Goal: Task Accomplishment & Management: Use online tool/utility

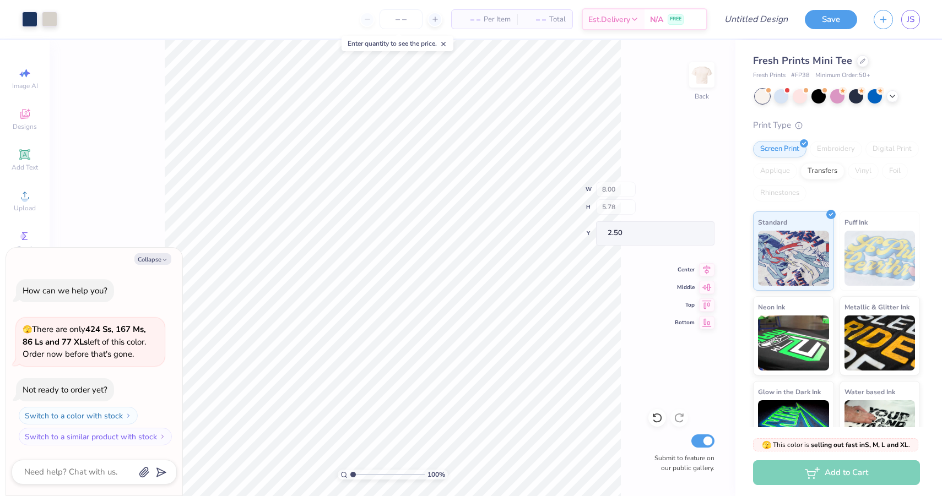
type textarea "x"
type input "5.80"
type input "1.62"
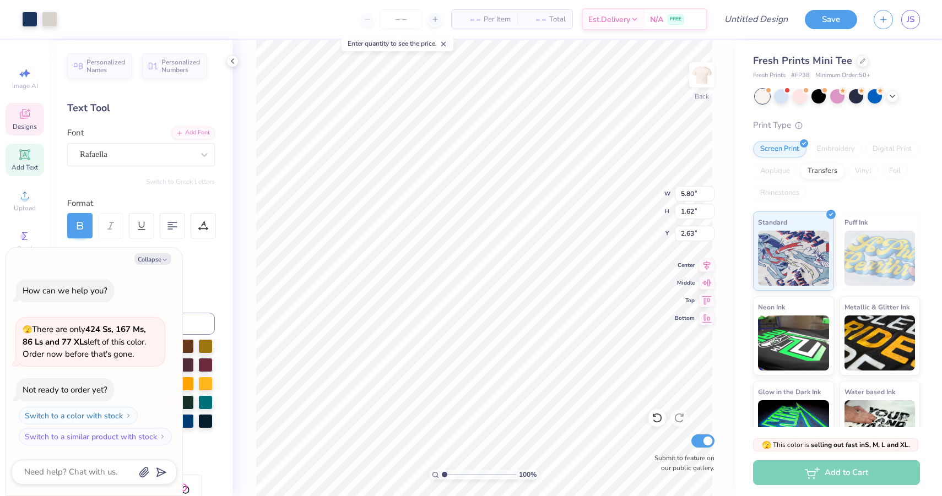
type textarea "x"
type input "2.63"
type textarea "x"
type textarea "Deeee"
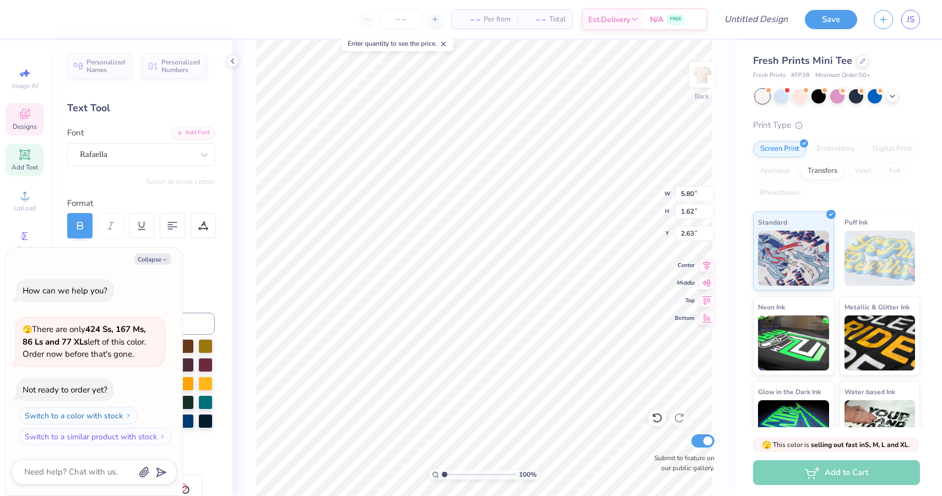
type textarea "x"
type textarea "Deezee"
type textarea "x"
type textarea "Deeee"
type textarea "x"
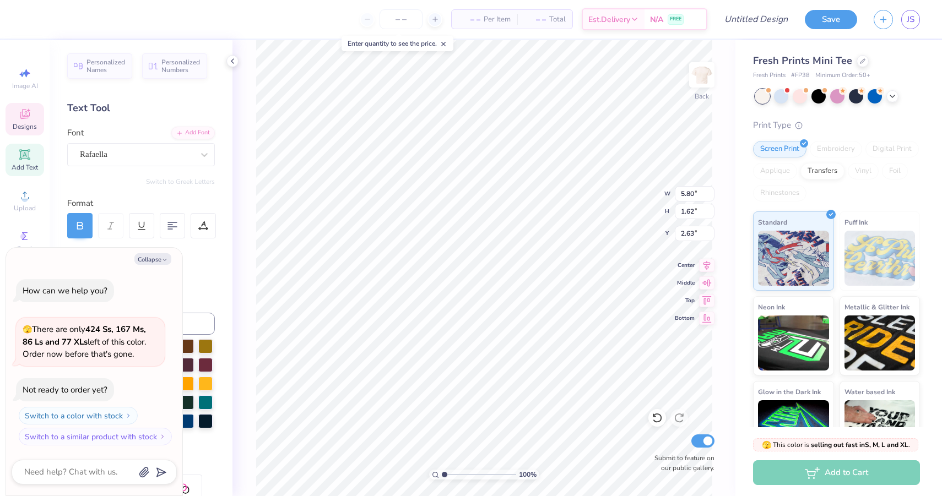
type textarea "DeeZee"
type textarea "x"
type textarea "S"
type textarea "x"
type textarea "S'"
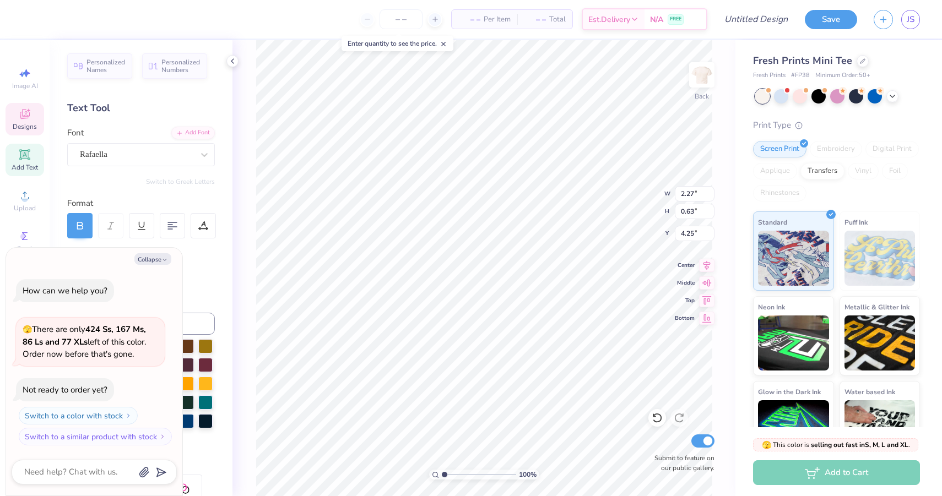
type textarea "x"
type textarea "S'mo"
type textarea "x"
type textarea "S'mos"
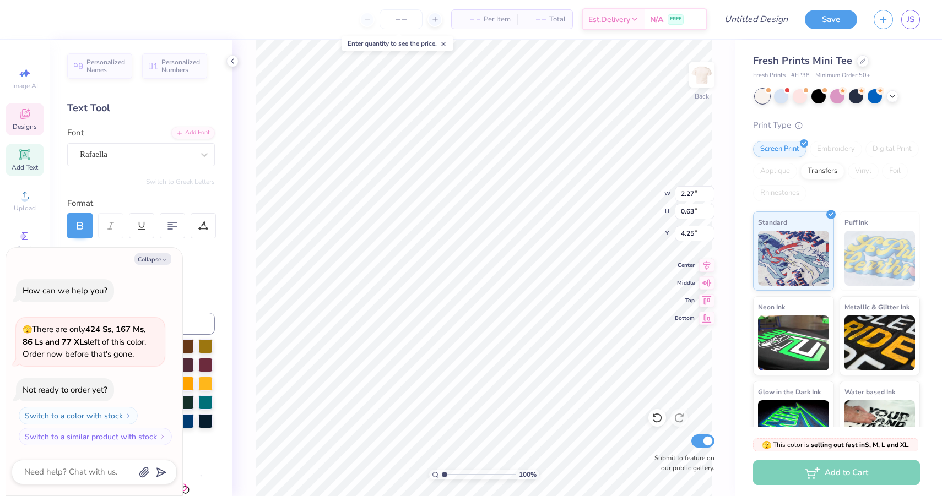
type textarea "x"
type textarea "S'mosr"
type textarea "x"
type textarea "S'mosre"
type textarea "x"
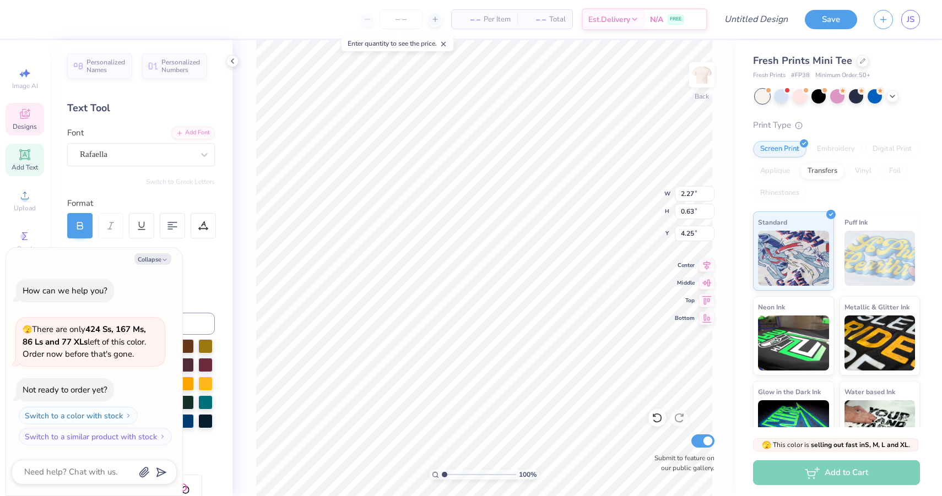
type textarea "S'mosr"
type textarea "x"
type textarea "S'mos"
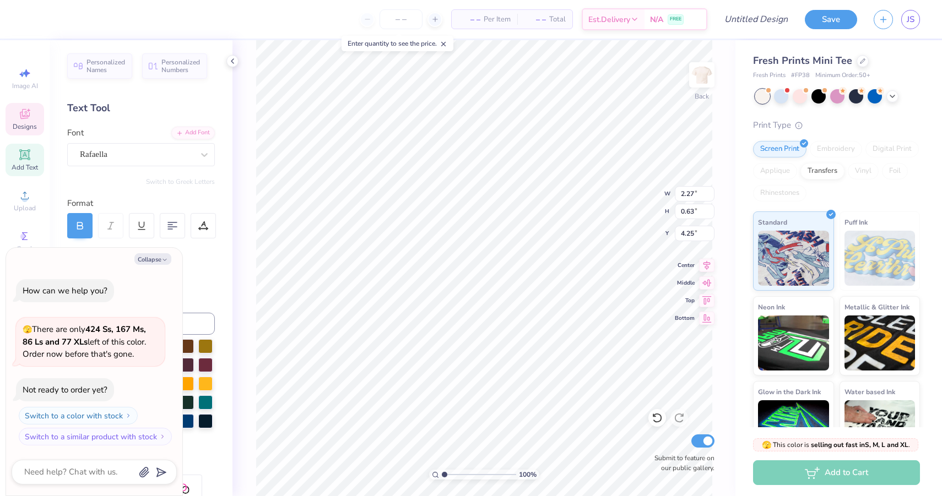
type textarea "x"
type textarea "S'mo"
type textarea "x"
type textarea "S'mor"
type textarea "x"
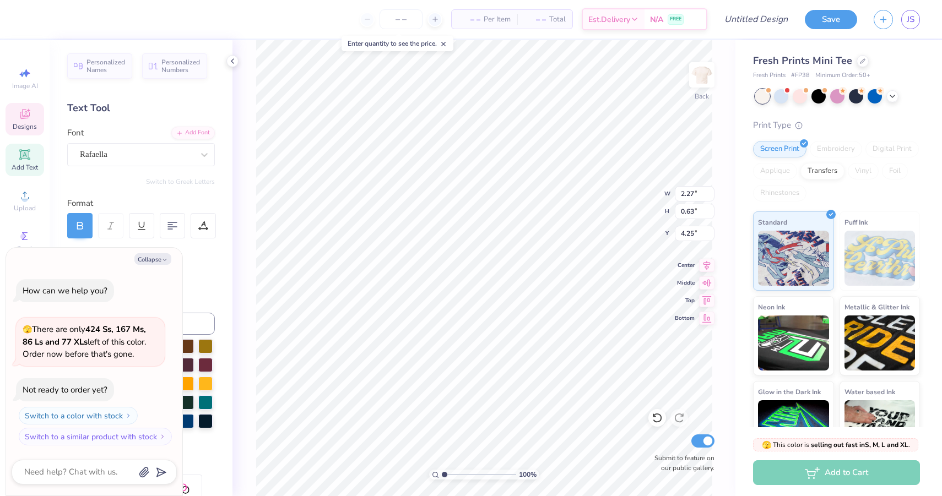
type textarea "S'more"
type textarea "x"
type textarea "S'mores"
type textarea "x"
type textarea "S'mores"
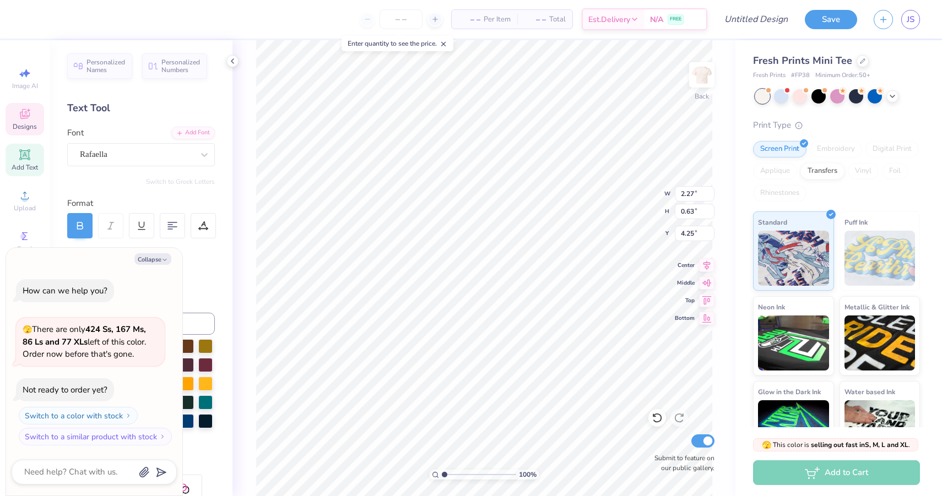
type textarea "x"
type textarea "S'mores f"
type textarea "x"
type textarea "S'mores fo"
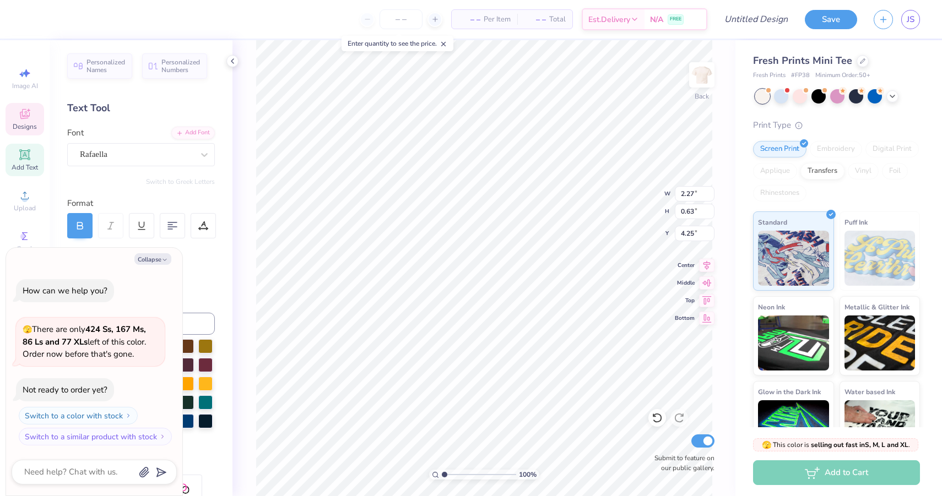
type textarea "x"
type textarea "S'mores for"
type textarea "x"
type textarea "S'mores for"
type textarea "x"
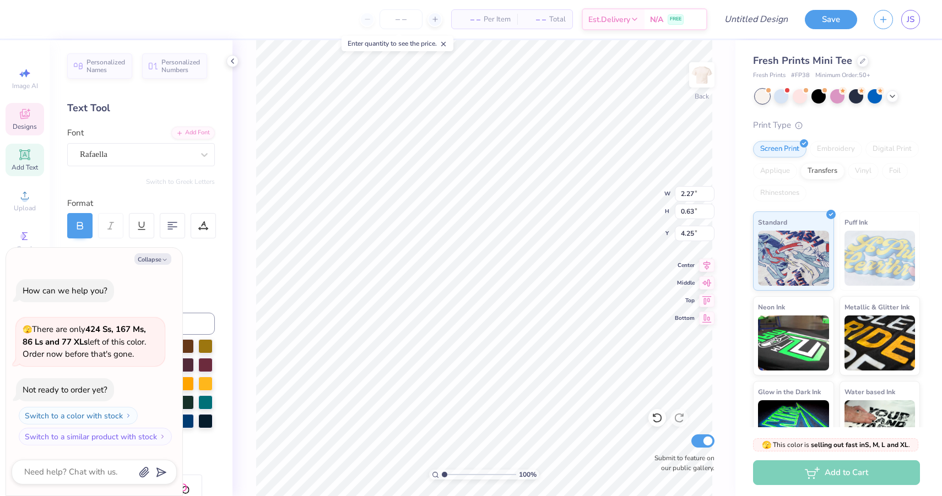
type input "5.87"
type input "0.80"
type input "4.99"
type textarea "x"
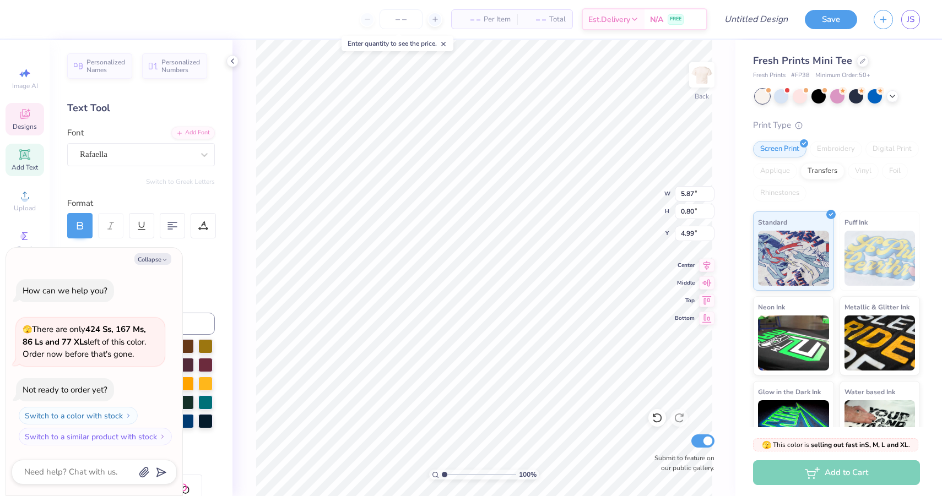
type input "5.57"
type input "1.12"
type input "4.01"
type textarea "x"
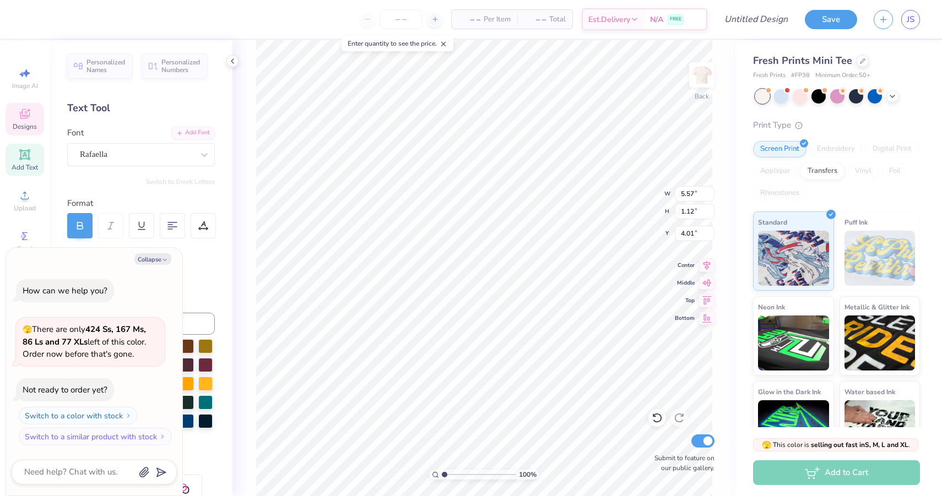
scroll to position [0, 0]
type textarea "S"
type textarea "x"
type textarea "I"
type textarea "x"
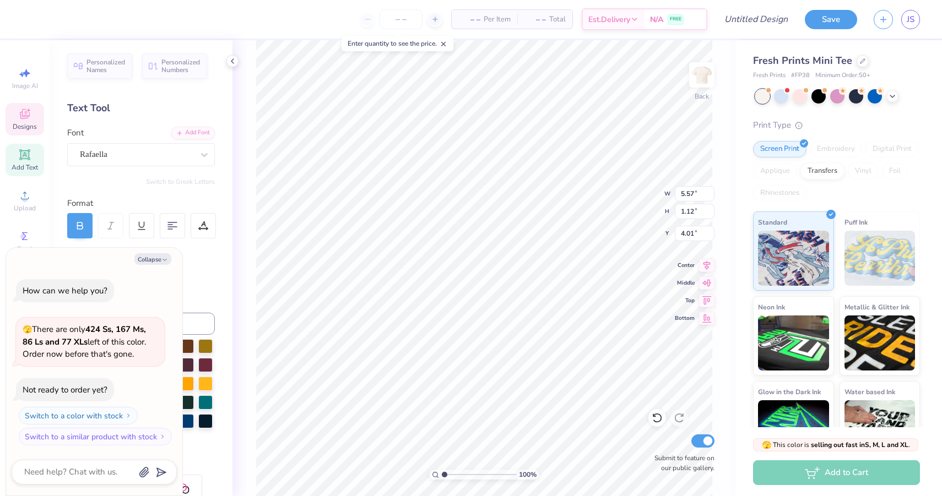
type textarea "Is"
type textarea "x"
type textarea "Is"
type textarea "x"
type textarea "Is m"
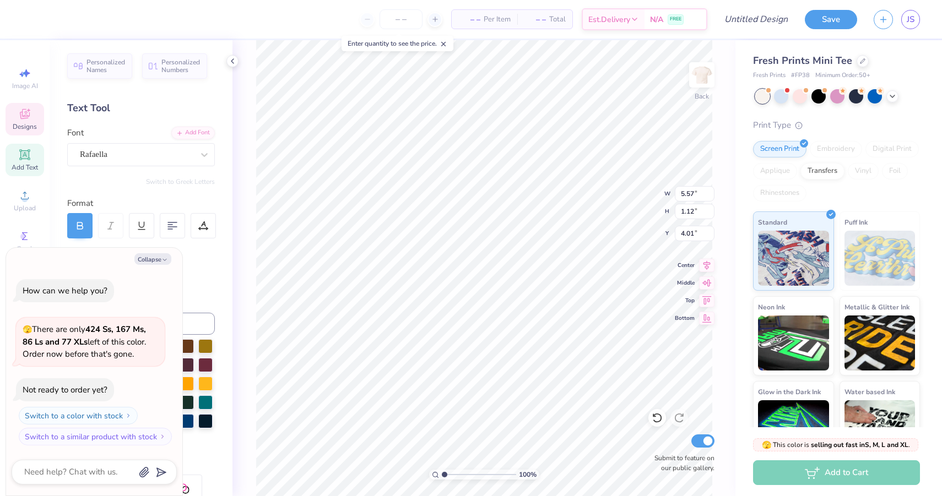
type textarea "x"
type textarea "Is mt"
type textarea "x"
type textarea "Is m"
type textarea "x"
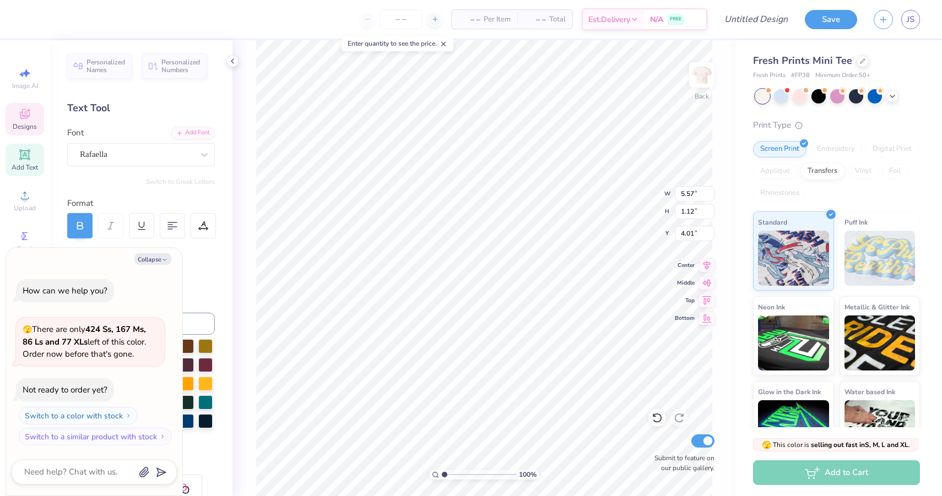
type textarea "Is"
type textarea "x"
type textarea "Is M"
type textarea "x"
type textarea "Is M"
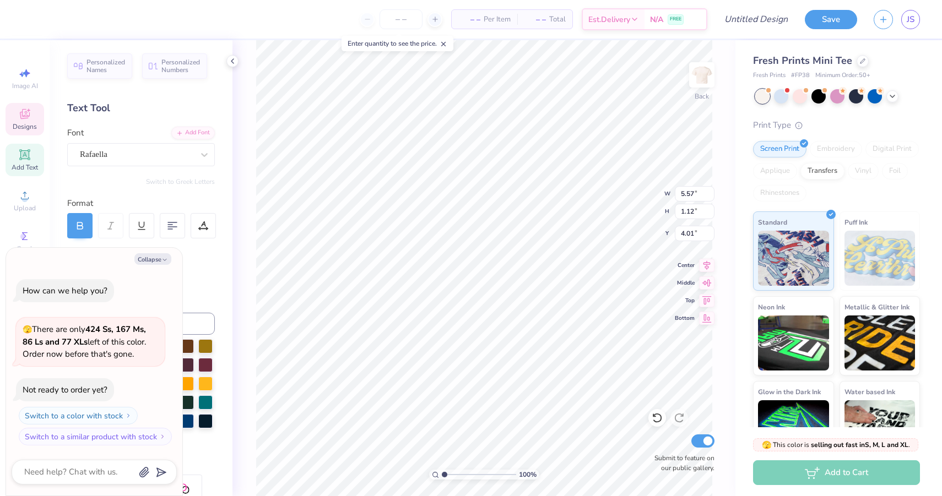
type textarea "x"
type textarea "Is"
type textarea "x"
type textarea "Is m"
type textarea "x"
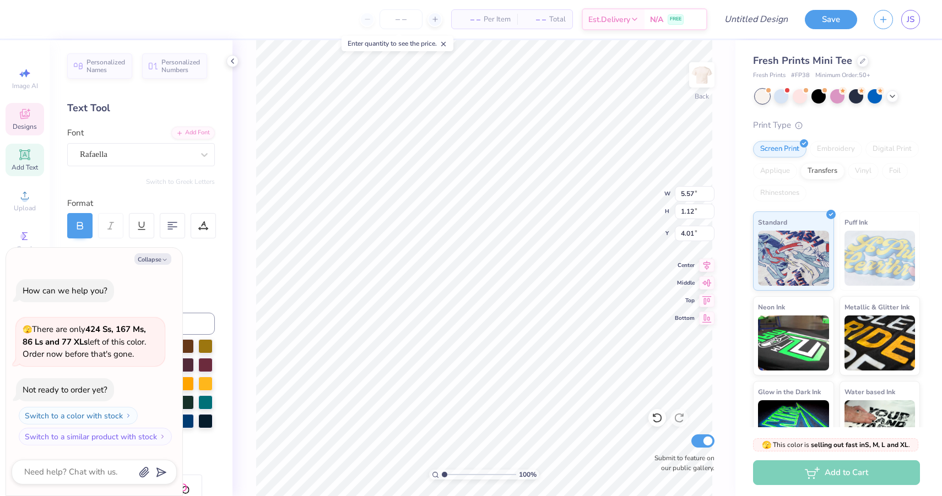
type textarea "Is my"
type textarea "x"
type input "3.48"
type input "0.56"
type input "7.72"
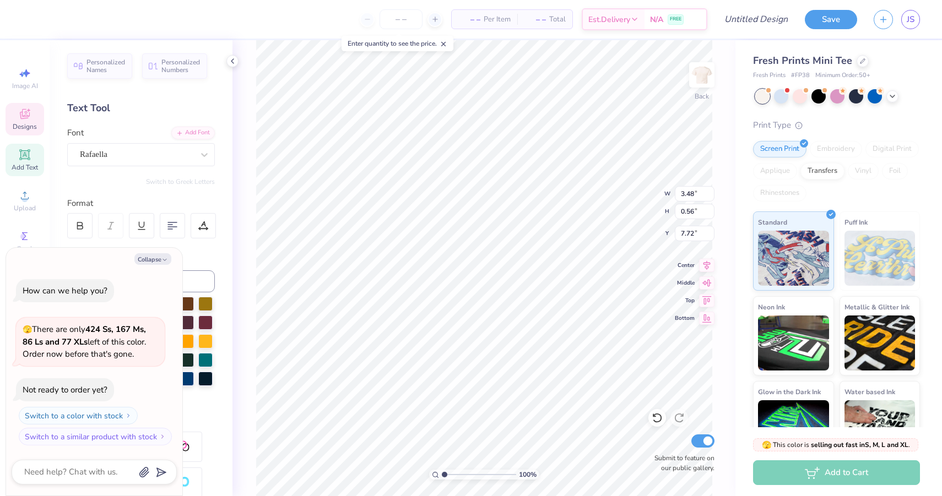
type textarea "x"
type textarea "S"
type textarea "x"
type textarea "Sm"
type textarea "x"
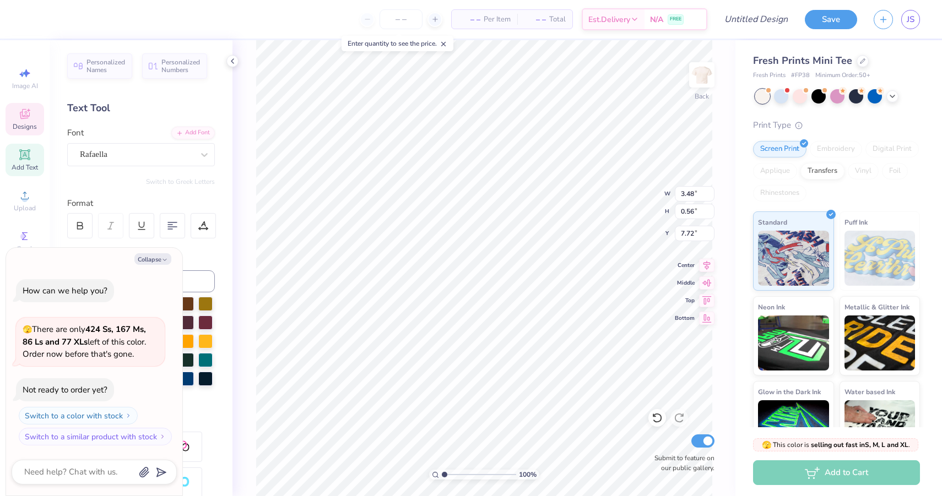
type textarea "Smo"
type textarea "x"
type textarea "Smor"
type textarea "x"
type textarea "Smore"
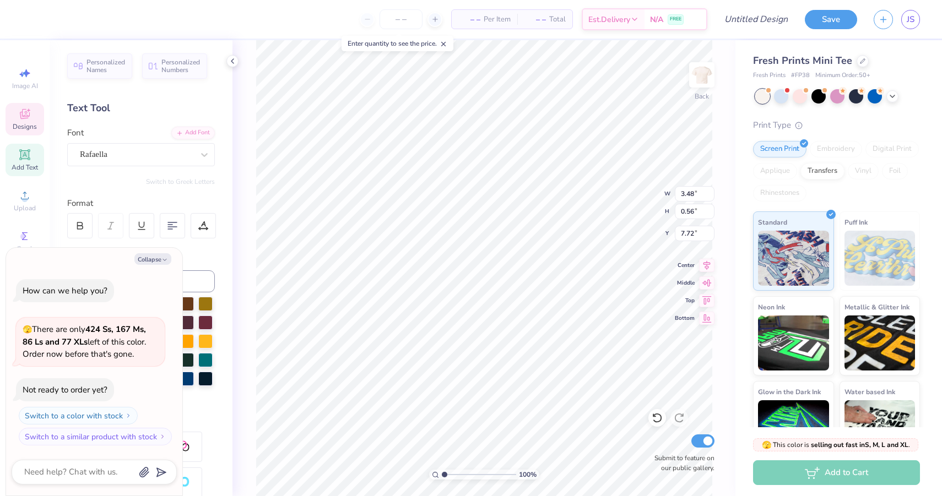
type textarea "x"
type textarea "Smores"
type textarea "x"
type textarea "Smores fo"
type textarea "x"
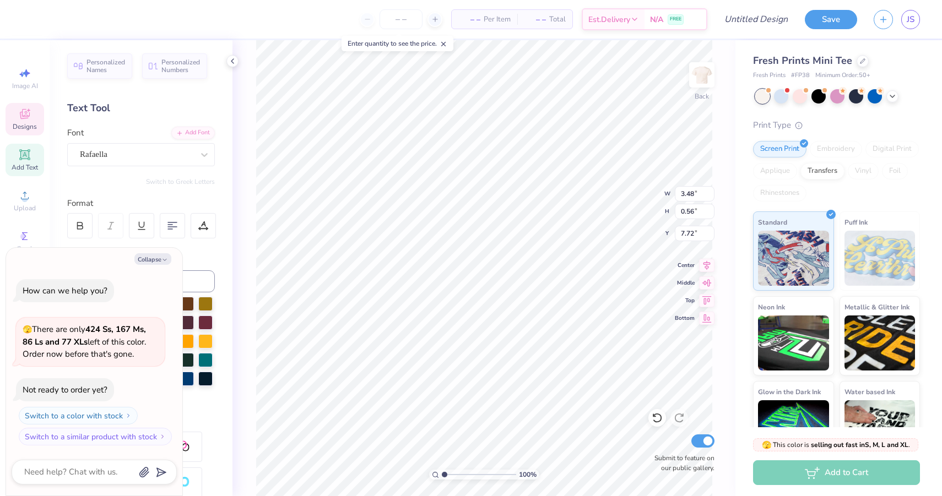
type textarea "Smores for"
type textarea "x"
type textarea "Smores for S"
type textarea "x"
type textarea "Smores for Se"
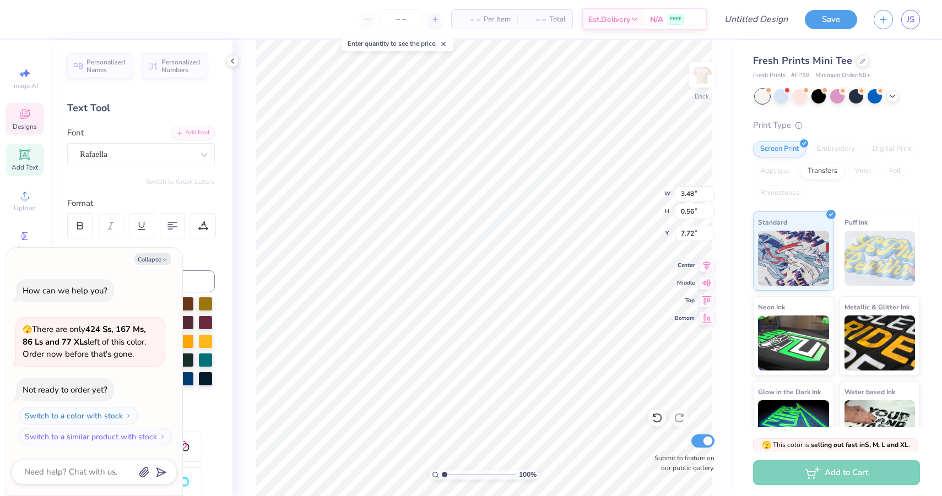
type textarea "x"
type textarea "Smores for Ser"
type textarea "x"
type textarea "Smores for Seri"
type textarea "x"
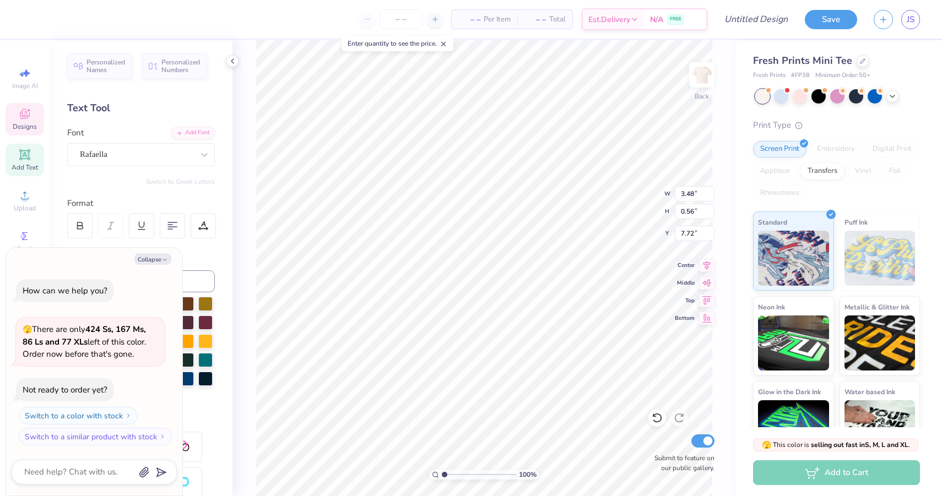
type textarea "Smores for Seriou"
type textarea "x"
type textarea "Smores for Serious"
type textarea "x"
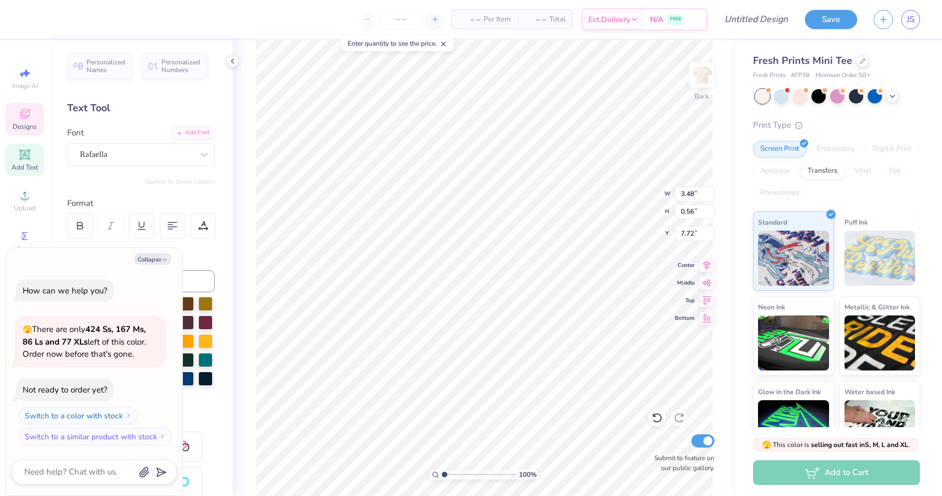
type textarea "Smores for Serious"
type textarea "x"
type textarea "Smores for SeriousF"
type textarea "x"
type textarea "Smores for SeriousFu"
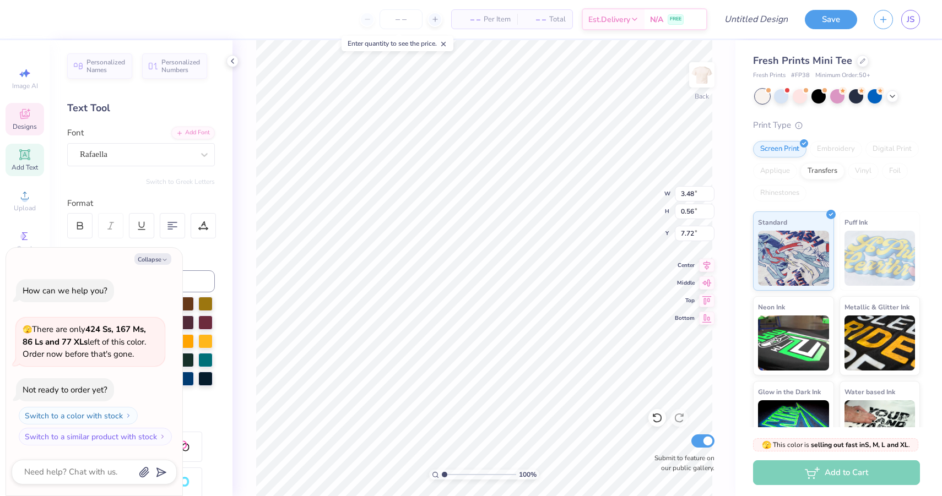
type textarea "x"
type textarea "Smores for SeriousFun"
type textarea "x"
type textarea "Smores for SeriousFun"
type textarea "x"
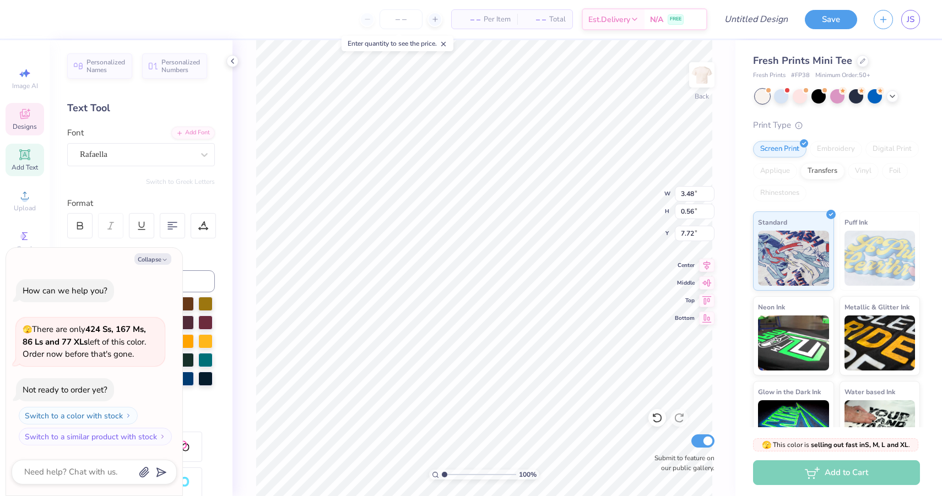
type textarea "Smores for SeriousFun 2"
type textarea "x"
type textarea "Smores for SeriousFun 20"
type textarea "x"
type textarea "Smores for SeriousFun 202"
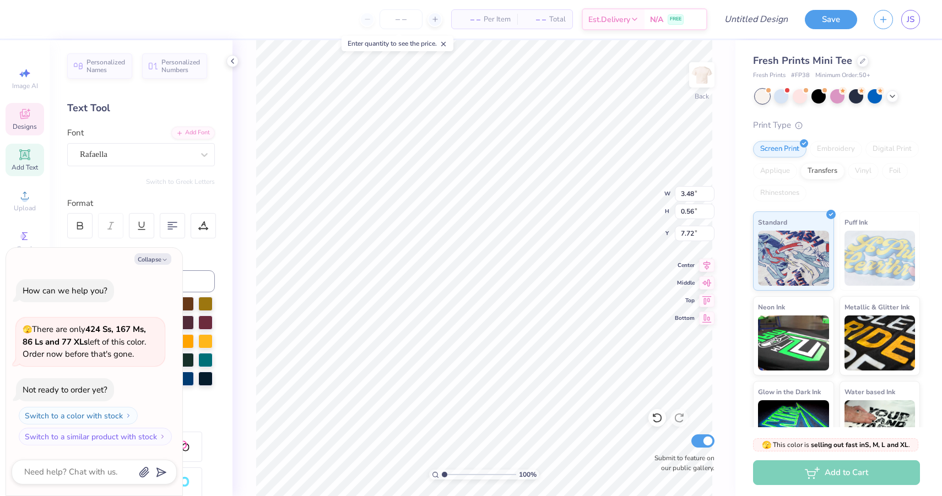
type textarea "x"
type textarea "Smores for SeriousFun 2025"
click at [835, 101] on div at bounding box center [837, 95] width 14 height 14
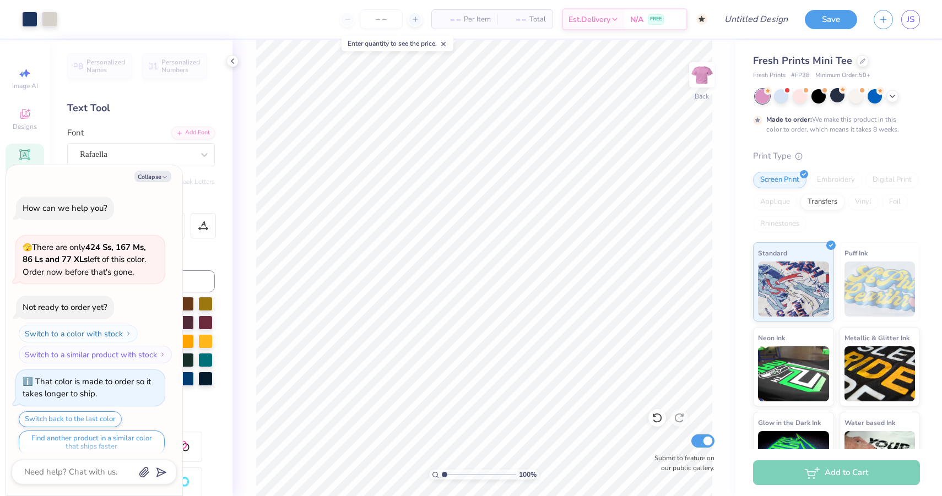
scroll to position [9, 0]
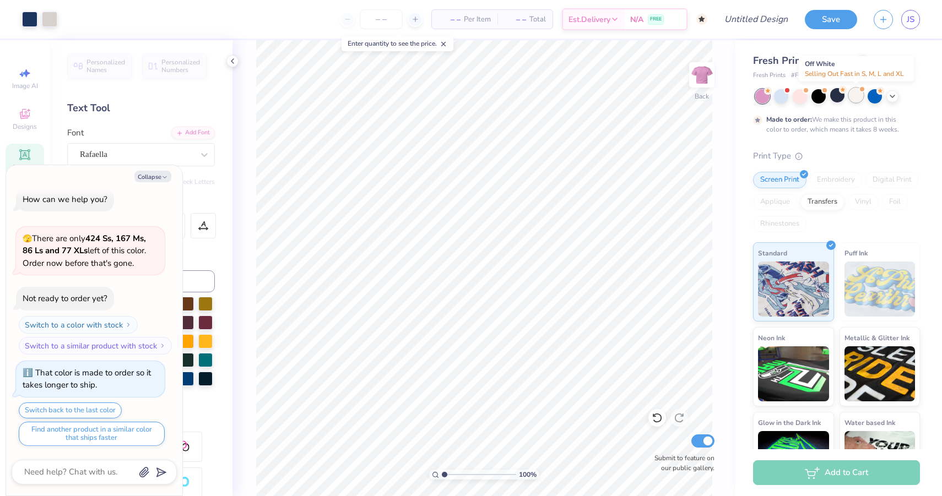
click at [857, 101] on div at bounding box center [856, 95] width 14 height 14
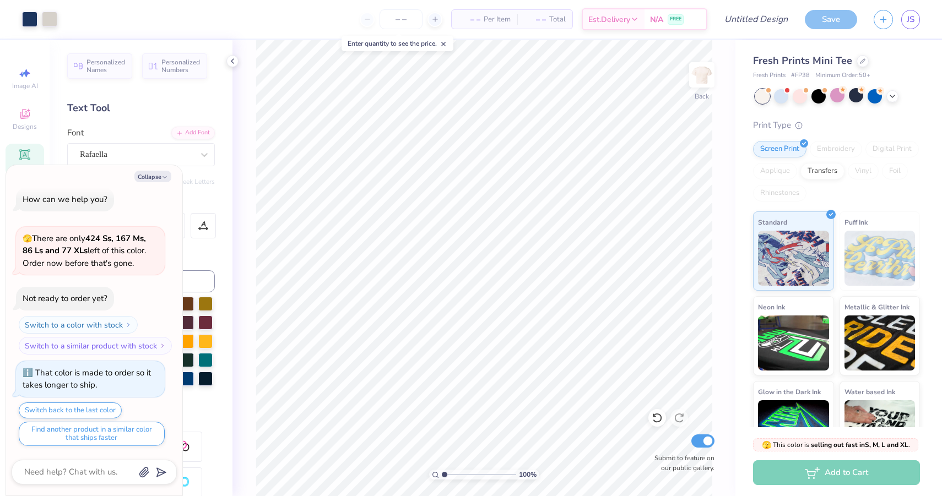
type textarea "x"
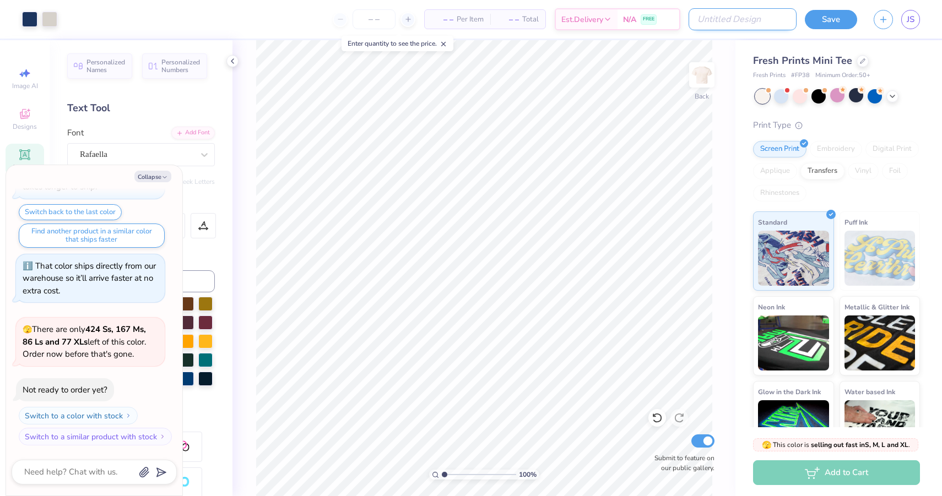
click at [757, 21] on input "Design Title" at bounding box center [743, 19] width 108 height 22
type input "s"
type textarea "x"
type input "sm"
type textarea "x"
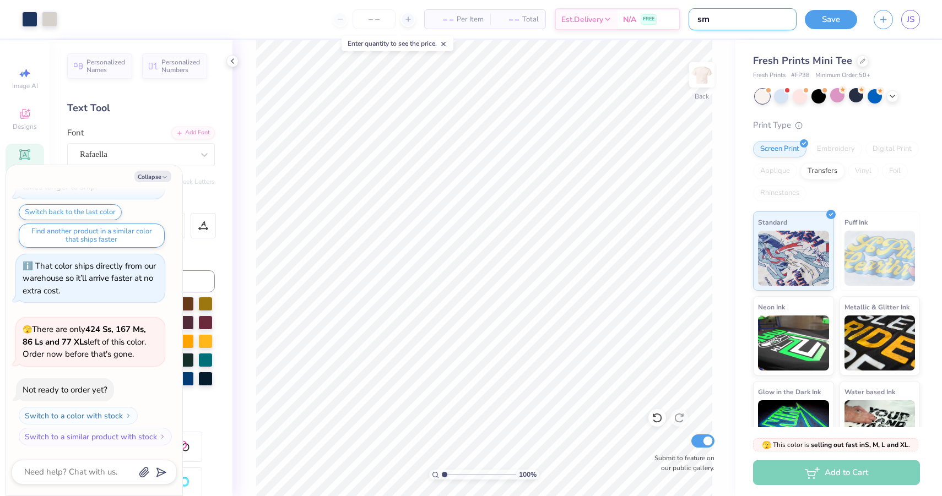
type input "smo"
type textarea "x"
type input "smor"
type textarea "x"
type input "smore"
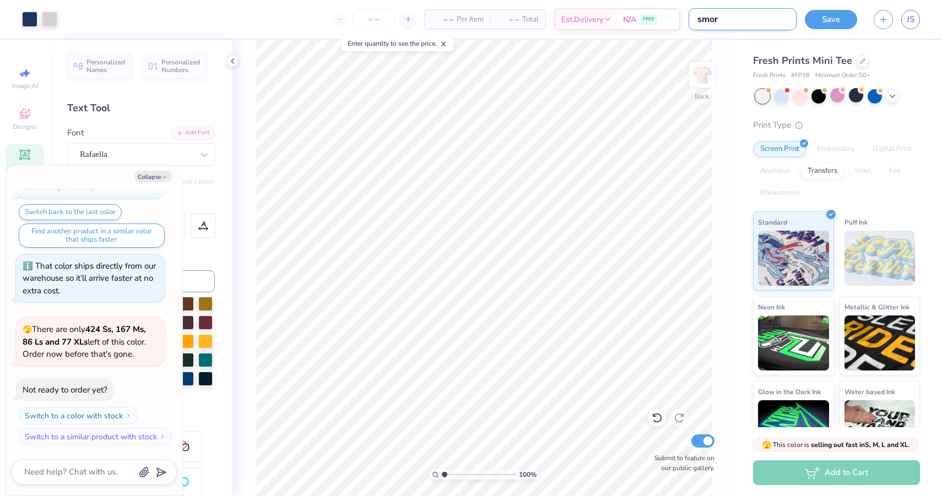
type textarea "x"
type input "smores"
type textarea "x"
type input "smores"
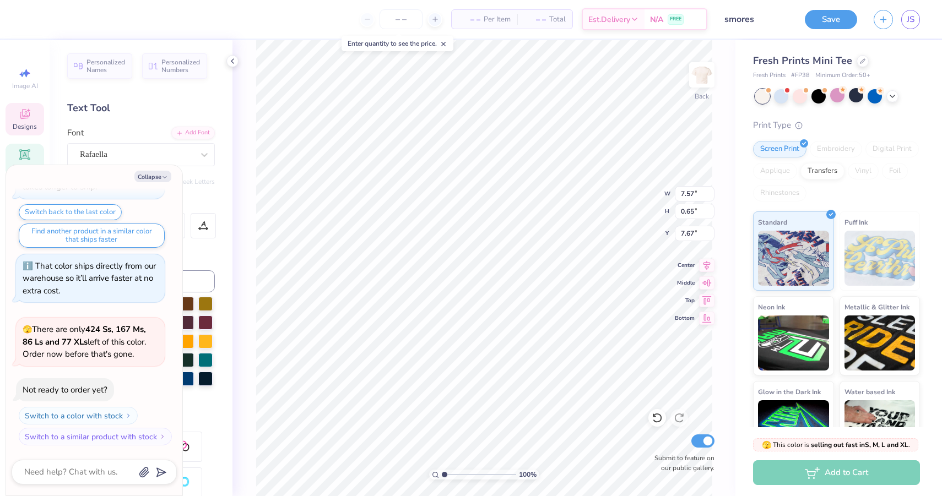
type textarea "x"
type textarea "S'mores for SeriousFun 2025"
click at [827, 22] on button "Save" at bounding box center [831, 17] width 52 height 19
click at [835, 19] on div "Save" at bounding box center [831, 19] width 52 height 19
click at [409, 15] on input "number" at bounding box center [401, 19] width 43 height 20
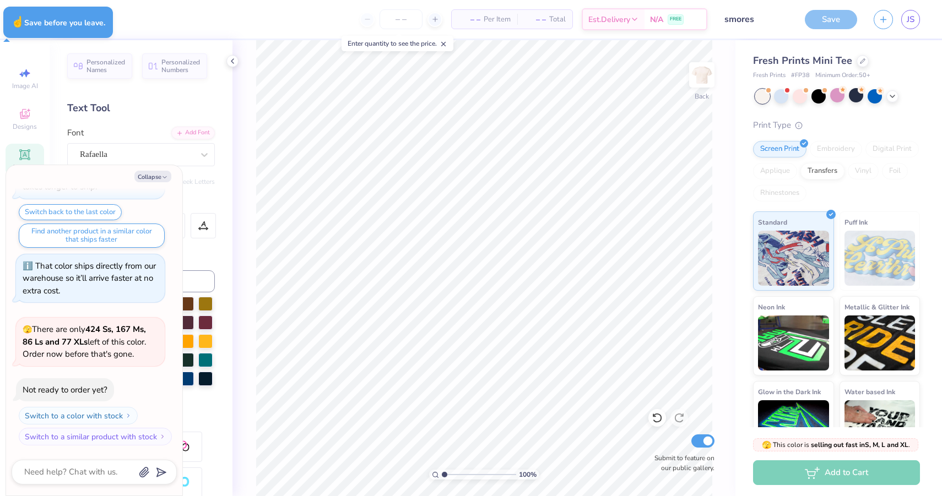
type textarea "x"
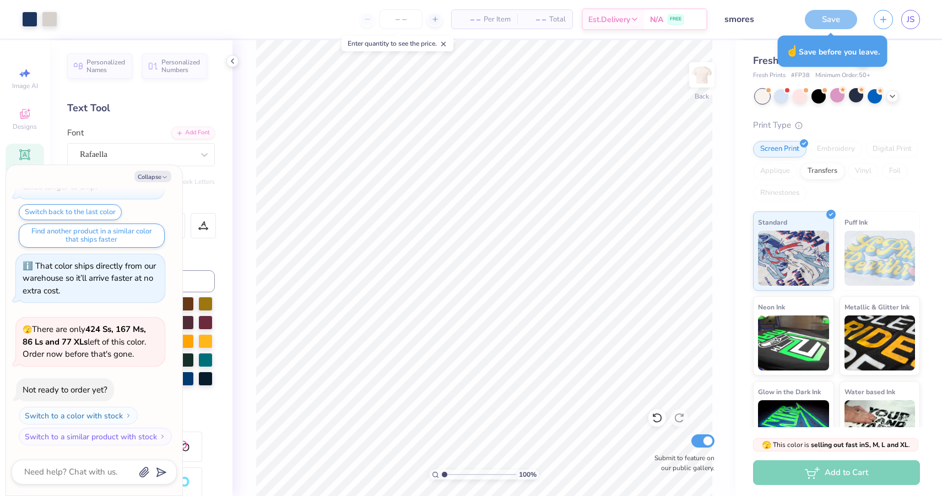
click at [812, 19] on div "Save" at bounding box center [831, 19] width 52 height 19
click at [746, 21] on input "smores" at bounding box center [743, 19] width 108 height 22
click at [380, 17] on input "number" at bounding box center [401, 19] width 43 height 20
click at [436, 17] on icon at bounding box center [435, 19] width 8 height 8
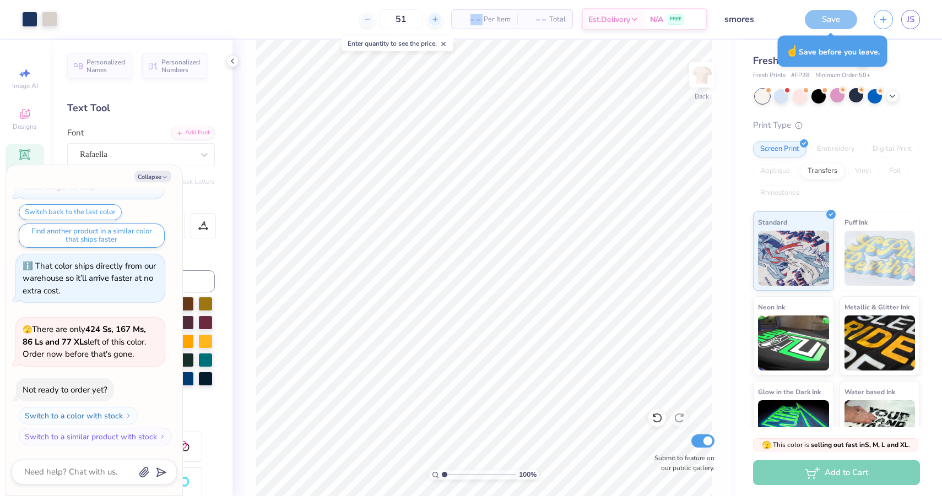
click at [436, 17] on icon at bounding box center [435, 19] width 8 height 8
type input "52"
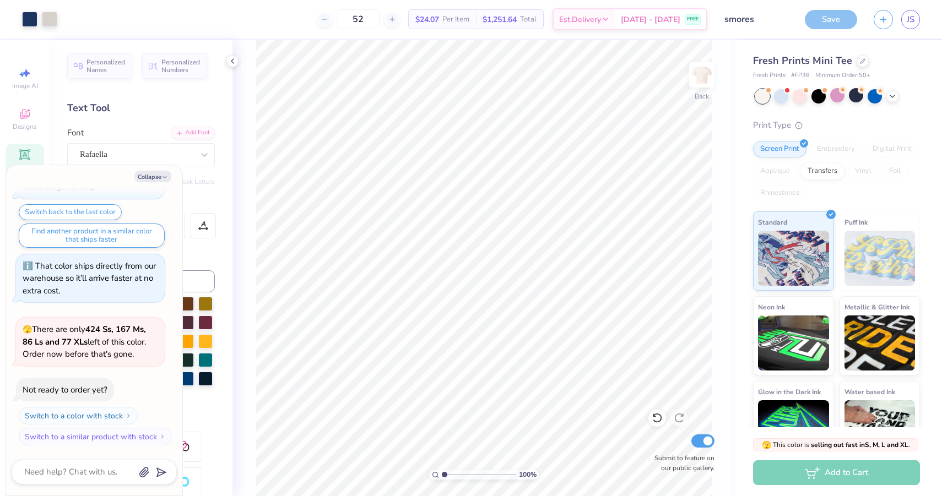
click at [831, 19] on div "Save" at bounding box center [831, 19] width 52 height 19
type textarea "x"
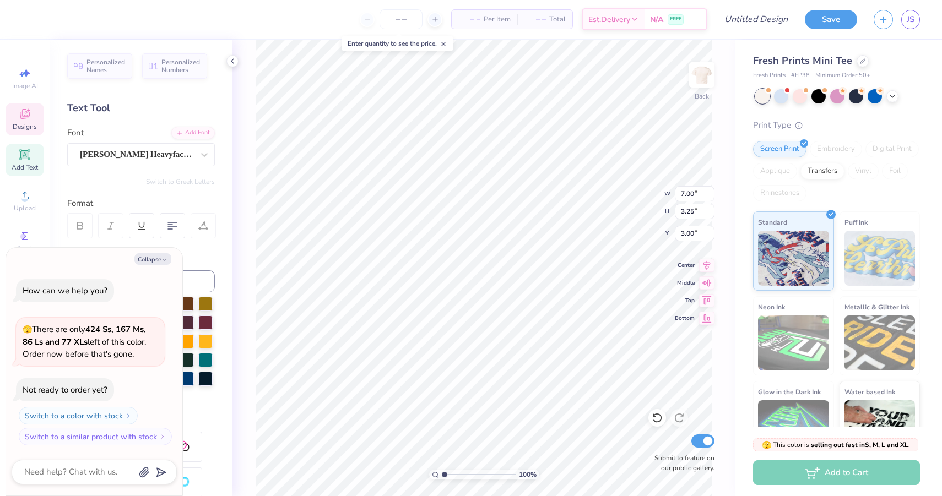
scroll to position [0, 3]
type textarea "x"
type textarea "D"
type textarea "x"
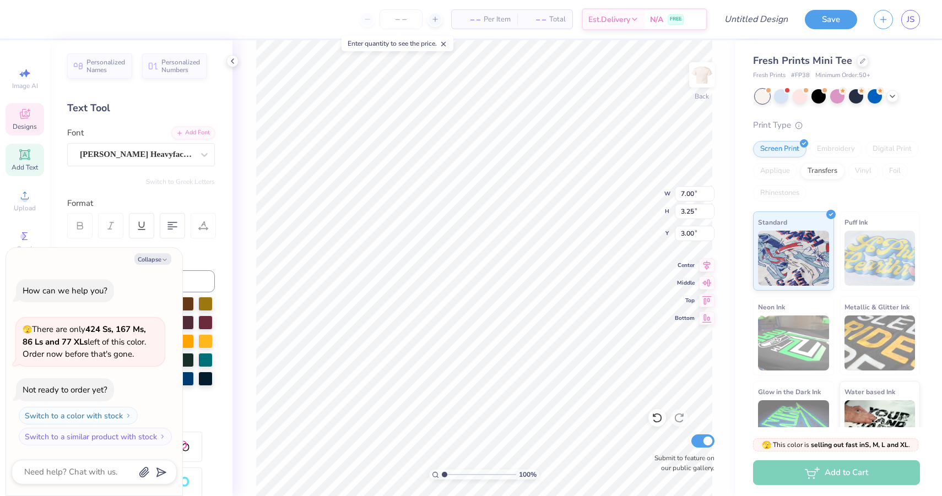
type textarea "De"
type textarea "x"
type textarea "D"
type textarea "x"
type textarea "DE"
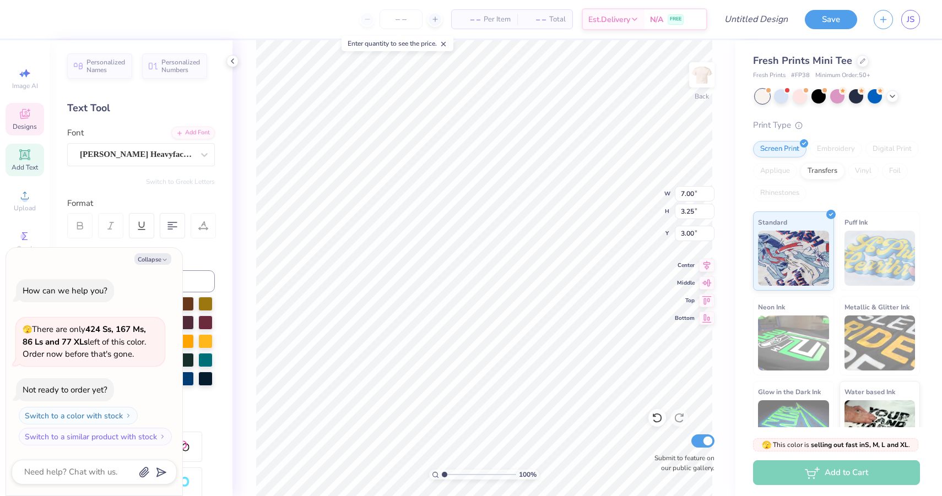
type textarea "x"
type textarea "DEL"
type textarea "x"
type textarea "DELT"
type textarea "x"
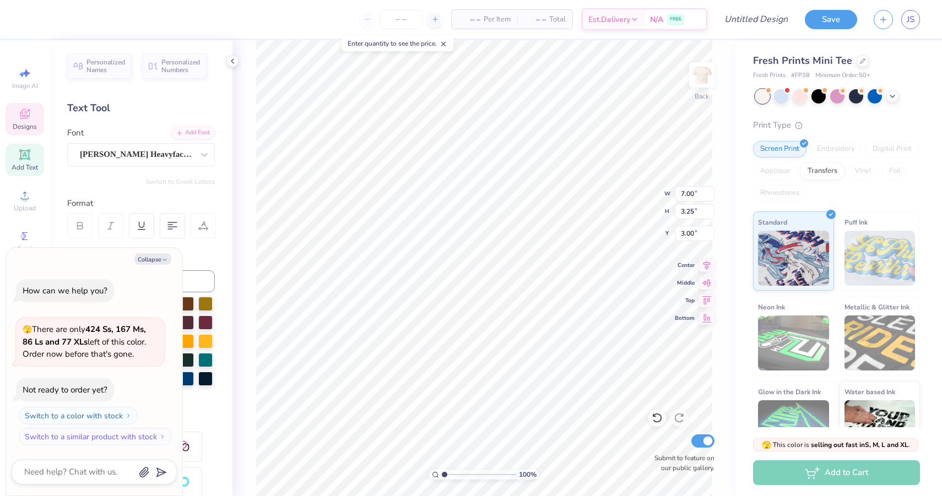
type textarea "DELTA"
type textarea "x"
type textarea "DELTA"
type textarea "x"
type textarea "DELTA Z"
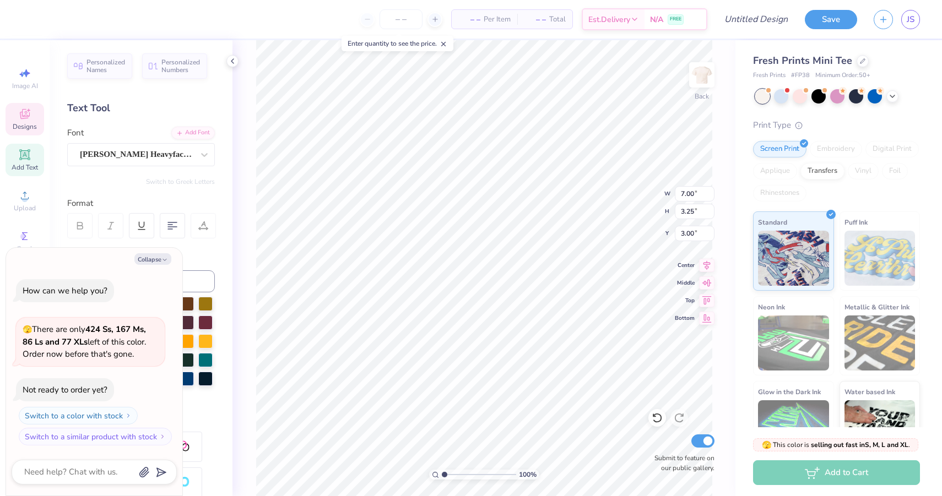
type textarea "x"
type textarea "DELTA ZE"
type textarea "x"
type textarea "DELTA ZET"
type textarea "x"
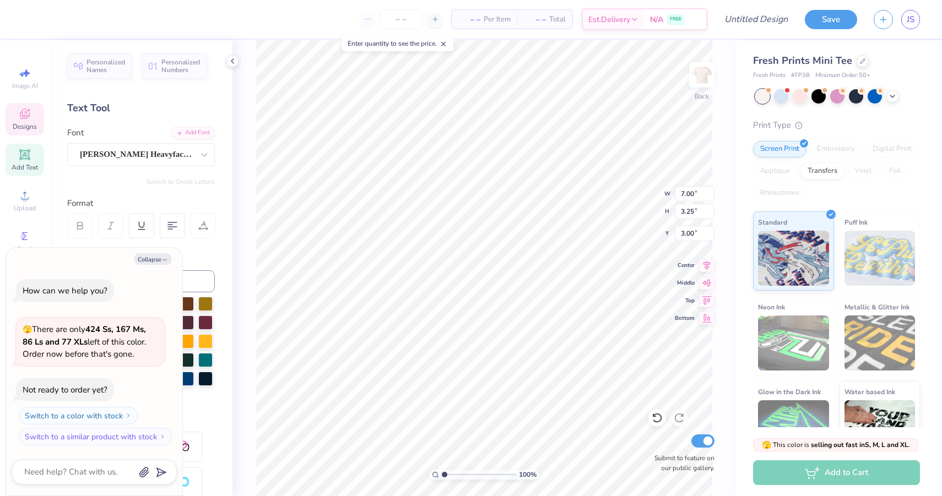
type textarea "DELTA ZETA"
type textarea "x"
type textarea "DELTA ZETA"
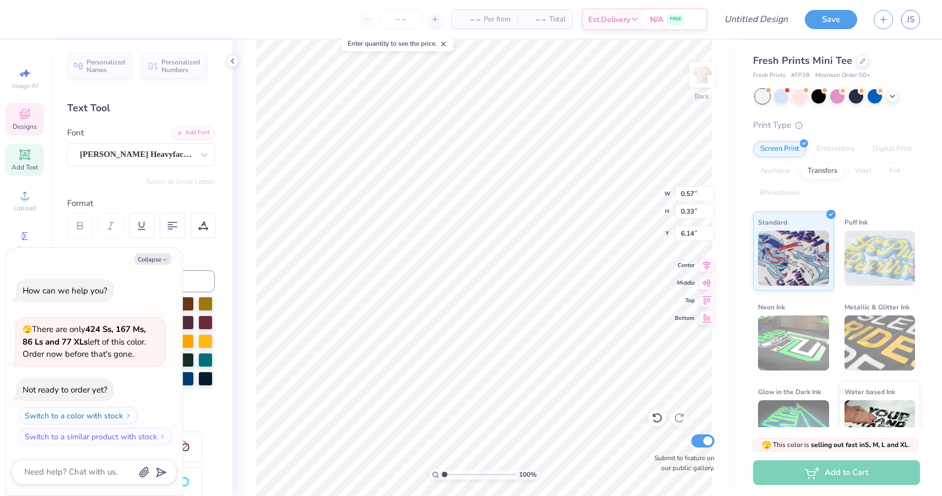
type textarea "x"
type input "6.97"
type input "3.15"
type input "3.12"
type textarea "x"
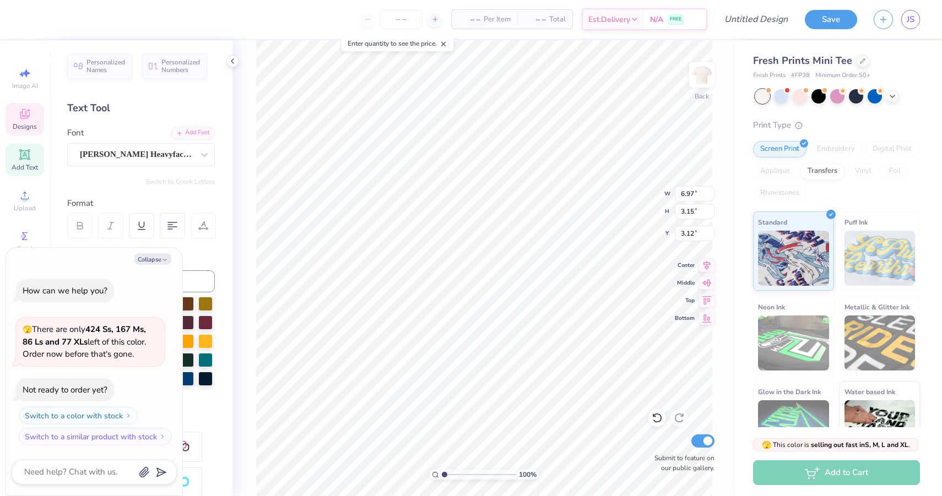
type input "3.15"
click at [485, 245] on li "Copy" at bounding box center [515, 246] width 86 height 21
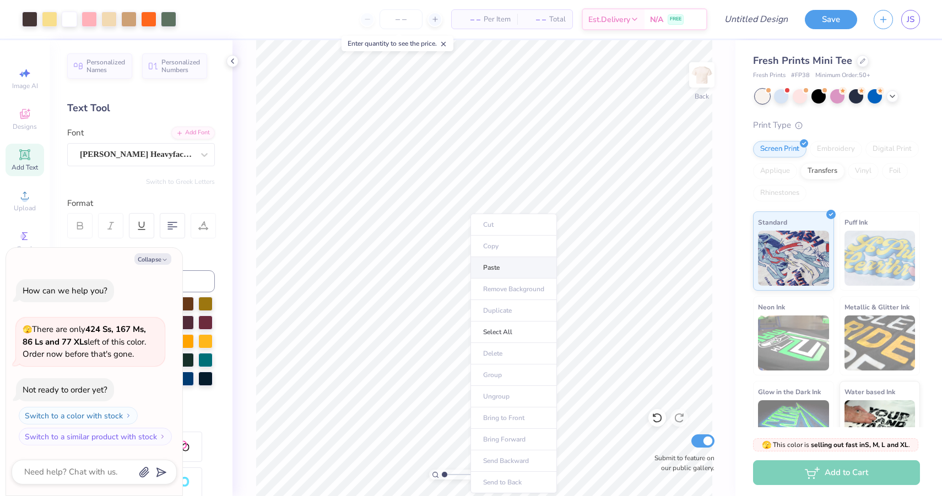
click at [506, 270] on li "Paste" at bounding box center [513, 267] width 86 height 21
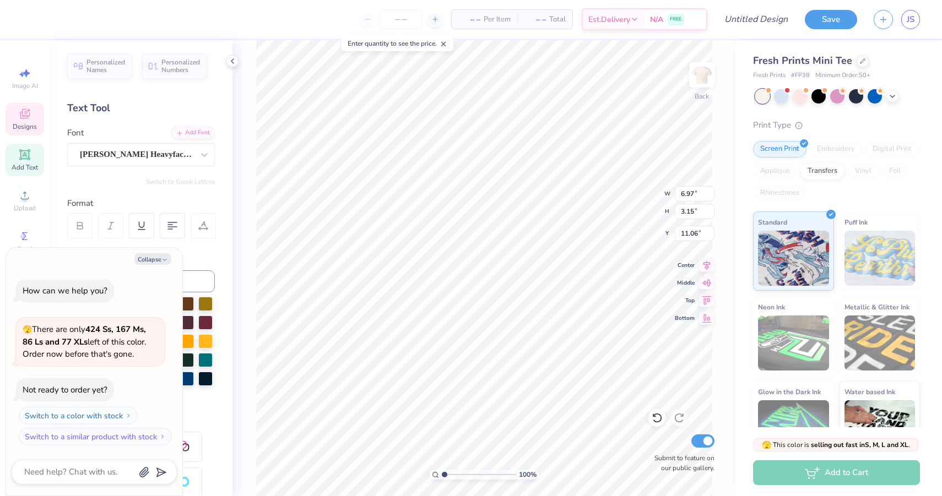
scroll to position [0, 2]
type textarea "x"
type textarea "S"
type textarea "x"
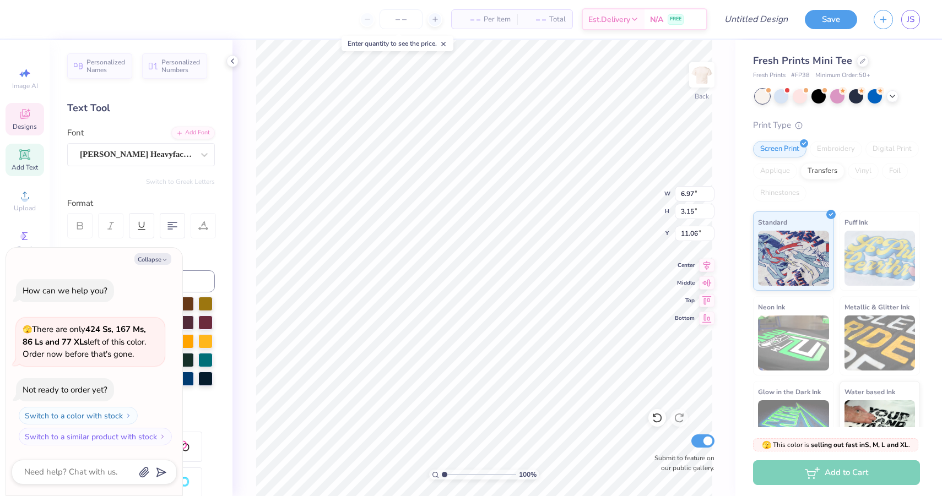
type textarea "S'"
type textarea "x"
type textarea "S'M"
type textarea "x"
type textarea "S'MO"
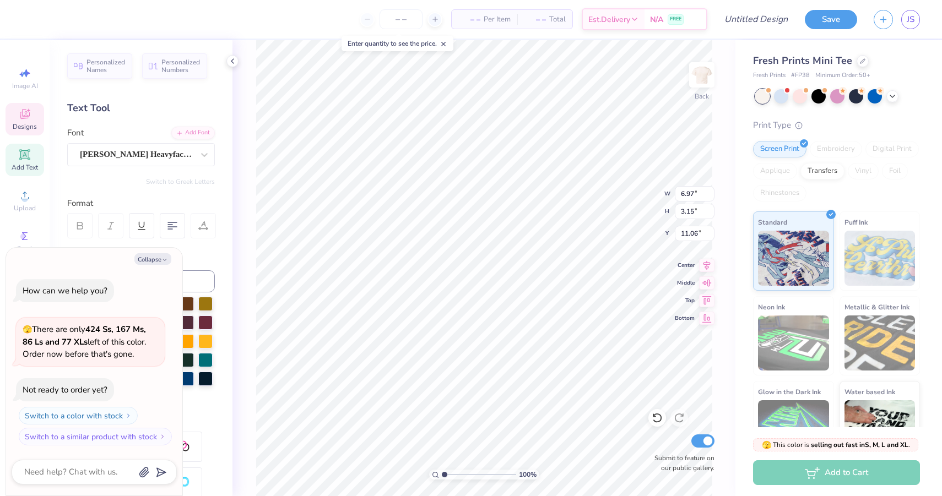
type textarea "x"
type textarea "S'MOR"
type textarea "x"
type textarea "S'MORE"
type textarea "x"
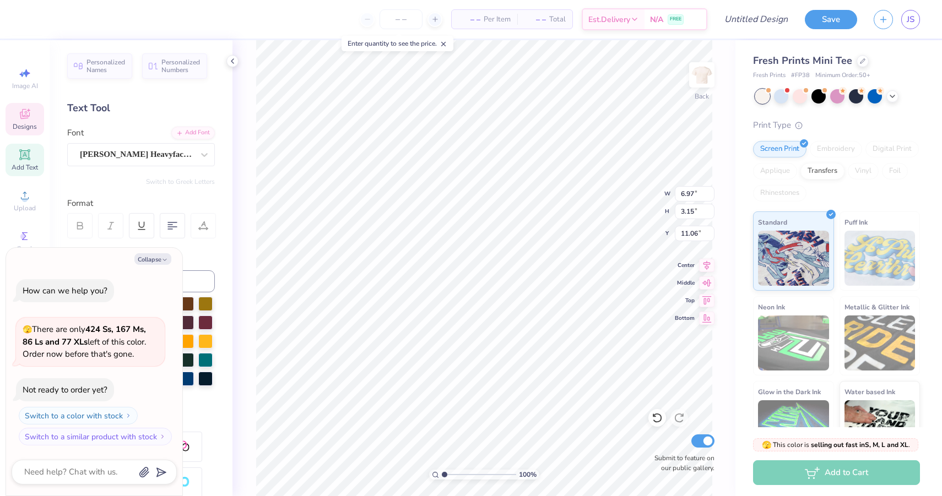
type textarea "S'MORES"
type textarea "x"
type textarea "S'MORES"
type textarea "x"
type textarea "S'MORES F"
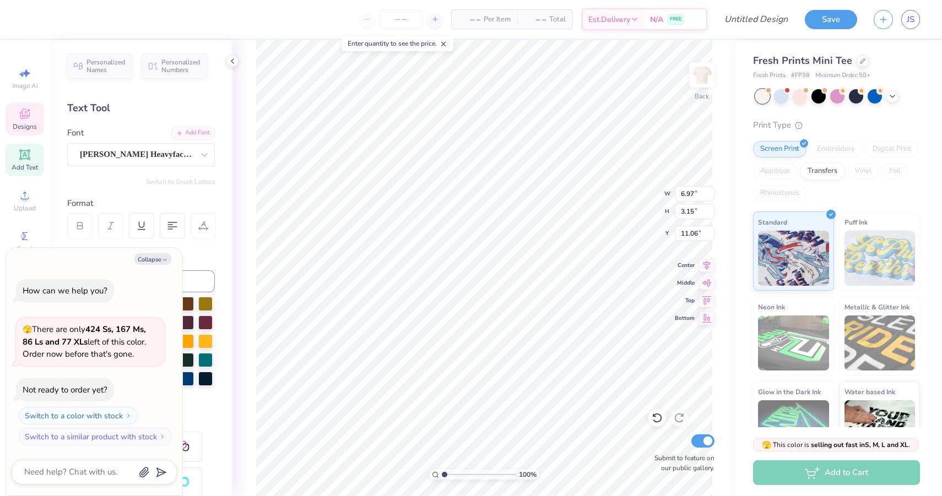
type textarea "x"
type textarea "S'MORES FO"
type textarea "x"
type textarea "S'MORES FOR"
type textarea "x"
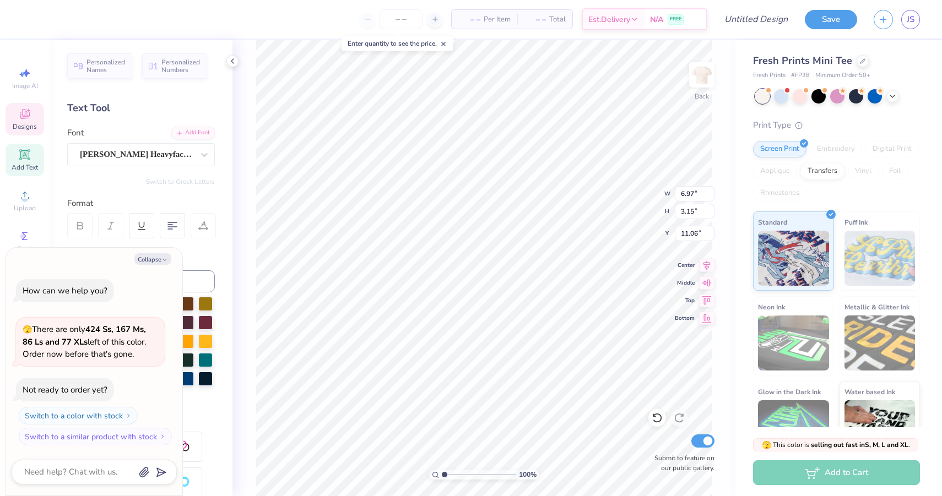
type textarea "S'MORES FOR"
type textarea "x"
type textarea "S'MORES FOR S"
type textarea "x"
type textarea "S'MORES FOR SE"
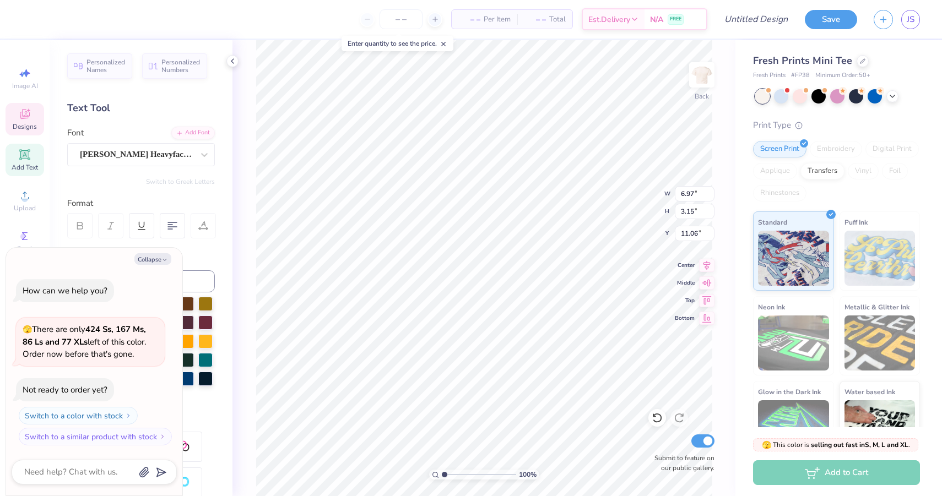
type textarea "x"
type textarea "S'MORES FOR SER"
type textarea "x"
type textarea "S'MORES FOR SERI"
type textarea "x"
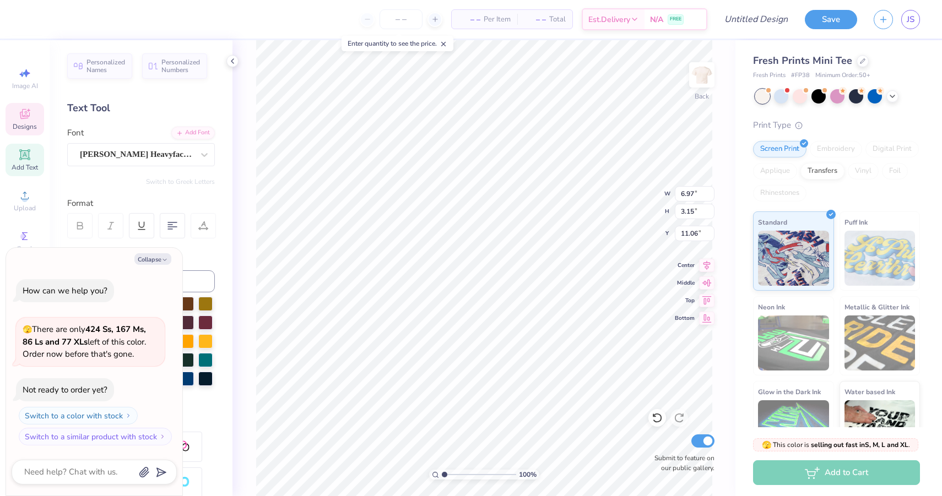
type textarea "S'MORES FOR SERIO"
type textarea "x"
type textarea "S'MORES FOR SERIOU"
type textarea "x"
type textarea "S'MORES FOR SERIOUS"
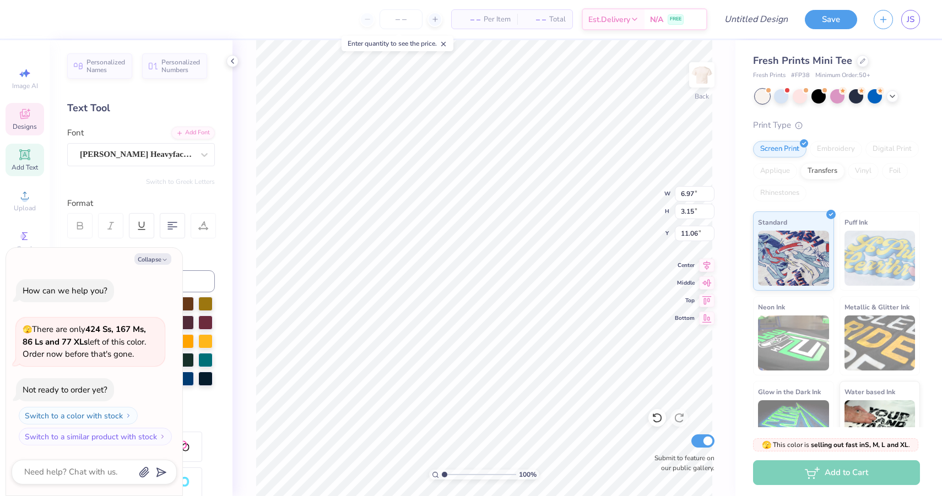
type textarea "x"
type textarea "S'MORES FOR SERIOUS"
type textarea "x"
type textarea "S'MORES FOR SERIOUS F"
type textarea "x"
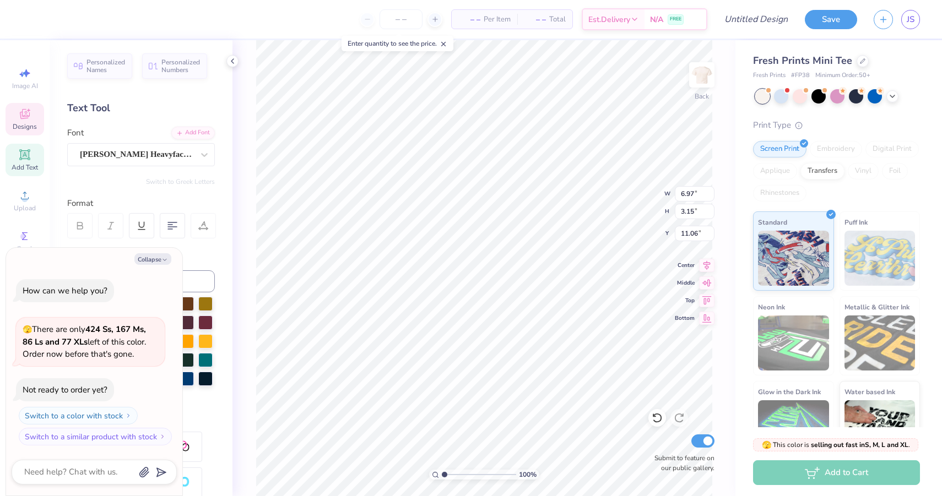
type textarea "S'MORES FOR SERIOUS FY"
type textarea "x"
type textarea "S'MORES FOR SERIOUS FYN"
type textarea "x"
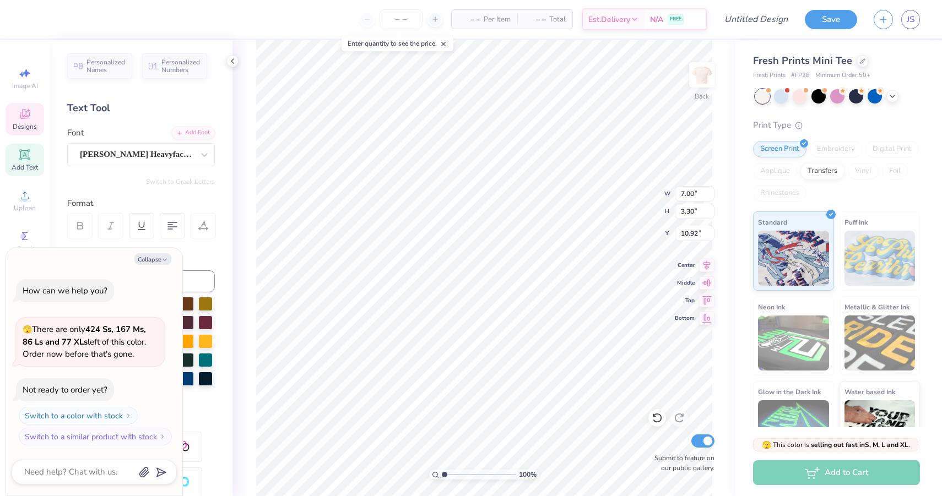
type textarea "S'MORES FOR SERIOUS FYN"
type textarea "x"
type textarea "S'MORES FOR SERIOUS FY"
type textarea "x"
type textarea "S'MORES FOR SERIOUS F"
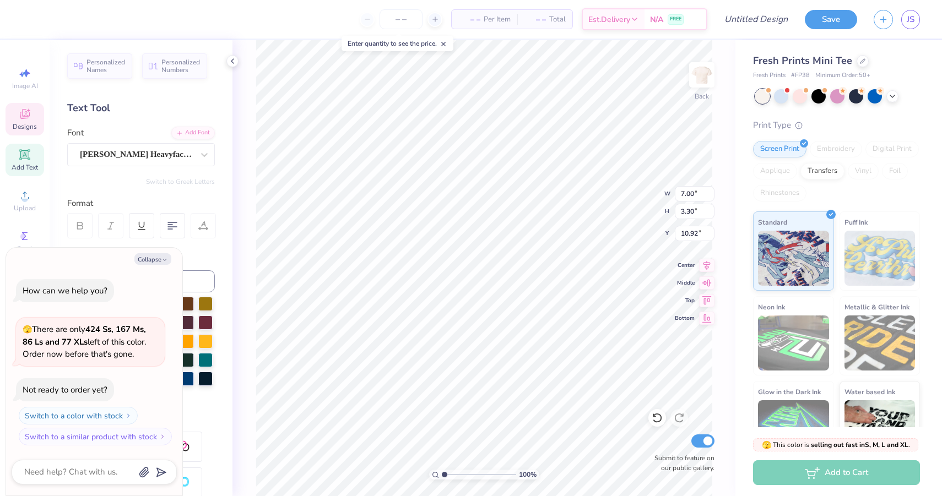
type textarea "x"
type textarea "S'MORES FOR SERIOUS"
type textarea "x"
type textarea "S'MORES FOR SERIOUS"
type textarea "x"
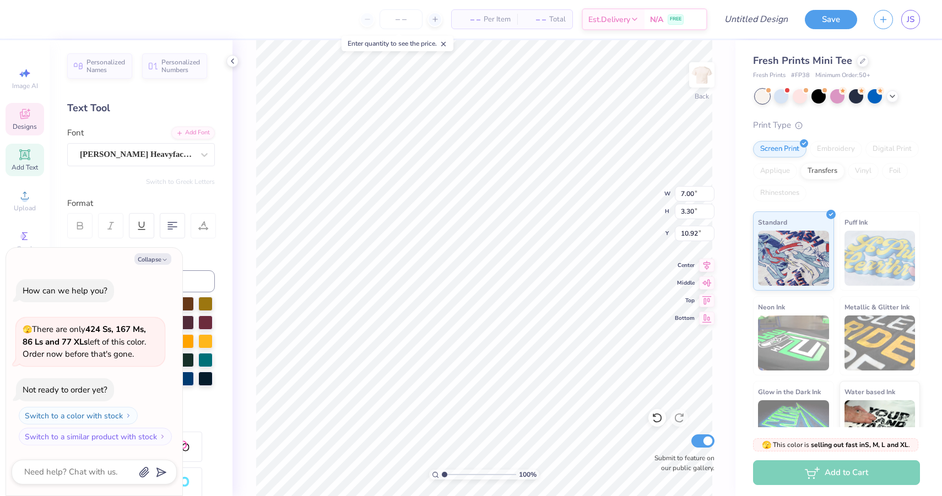
type textarea "S'MORES FOR SERIOU"
type textarea "x"
type textarea "S'MORES FOR SERIOUs"
type textarea "x"
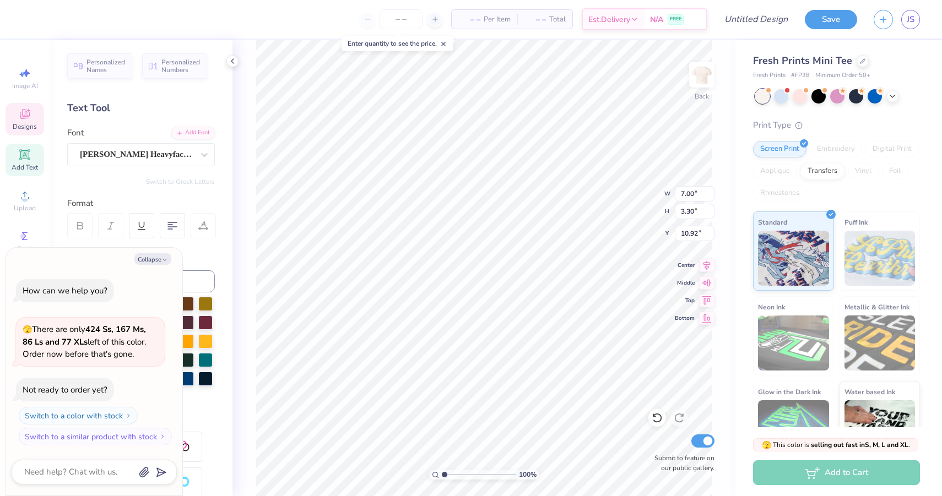
type textarea "S'MORES FOR SERIOUs f"
type textarea "x"
type textarea "S'MORES FOR SERIOUs fun"
type textarea "x"
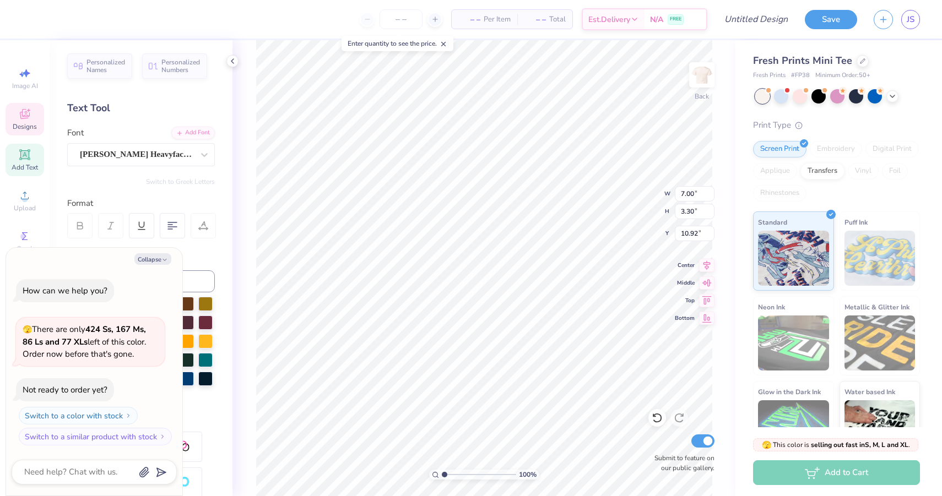
type textarea "S'MORES FOR SERIOUs fu"
type textarea "x"
type textarea "S'MORES FOR SERIOUs f"
type textarea "x"
type textarea "S'MORES FOR SERIOUs"
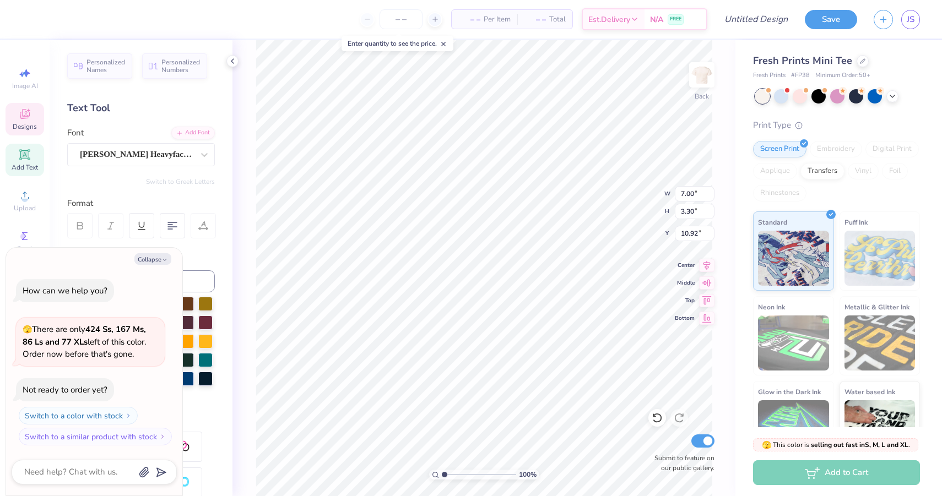
scroll to position [0, 5]
type textarea "x"
type textarea "S'MORES FOR SERIOUs"
type textarea "x"
type textarea "S'MORES FOR SERIOUsS"
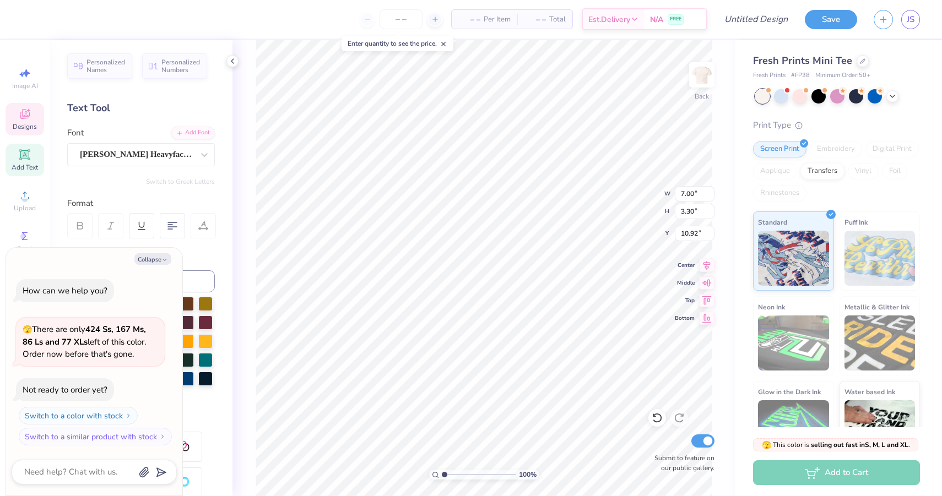
type textarea "x"
type textarea "S'MORES FOR SERIOUsSU"
type textarea "x"
type textarea "S'MORES FOR SERIOUsS"
type textarea "x"
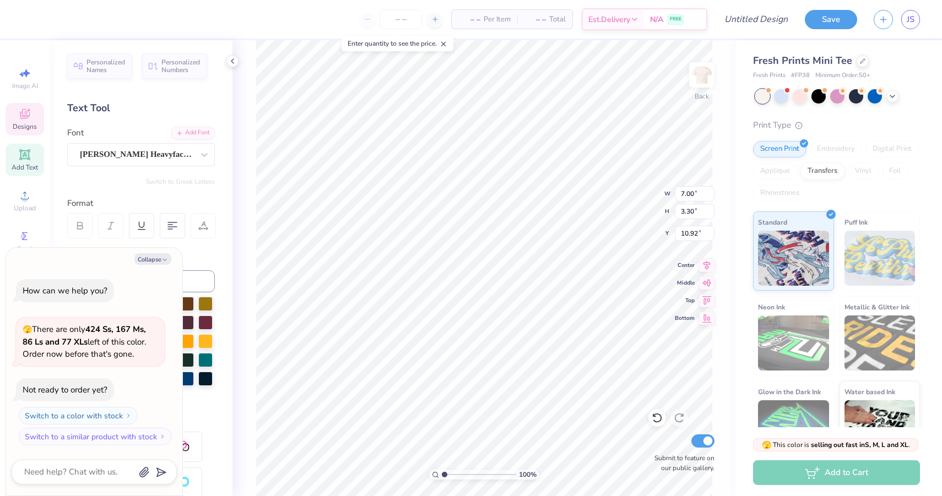
type textarea "S'MORES FOR SERIOUs"
type textarea "x"
type textarea "S'MORES FOR SERIOU"
type textarea "x"
type textarea "S'MORES FOR SERIO"
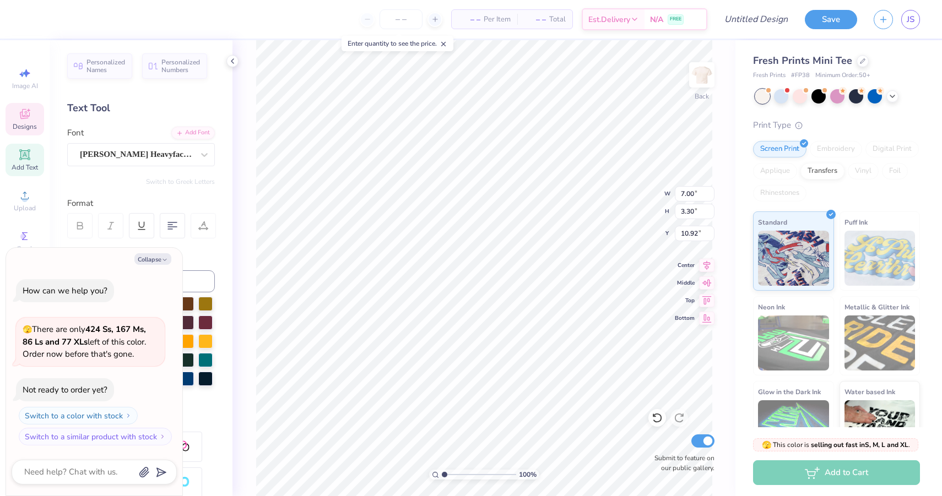
scroll to position [0, 4]
type textarea "x"
type textarea "S'MORES FOR SERIOU"
type textarea "x"
type textarea "S'MORES FOR SERIOUS"
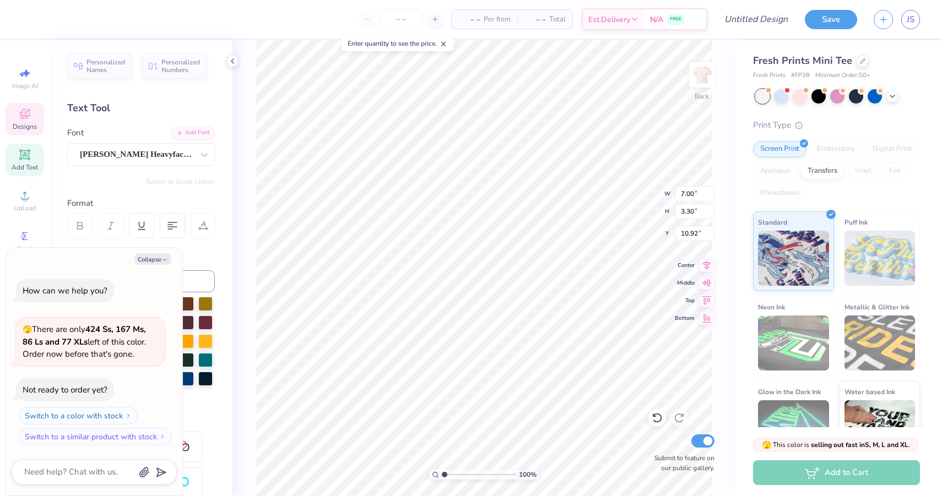
type textarea "x"
type textarea "S'MORES FOR SERIOUS"
type textarea "x"
type textarea "S'MORES FOR SERIOUS F"
type textarea "x"
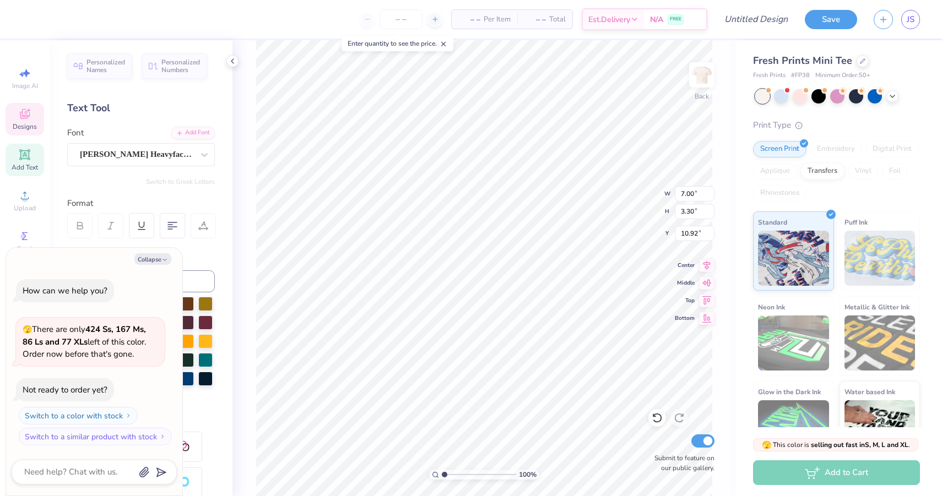
type textarea "S'MORES FOR SERIOUS FU"
type textarea "x"
type textarea "S'MORES FOR SERIOUS FUN"
type textarea "x"
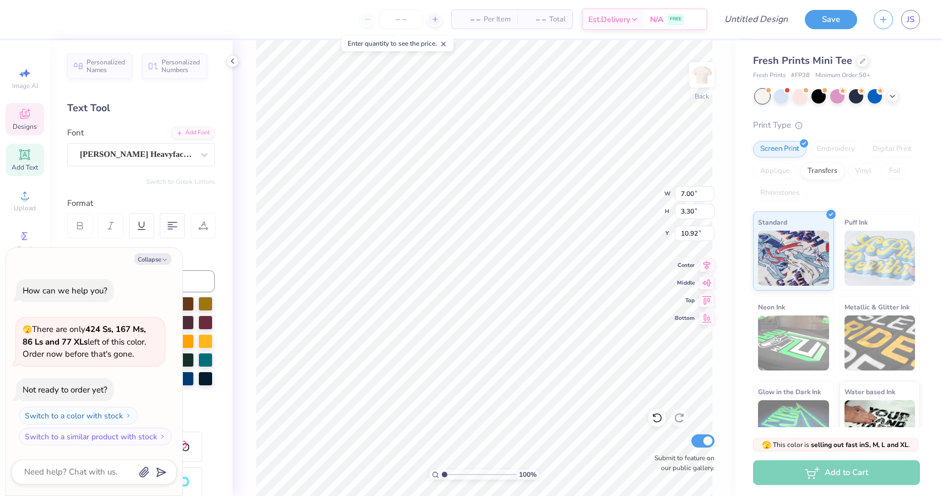
type textarea "S'MORES FOR SERIOUS FUN"
type textarea "x"
type input "10.77"
click at [709, 237] on input "10.77" at bounding box center [695, 233] width 40 height 15
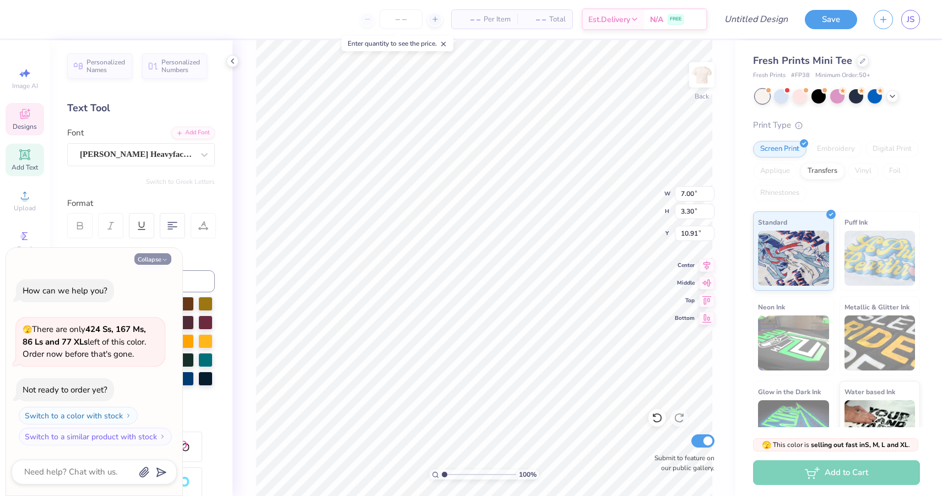
click at [153, 261] on button "Collapse" at bounding box center [152, 259] width 37 height 12
type textarea "x"
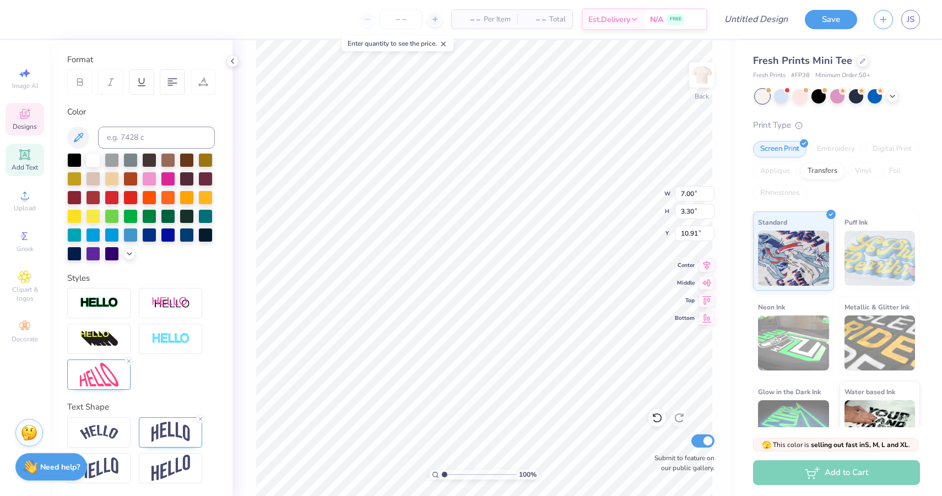
scroll to position [0, 0]
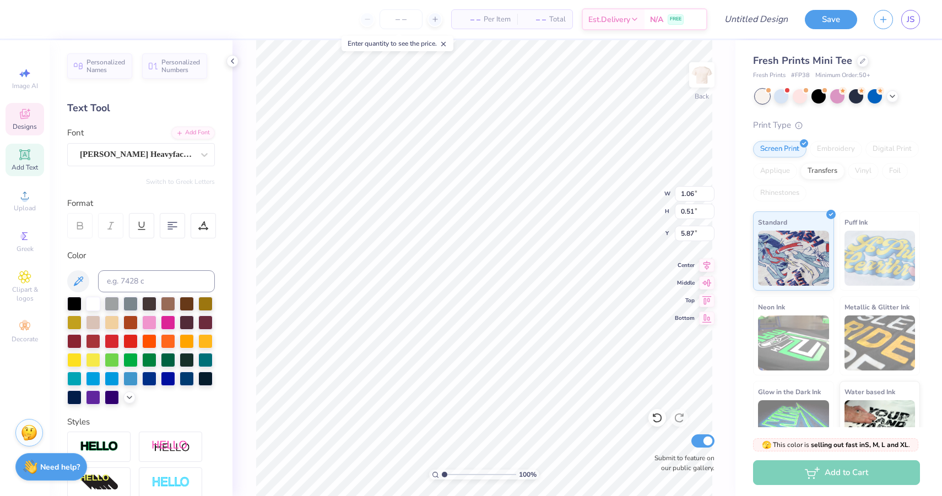
type input "11.73"
type input "1.25"
type input "1.19"
type input "9.63"
type input "0.61"
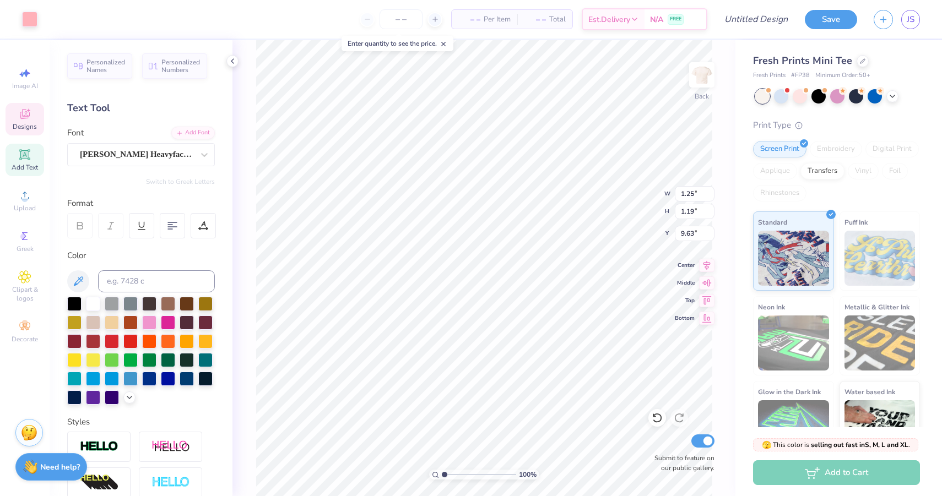
type input "0.32"
type input "13.03"
type input "0.57"
type input "0.33"
type input "13.98"
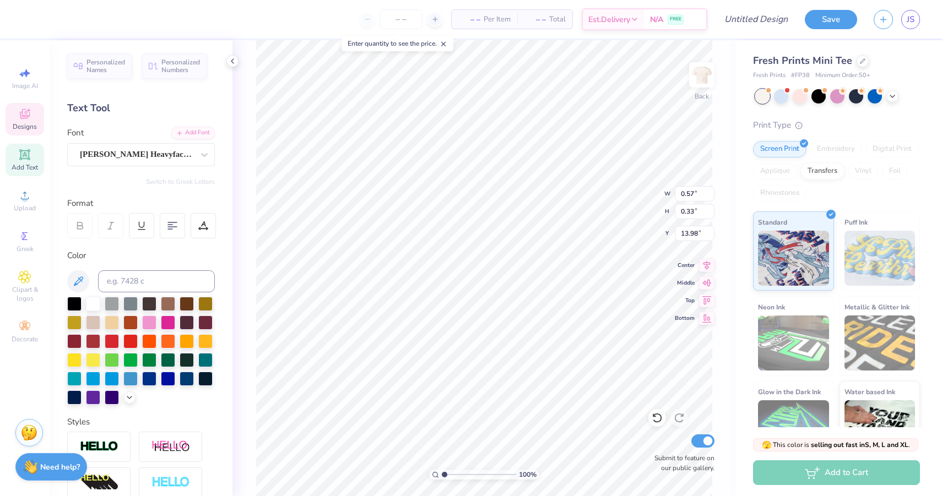
type input "1.25"
type input "1.19"
type input "5.95"
click at [461, 247] on li "Copy" at bounding box center [473, 246] width 86 height 21
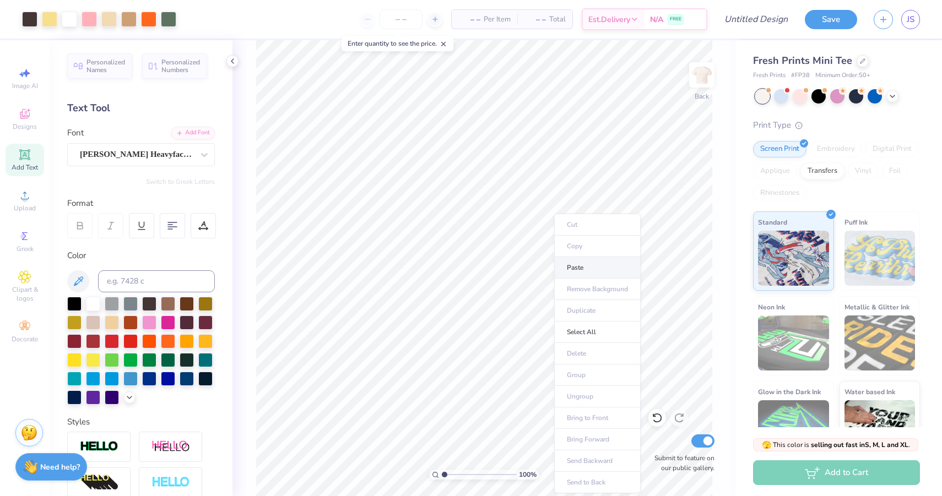
click at [575, 269] on li "Paste" at bounding box center [597, 267] width 86 height 21
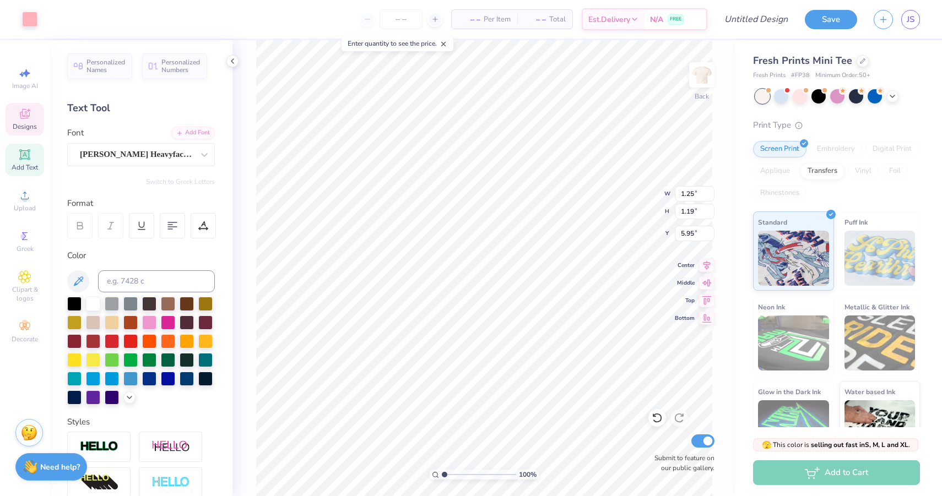
type input "5.95"
type input "1.24"
type input "1.18"
type input "5.96"
type input "5.95"
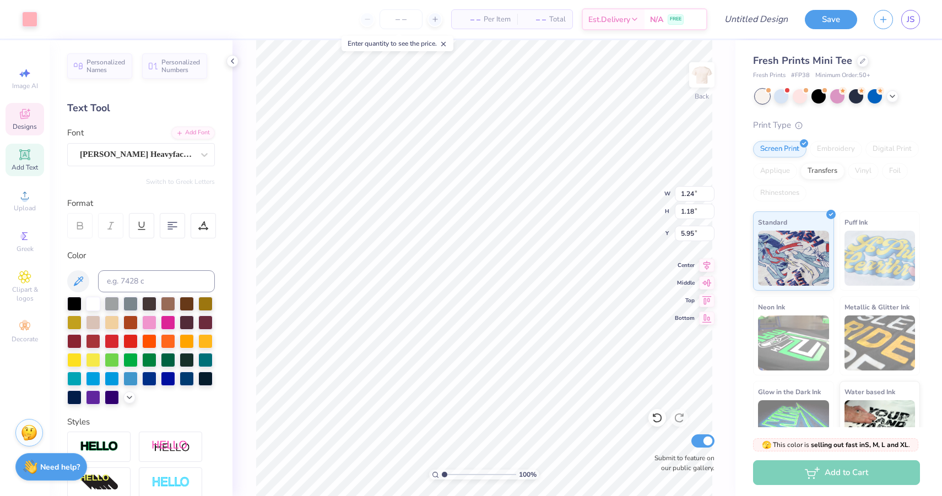
type input "6.97"
type input "3.15"
type input "3.00"
click at [615, 184] on div "100 % Back W 6.97 6.97 " H 3.15 3.15 " Y 3.00 3.00 " Center Middle Top Bottom S…" at bounding box center [483, 268] width 503 height 456
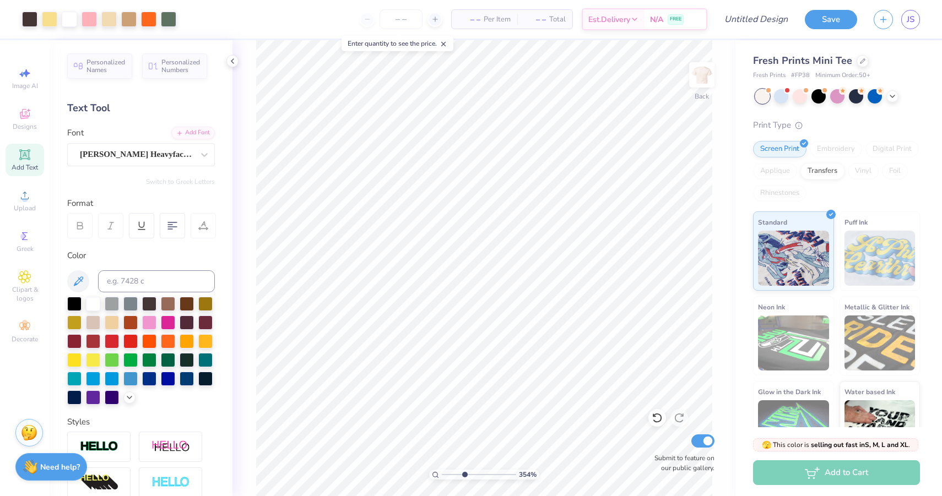
drag, startPoint x: 446, startPoint y: 471, endPoint x: 464, endPoint y: 468, distance: 19.0
type input "3.75"
click at [464, 470] on input "range" at bounding box center [479, 475] width 74 height 10
type textarea "S"
type textarea "S'MORES FOR SERIOUS FUN"
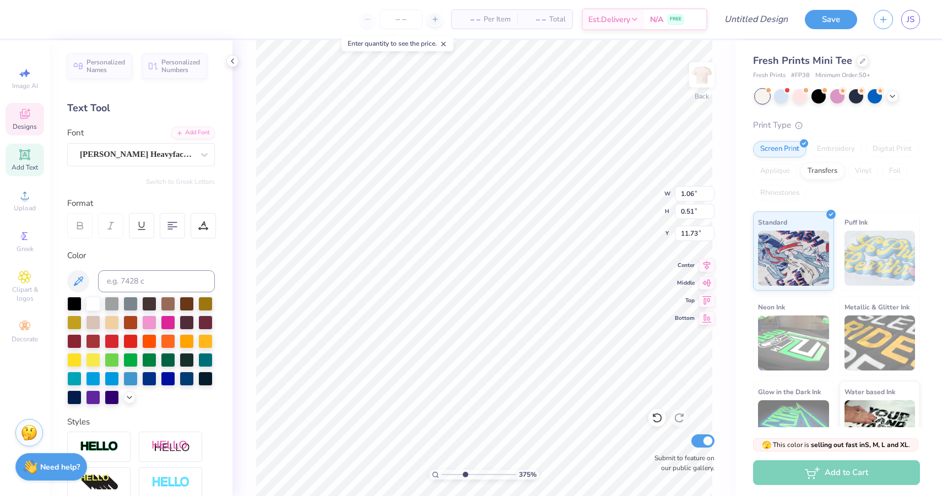
scroll to position [0, 6]
drag, startPoint x: 464, startPoint y: 472, endPoint x: 448, endPoint y: 470, distance: 16.6
type input "1.49"
click at [448, 471] on input "range" at bounding box center [479, 475] width 74 height 10
type input "10.29"
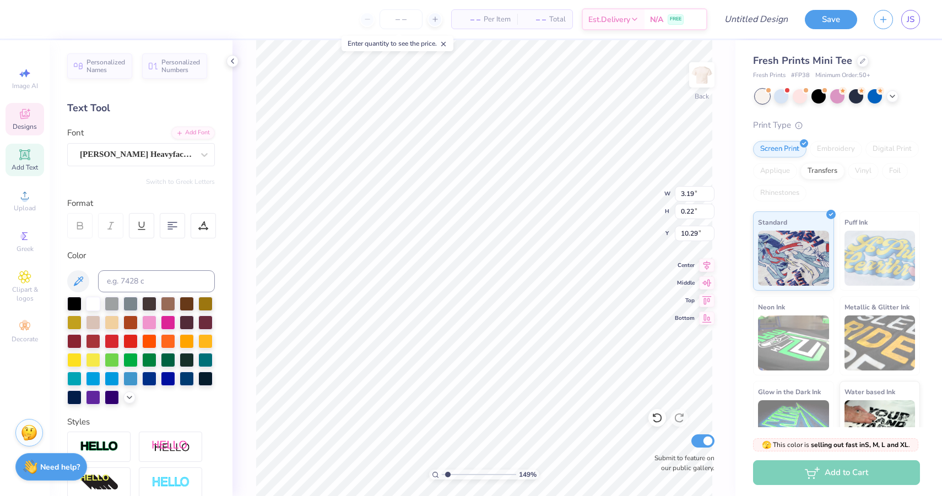
type input "3.19"
type input "0.22"
type input "10.78"
type input "7.02"
type input "0.49"
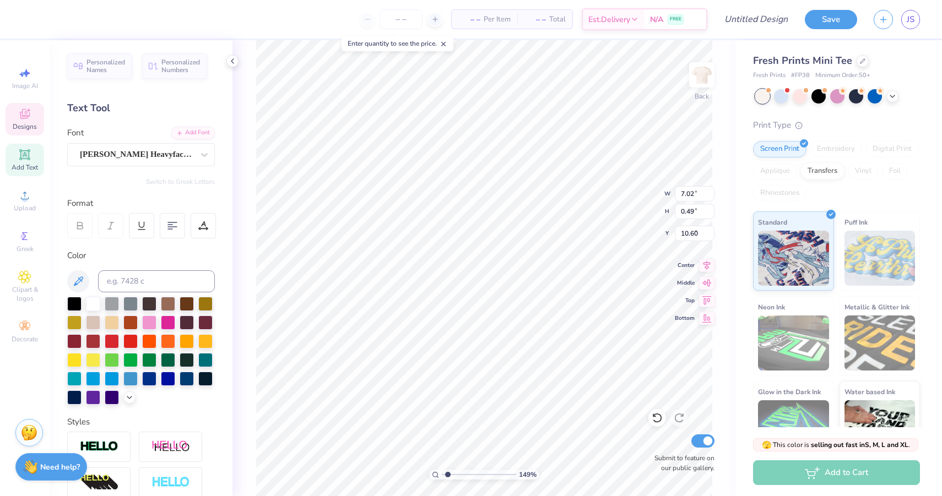
type input "9.63"
click at [185, 300] on div at bounding box center [187, 303] width 14 height 14
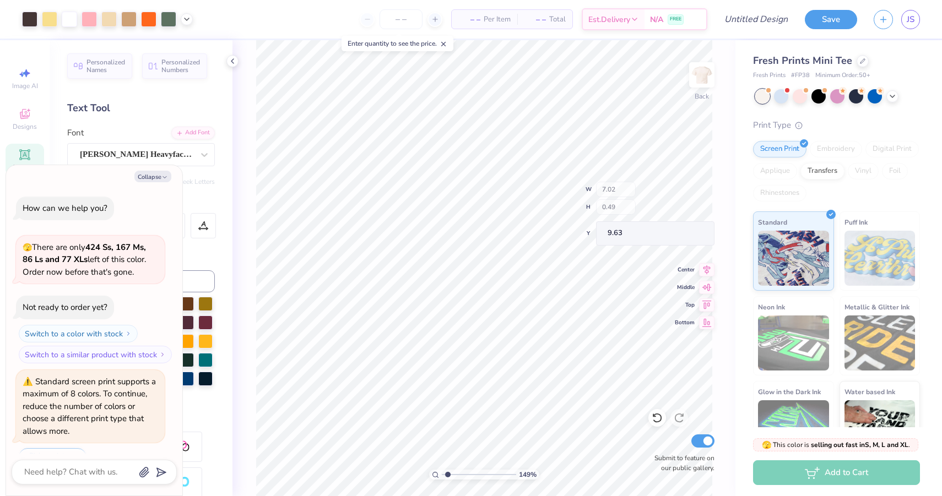
scroll to position [27, 0]
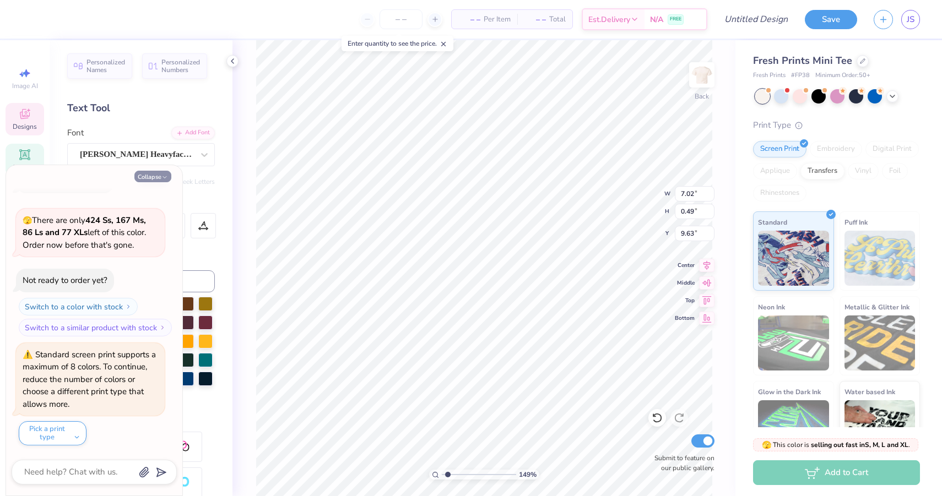
click at [158, 178] on button "Collapse" at bounding box center [152, 177] width 37 height 12
type textarea "x"
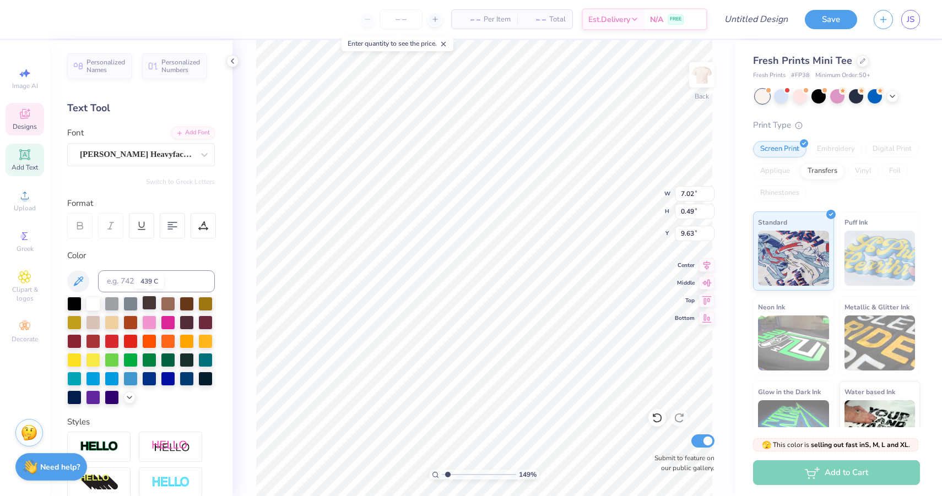
click at [150, 301] on div at bounding box center [149, 303] width 14 height 14
type input "3.10"
type input "3.00"
drag, startPoint x: 449, startPoint y: 473, endPoint x: 454, endPoint y: 474, distance: 5.5
type input "2.44"
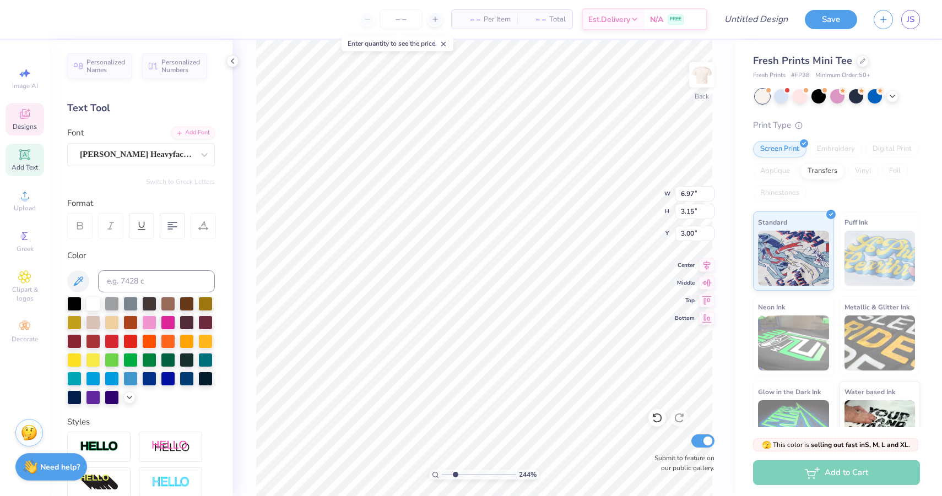
click at [454, 474] on input "range" at bounding box center [479, 475] width 74 height 10
type input "1.24"
type input "1.18"
type input "5.95"
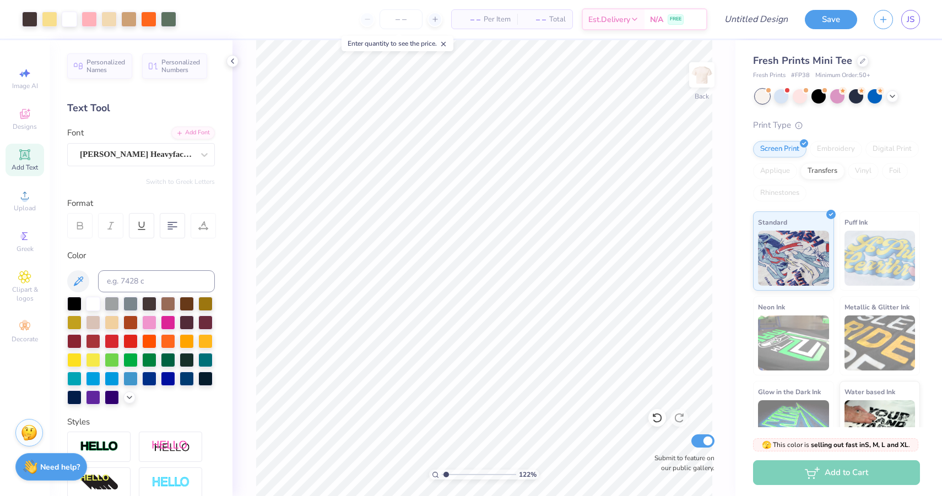
drag, startPoint x: 454, startPoint y: 474, endPoint x: 446, endPoint y: 473, distance: 8.8
type input "1.22"
click at [446, 473] on input "range" at bounding box center [479, 475] width 74 height 10
type input "9.70"
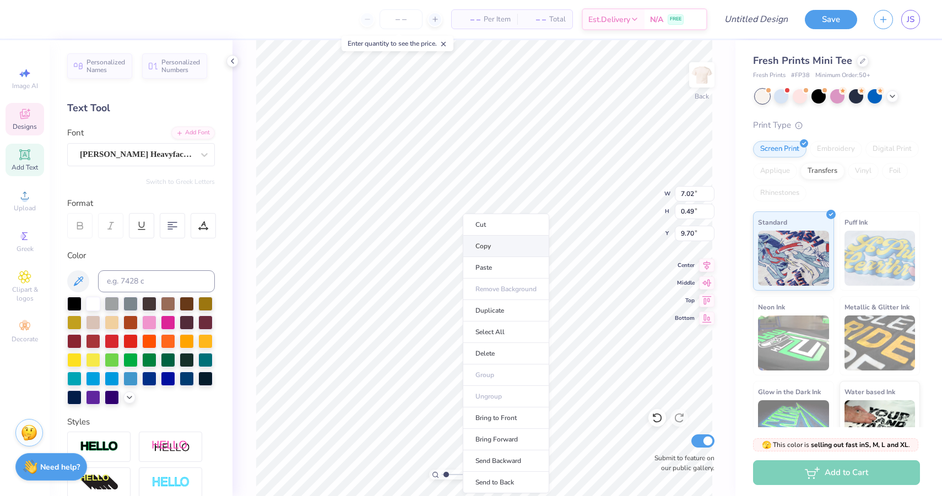
click at [488, 251] on li "Copy" at bounding box center [506, 246] width 86 height 21
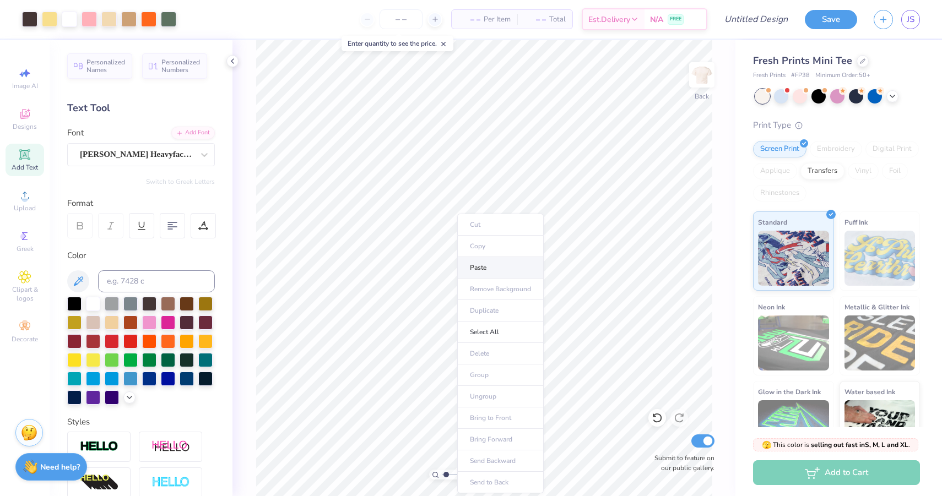
click at [496, 262] on li "Paste" at bounding box center [500, 267] width 86 height 21
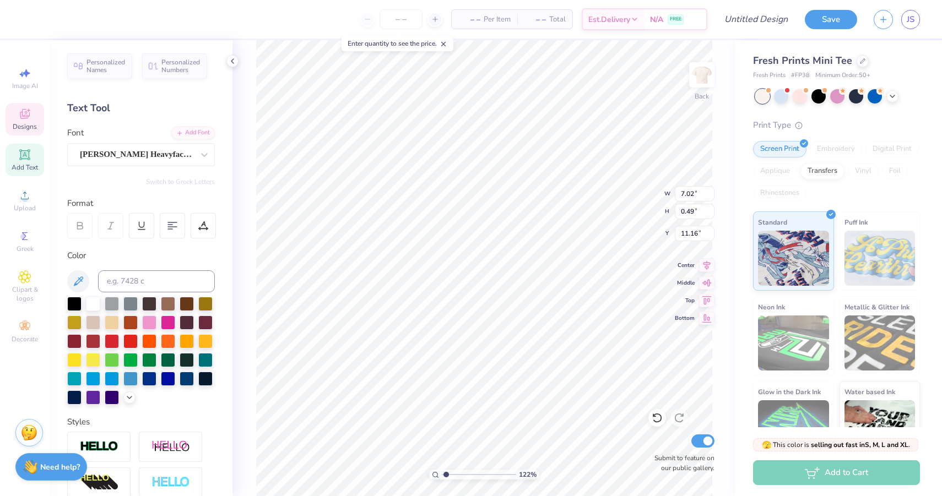
scroll to position [0, 4]
type textarea "2025"
type input "10.19"
type input "2.05"
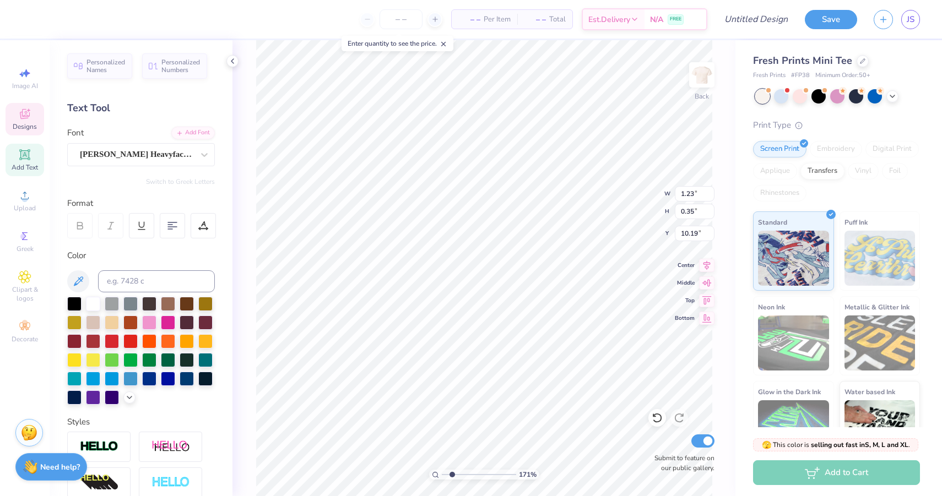
click at [452, 474] on input "range" at bounding box center [479, 475] width 74 height 10
type input "10.44"
type input "7.02"
type input "0.49"
type input "9.70"
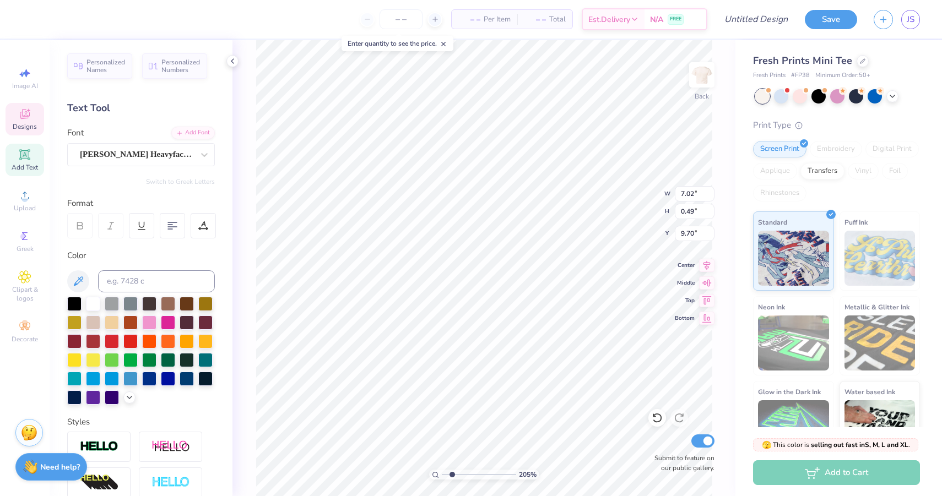
type input "1.23"
type input "0.35"
type input "10.27"
type input "6.10"
type input "2.37"
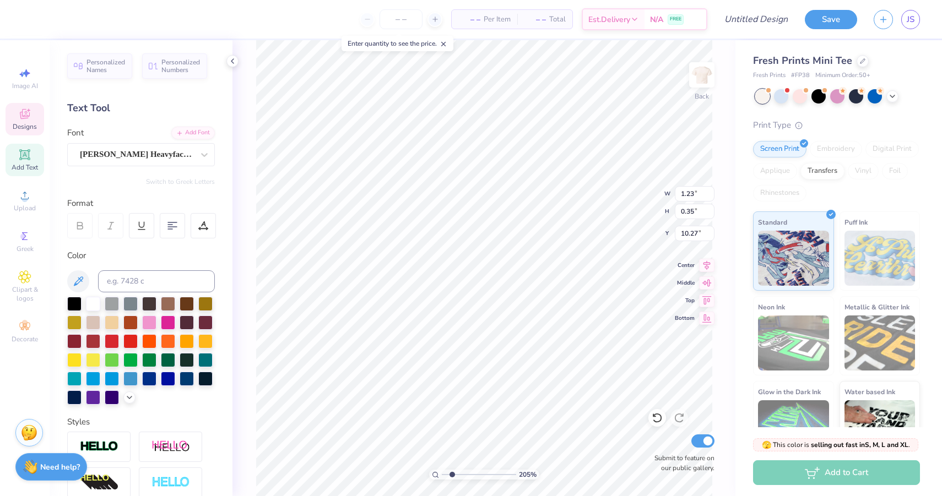
type input "7.58"
type input "1.23"
type input "0.35"
type input "10.19"
type input "6.10"
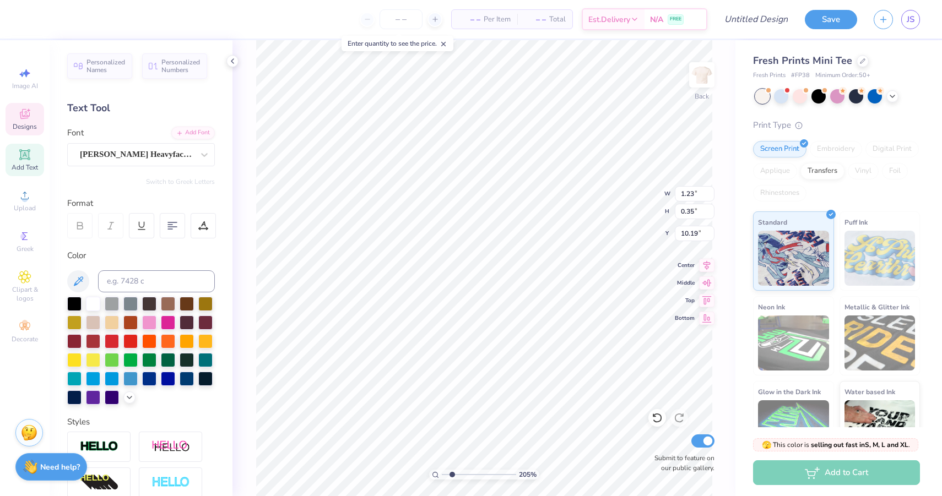
type input "2.37"
type input "7.58"
drag, startPoint x: 453, startPoint y: 475, endPoint x: 441, endPoint y: 472, distance: 12.4
type input "1"
click at [442, 472] on input "range" at bounding box center [479, 475] width 74 height 10
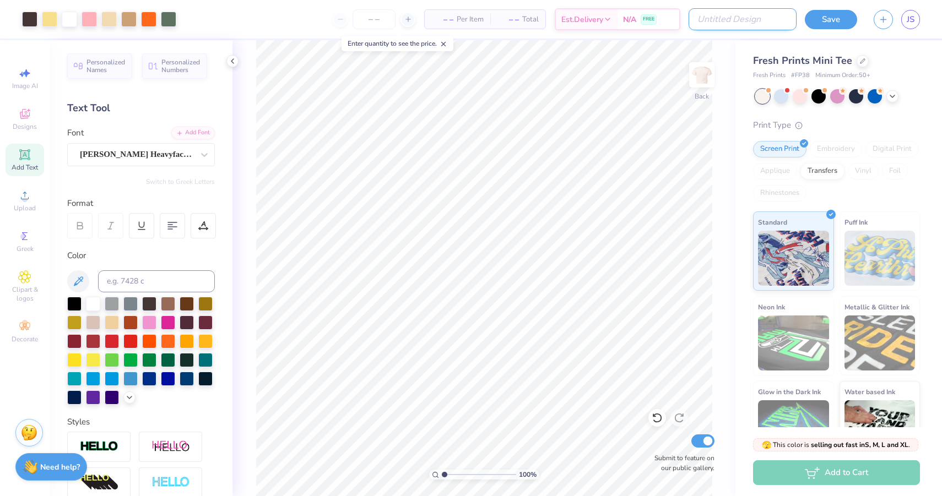
click at [757, 23] on input "Design Title" at bounding box center [743, 19] width 108 height 22
type input "smores"
click at [842, 19] on button "Save" at bounding box center [831, 17] width 52 height 19
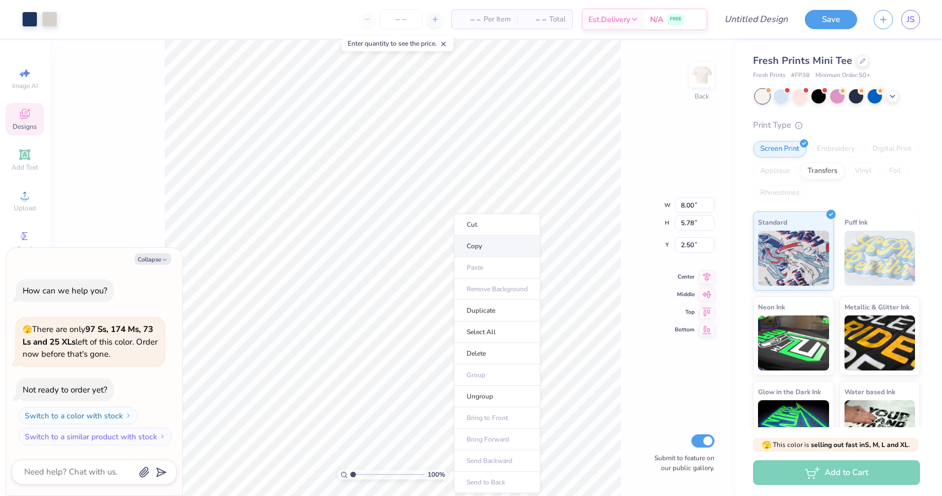
click at [481, 242] on li "Copy" at bounding box center [497, 246] width 86 height 21
click at [701, 84] on img at bounding box center [702, 75] width 44 height 44
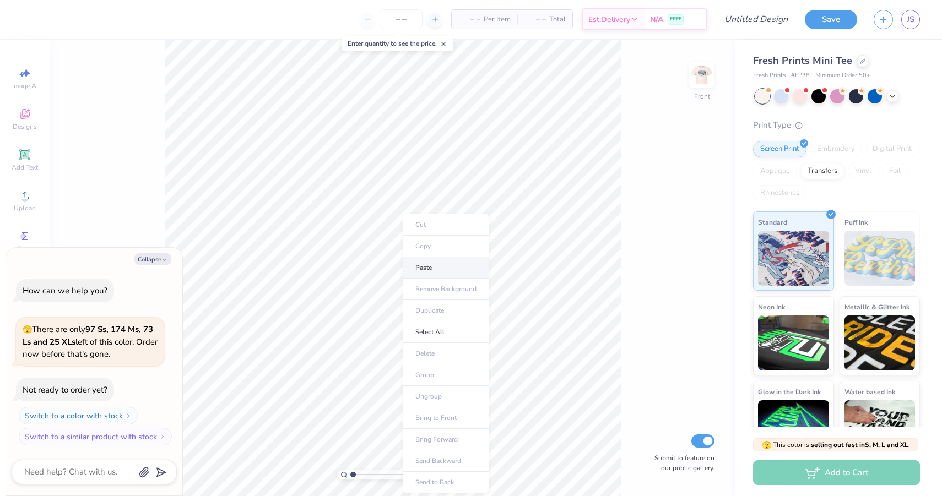
click at [424, 267] on li "Paste" at bounding box center [446, 267] width 86 height 21
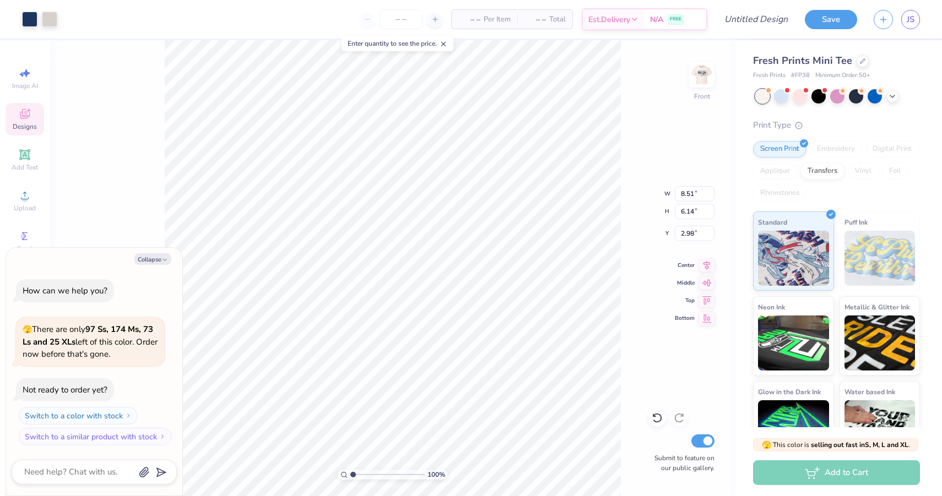
type textarea "x"
type input "3.00"
click at [706, 78] on img at bounding box center [702, 75] width 44 height 44
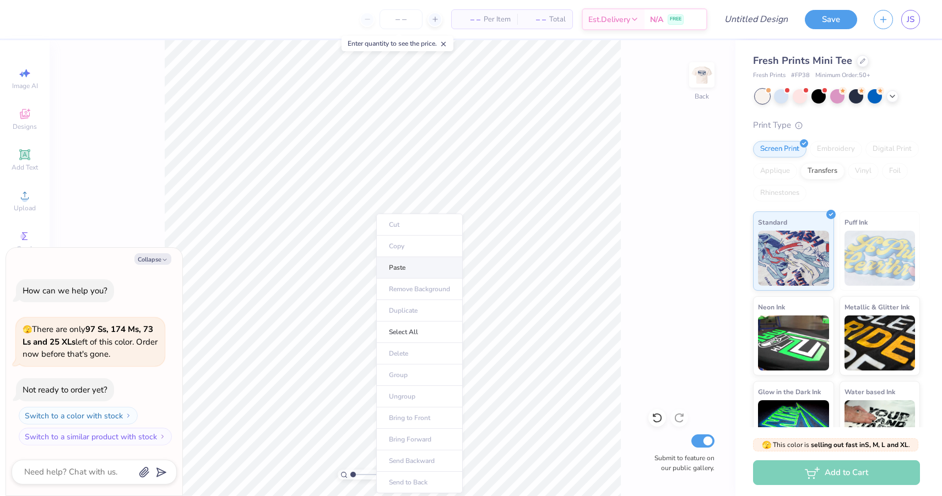
click at [387, 270] on li "Paste" at bounding box center [419, 267] width 86 height 21
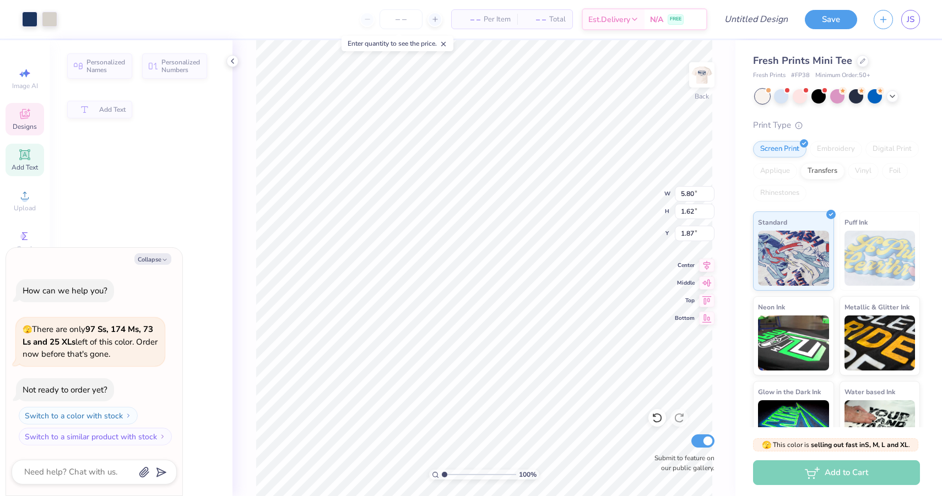
type textarea "x"
type input "1.99"
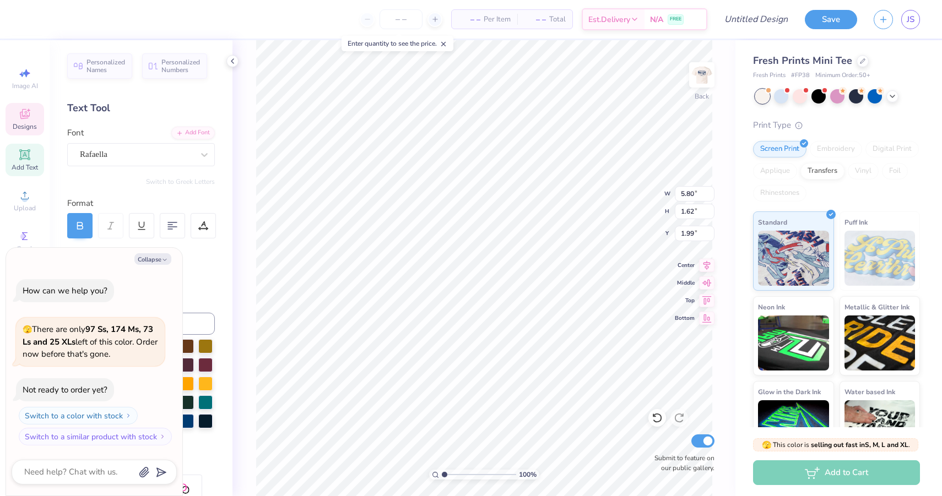
type textarea "x"
type input "11.15"
type textarea "x"
type input "2.81"
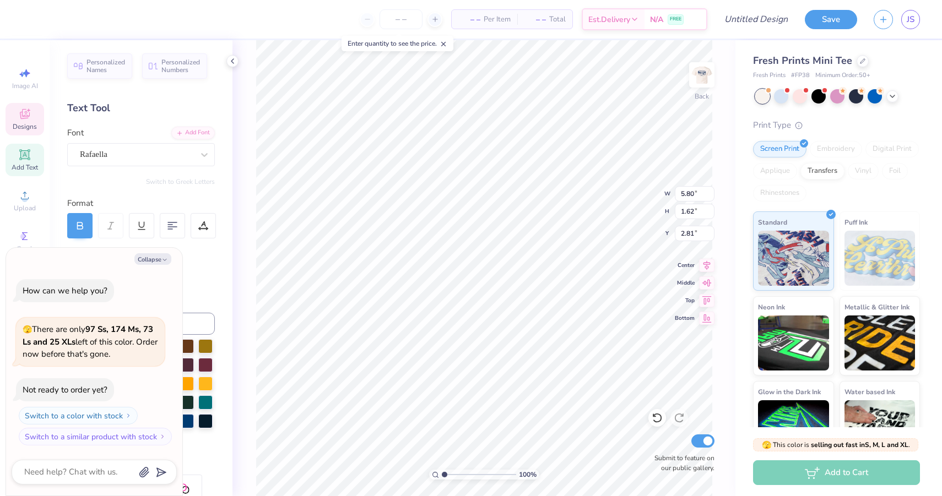
type textarea "x"
type textarea "Deeee"
type textarea "x"
type textarea "DeeZee"
click at [697, 89] on div at bounding box center [701, 75] width 51 height 51
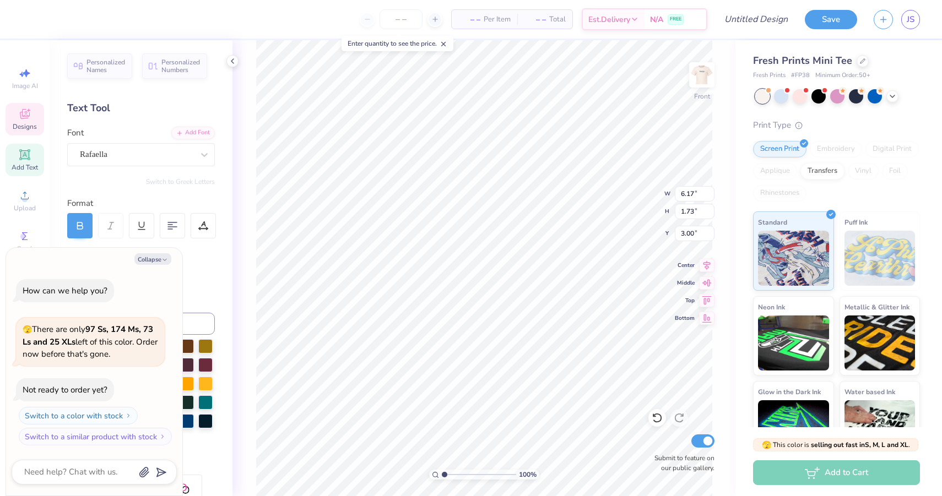
type textarea "x"
type textarea "Deeee"
type textarea "x"
type textarea "DeeZee"
type textarea "x"
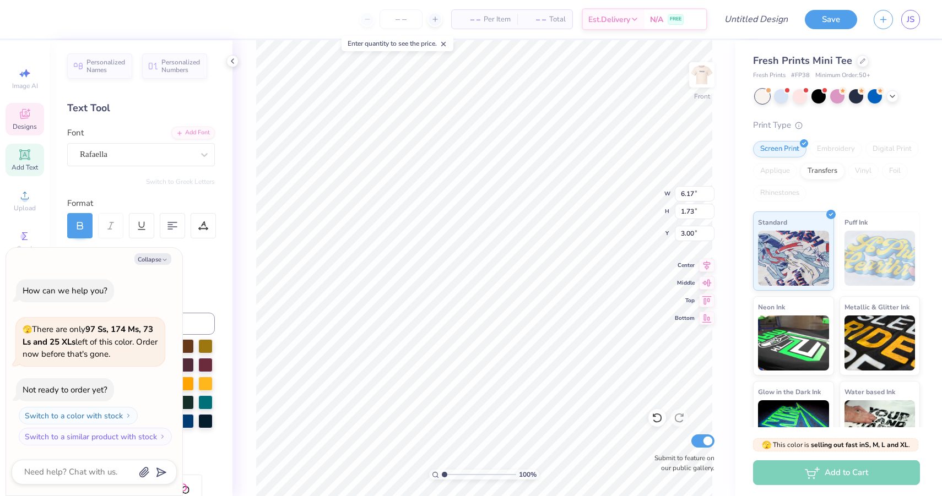
type input "2.42"
type input "0.67"
type input "4.86"
type textarea "x"
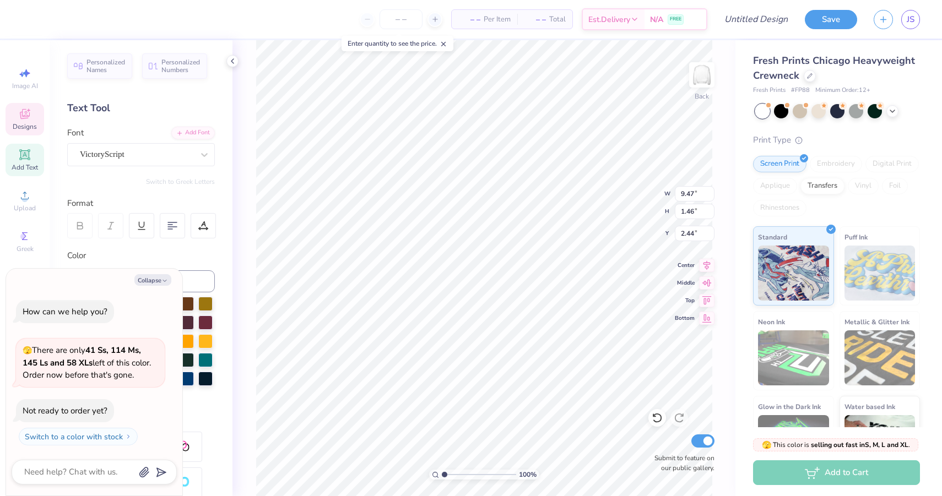
scroll to position [0, 3]
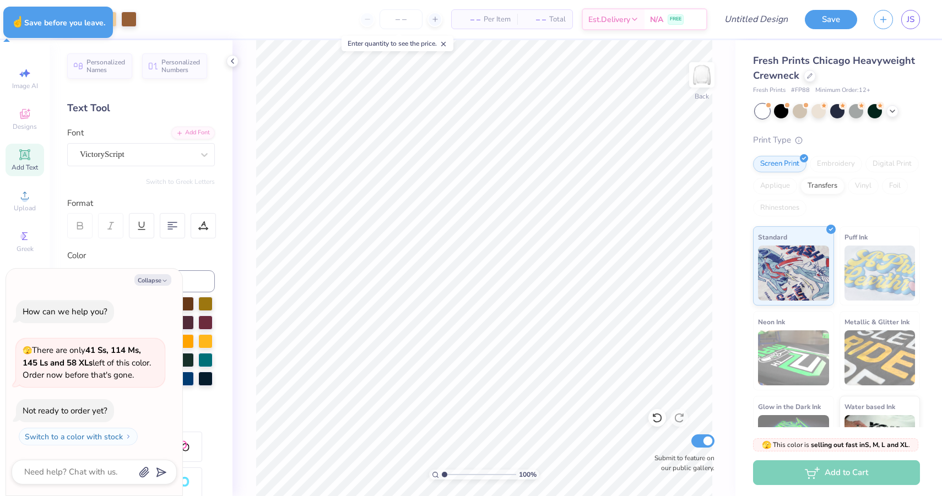
type textarea "x"
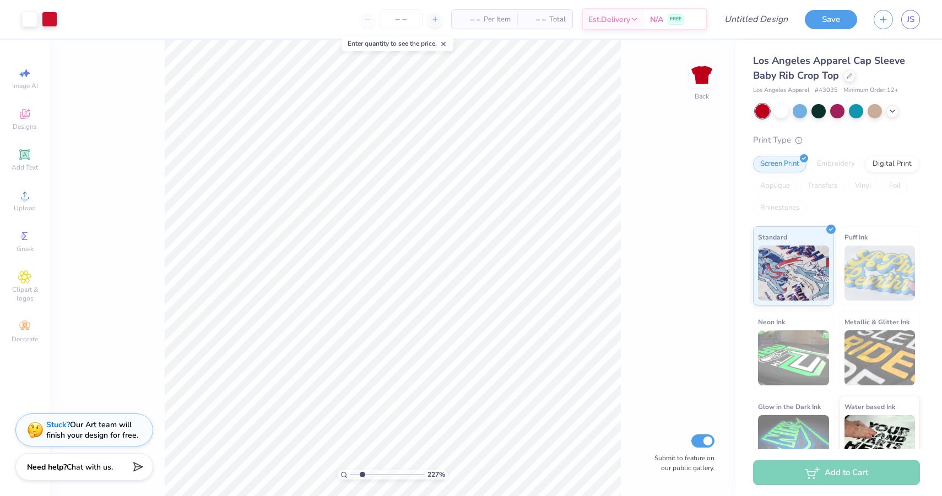
drag, startPoint x: 353, startPoint y: 474, endPoint x: 362, endPoint y: 475, distance: 9.4
type input "2.29"
click at [362, 475] on input "range" at bounding box center [387, 475] width 74 height 10
type input "1.59"
type input "4.13"
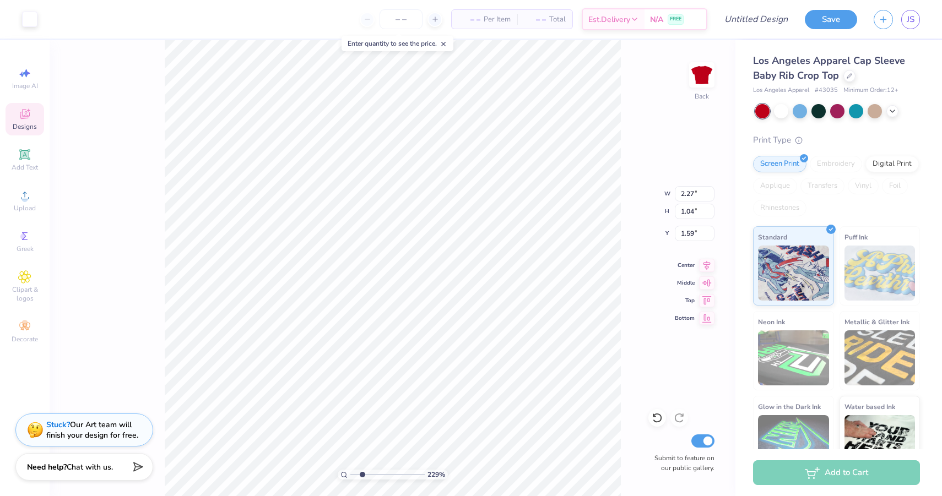
type input "1.43"
type input "1.67"
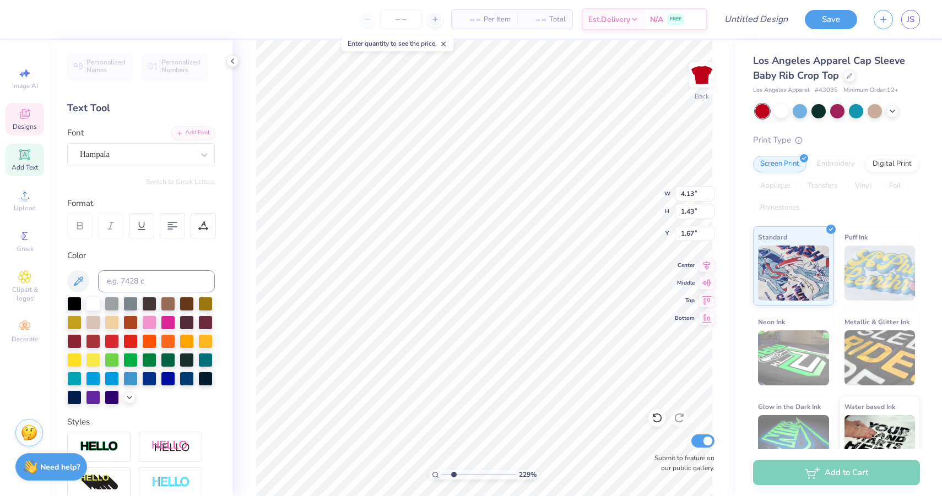
type input "6.47"
type input "3.75"
type input "3.89"
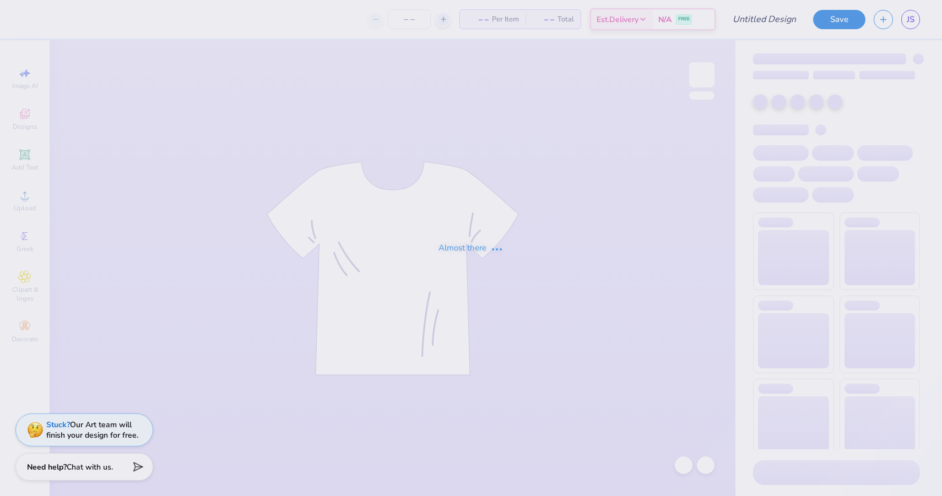
type input "smores"
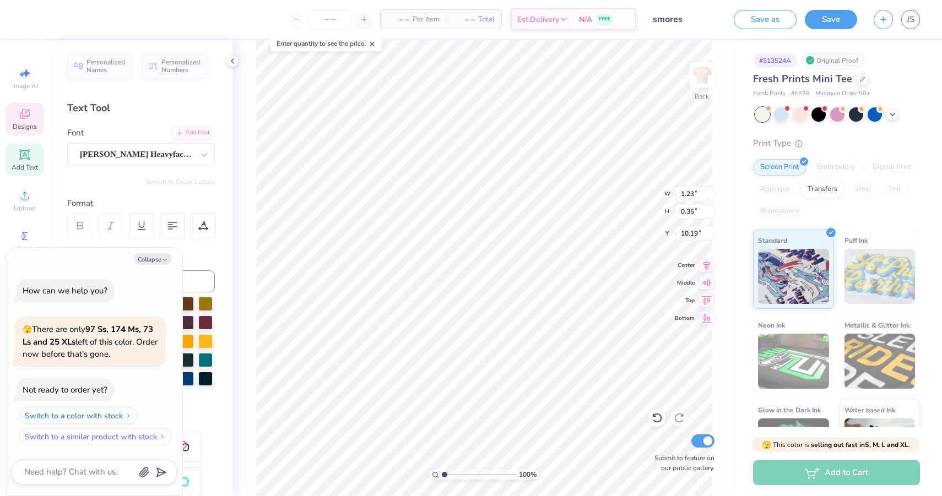
type textarea "x"
type input "10.91"
type textarea "x"
type input "7.02"
type input "0.49"
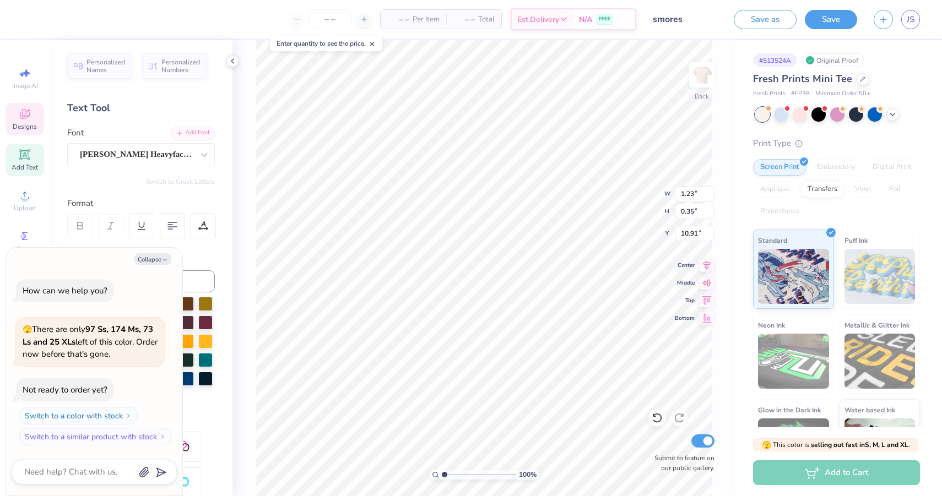
type input "9.70"
type textarea "x"
type input "10.42"
click at [157, 257] on button "Collapse" at bounding box center [152, 259] width 37 height 12
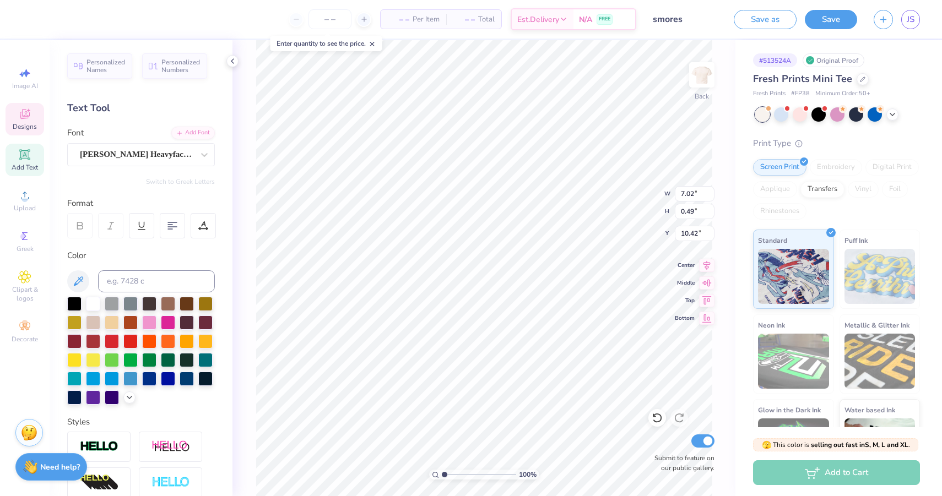
type textarea "x"
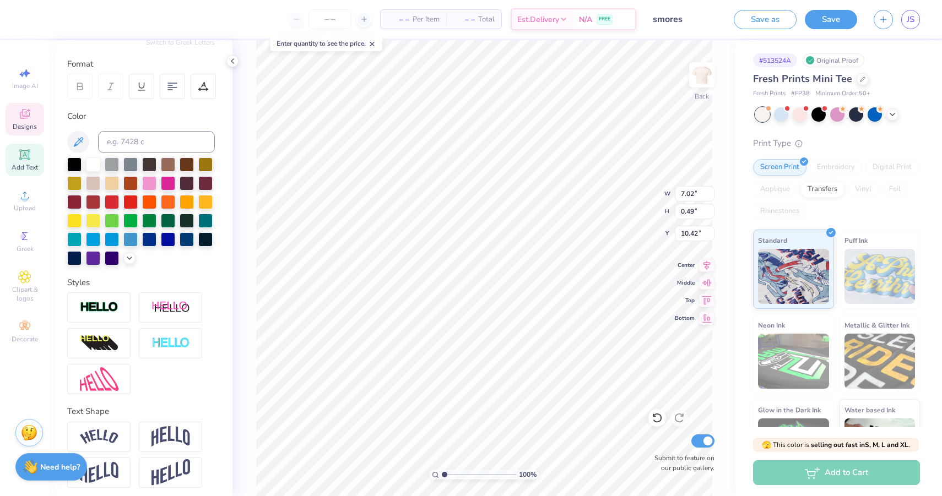
scroll to position [144, 0]
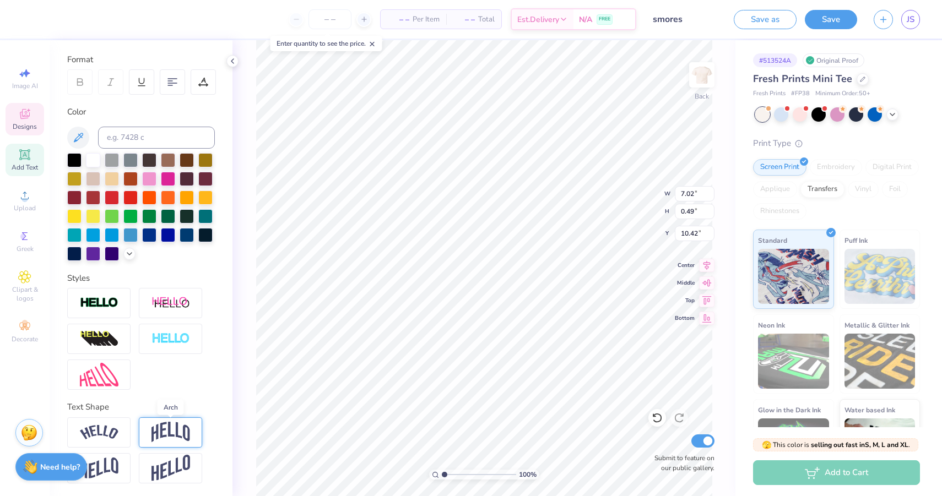
click at [156, 436] on img at bounding box center [170, 432] width 39 height 21
type input "1.81"
type input "9.78"
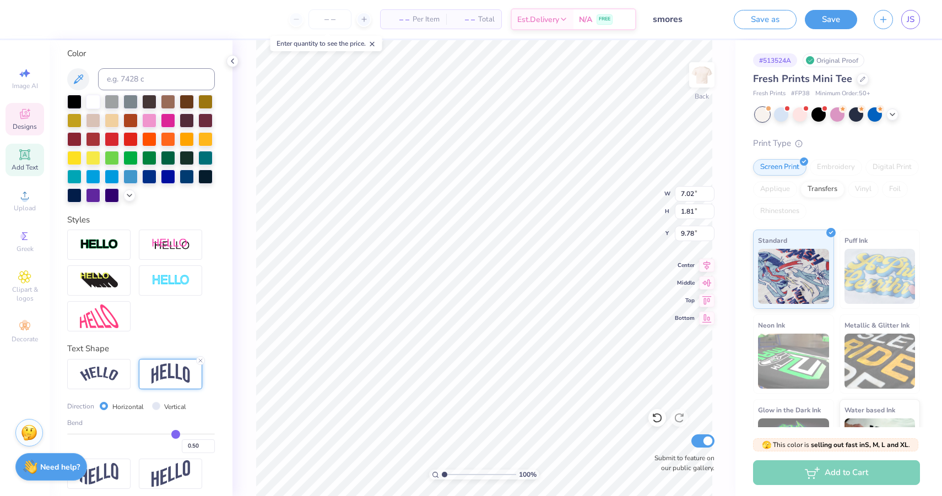
scroll to position [208, 0]
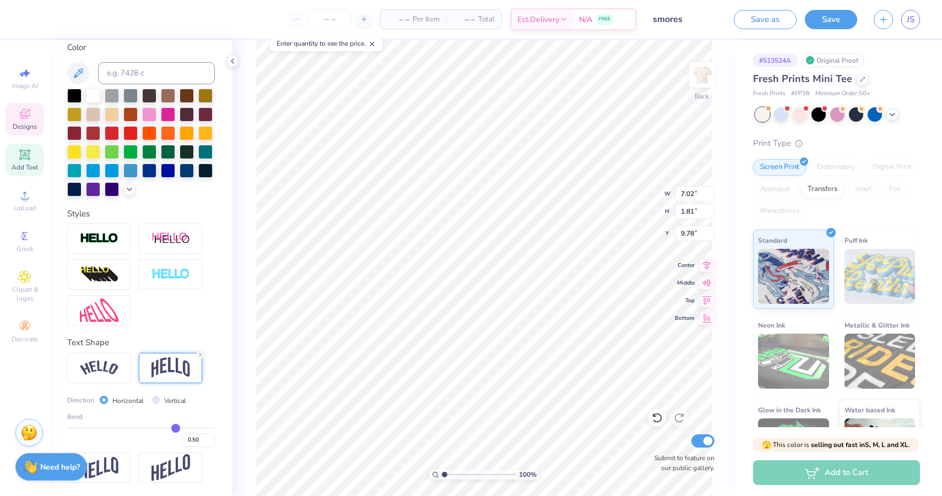
click at [160, 403] on div "Vertical" at bounding box center [169, 400] width 35 height 13
click at [157, 402] on input "Vertical" at bounding box center [156, 400] width 8 height 8
radio input "true"
type input "7.06"
type input "0.49"
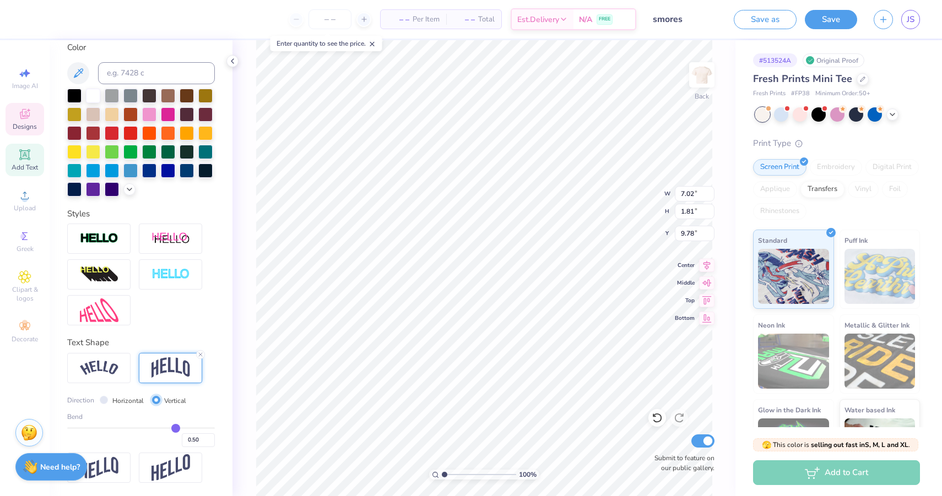
type input "10.42"
click at [106, 398] on input "Horizontal" at bounding box center [104, 400] width 8 height 8
radio input "true"
type input "7.02"
type input "1.81"
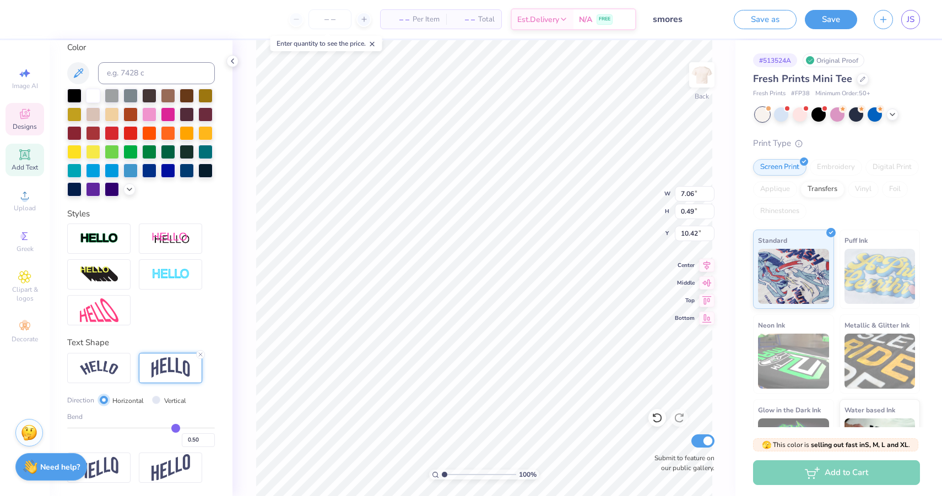
type input "9.78"
type input "0.55"
type input "0.53"
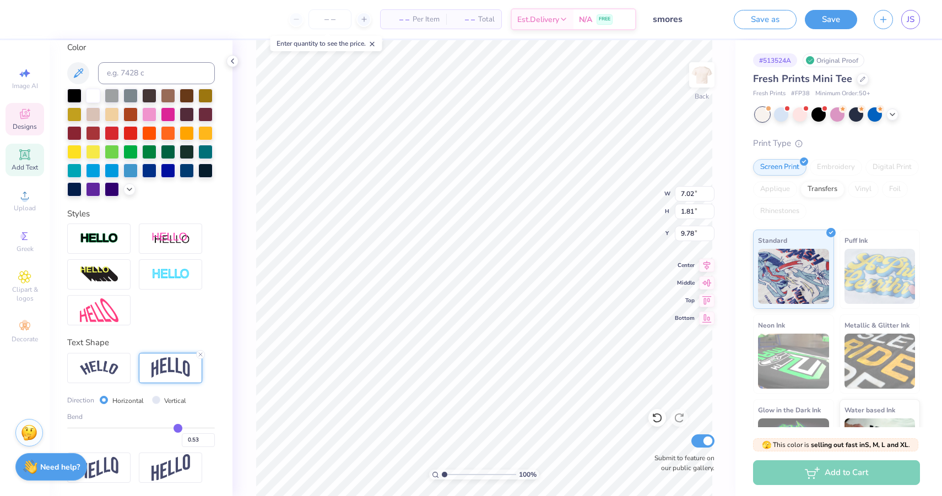
type input "0.5"
type input "0.50"
type input "0.44"
type input "0.35"
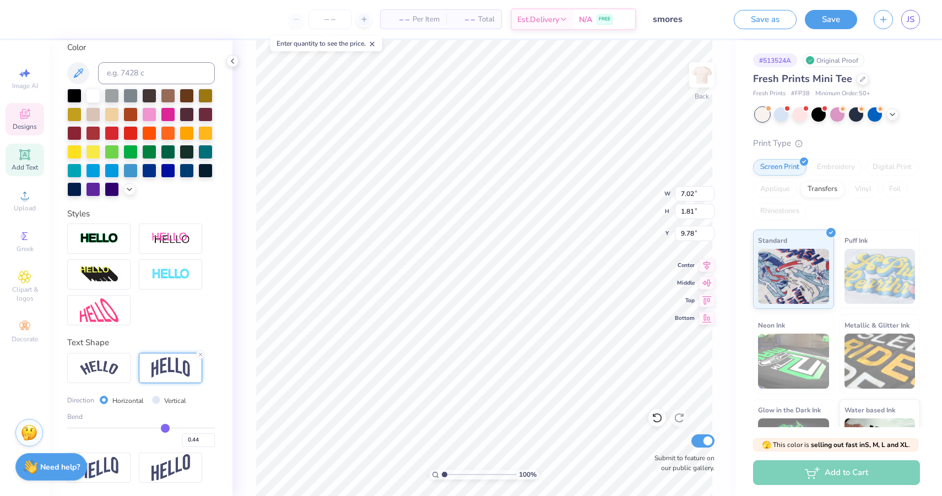
type input "0.35"
type input "0.24"
type input "0.12"
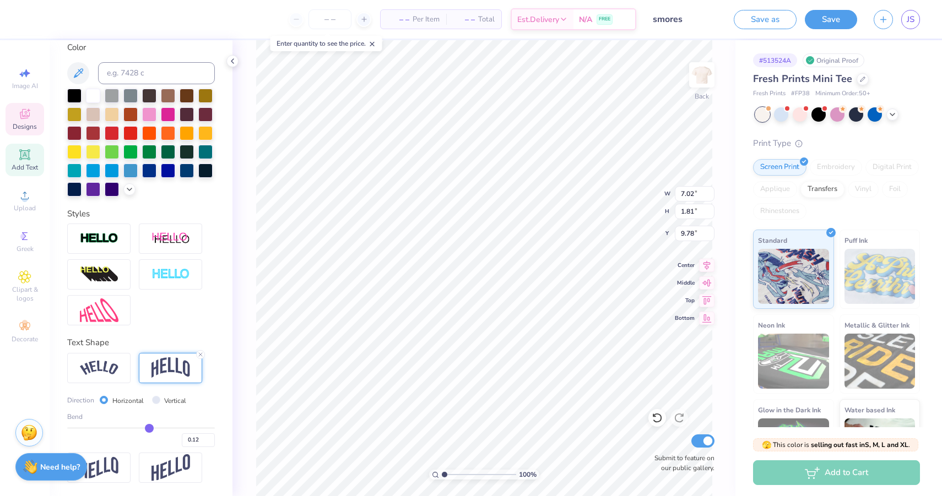
type input "0"
type input "0.00"
type input "-0.09"
type input "-0.16"
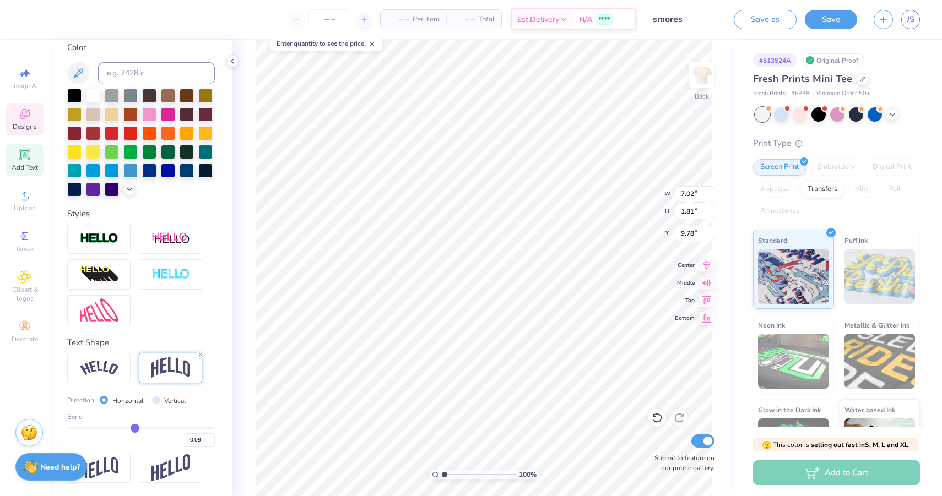
type input "-0.16"
type input "-0.21"
type input "-0.23"
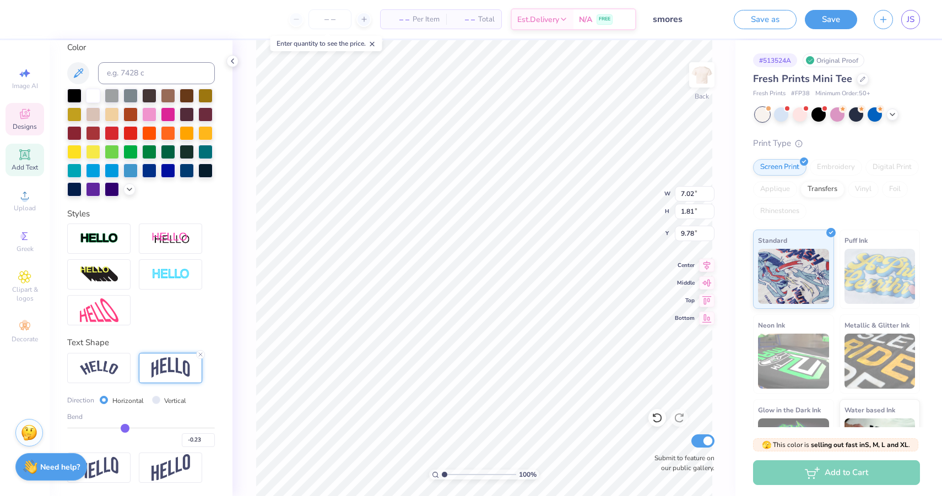
type input "-0.25"
drag, startPoint x: 180, startPoint y: 429, endPoint x: 123, endPoint y: 429, distance: 56.2
type input "-0.25"
click at [123, 429] on input "range" at bounding box center [141, 428] width 148 height 2
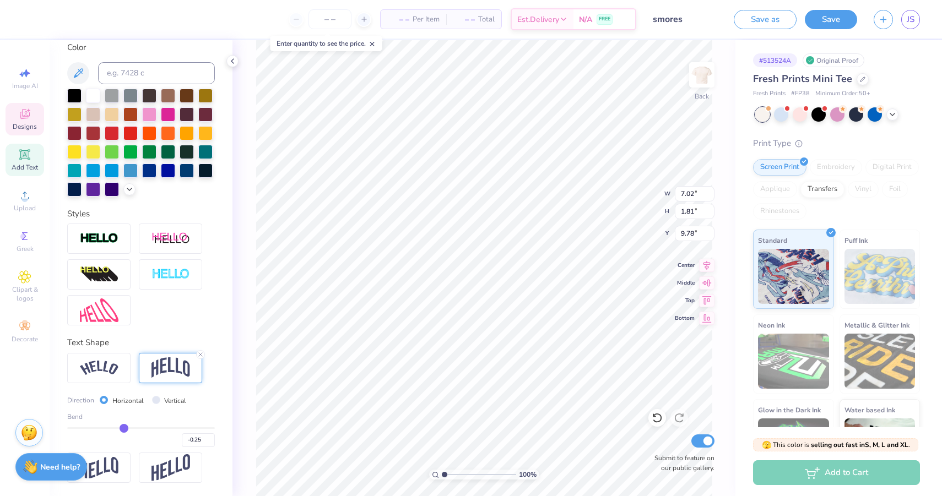
type input "1.07"
type input "10.10"
type input "-0.26"
type input "-0.27"
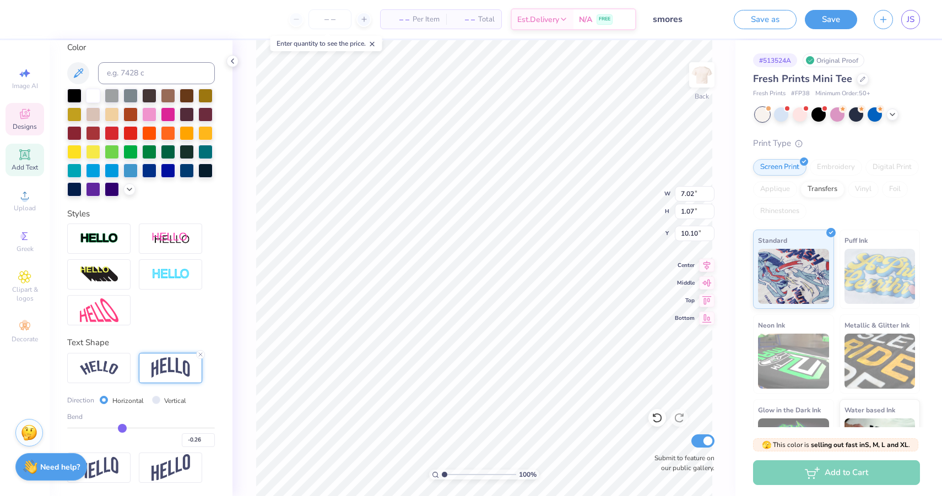
type input "-0.27"
type input "-0.28"
type input "-0.3"
type input "-0.30"
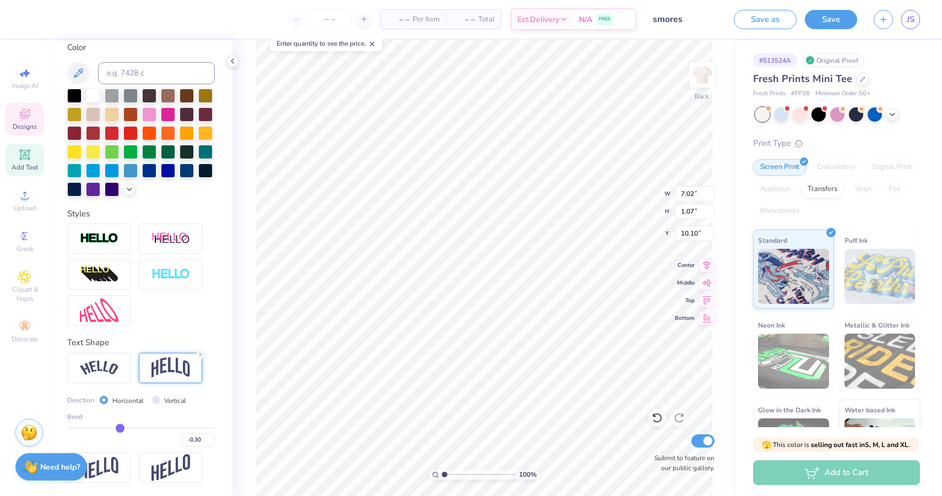
type input "-0.31"
type input "-0.32"
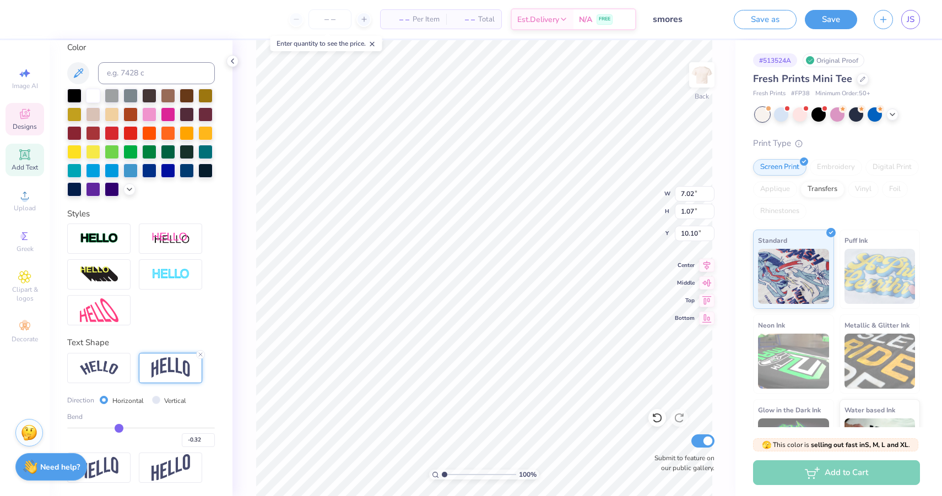
click at [118, 429] on input "range" at bounding box center [141, 428] width 148 height 2
type input "1.27"
type input "9.63"
type input "-0.33"
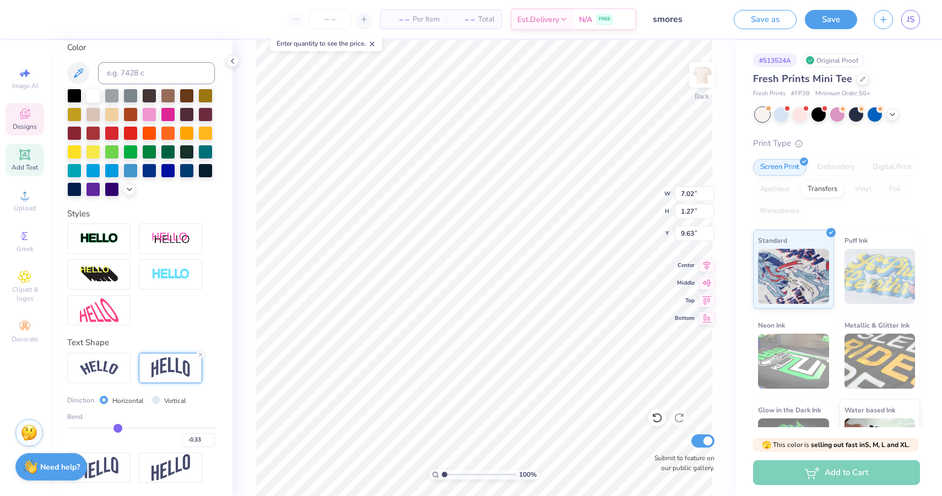
type input "-0.32"
type input "-0.3"
type input "-0.30"
type input "-0.29"
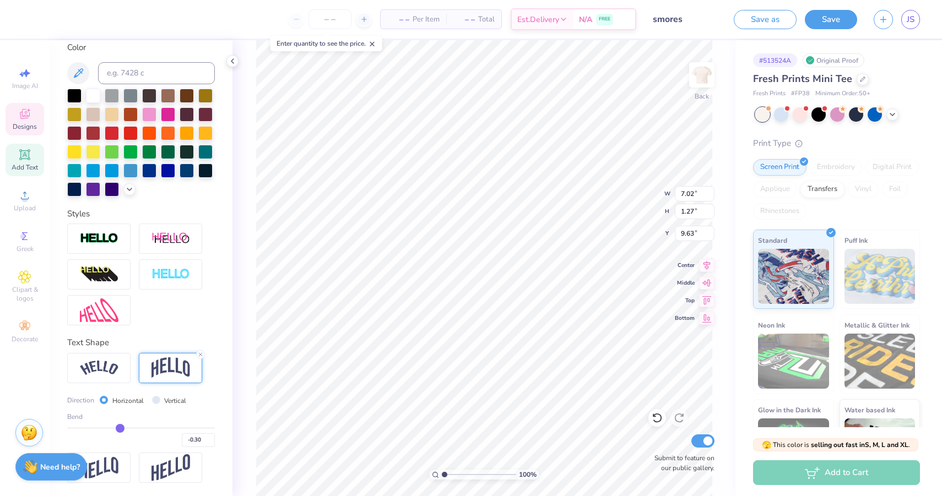
type input "-0.29"
type input "-0.28"
type input "-0.27"
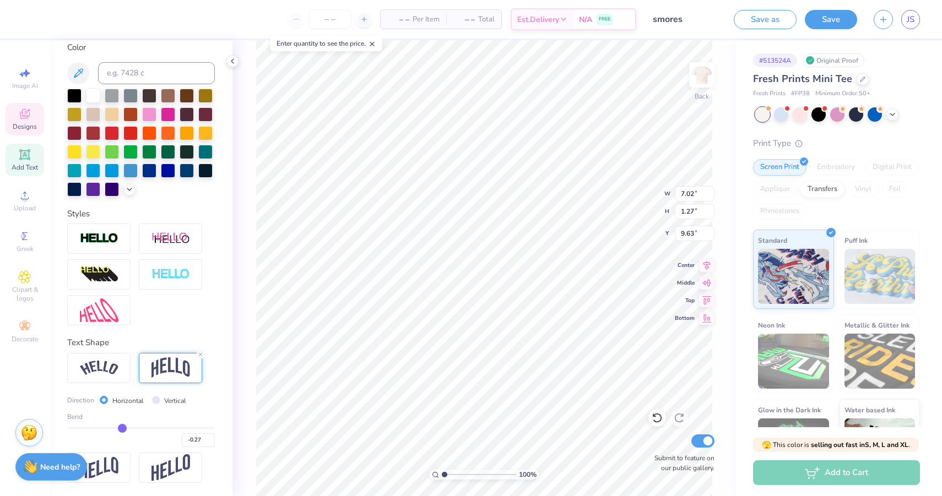
type input "-0.26"
type input "-0.25"
type input "-0.24"
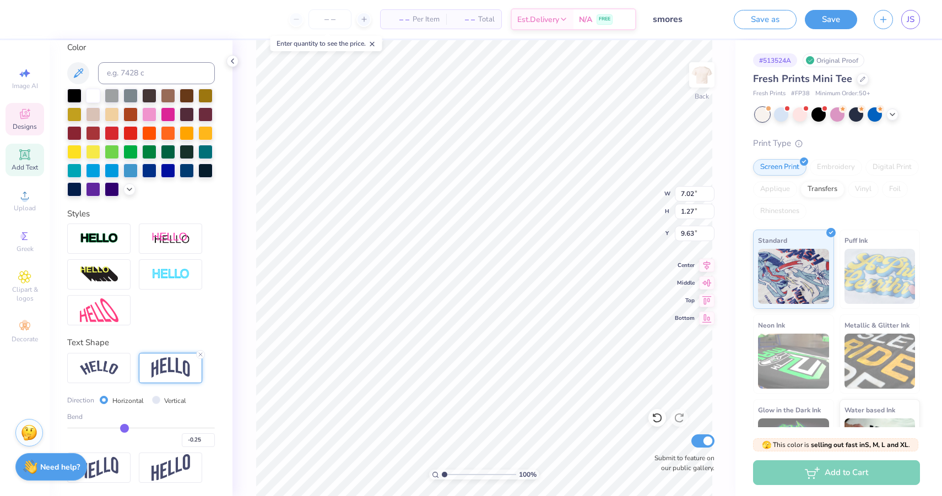
type input "-0.24"
type input "-0.23"
type input "-0.22"
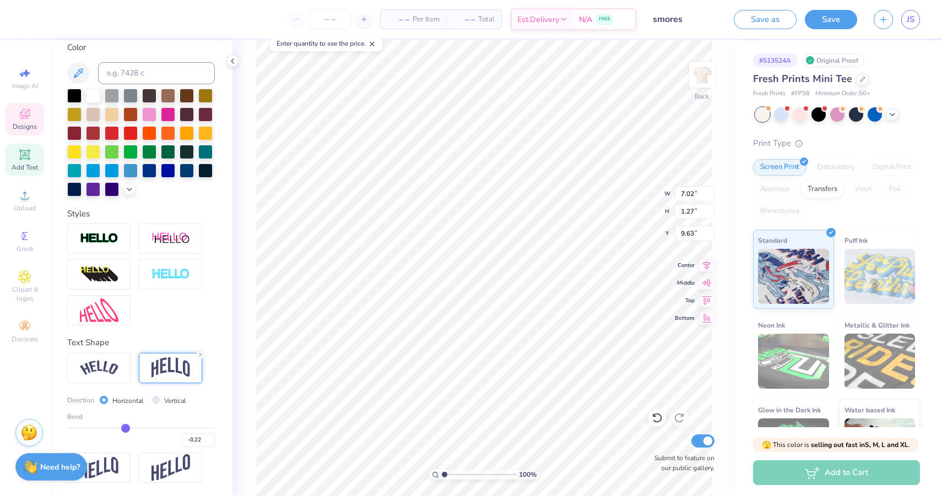
drag, startPoint x: 118, startPoint y: 432, endPoint x: 126, endPoint y: 432, distance: 7.7
type input "-0.22"
click at [126, 429] on input "range" at bounding box center [141, 428] width 148 height 2
type input "0.99"
type input "9.63"
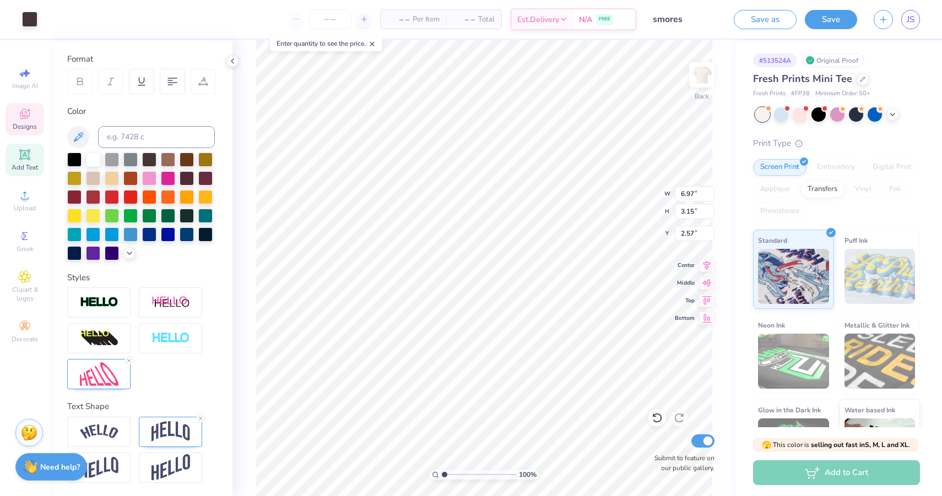
scroll to position [144, 0]
type input "2.80"
type input "10.78"
type input "6.31"
type input "7.35"
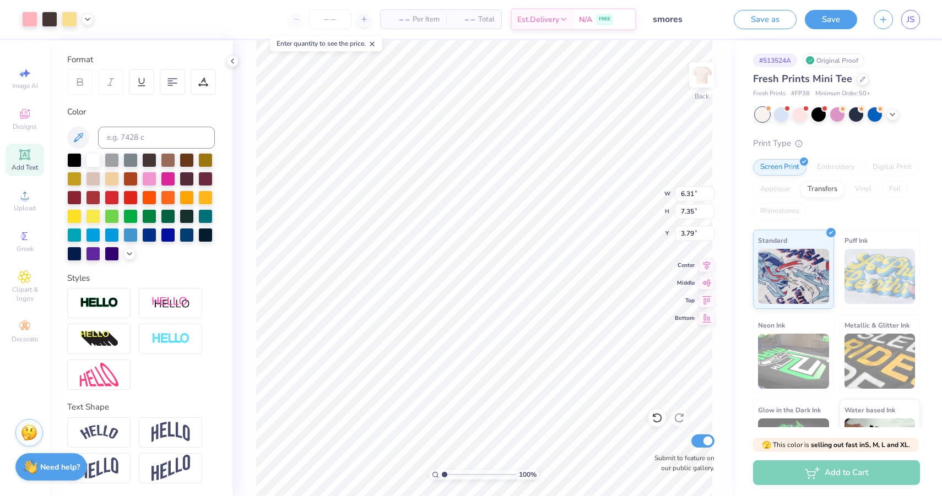
type input "3.91"
type input "7.00"
type input "8.16"
type input "2.54"
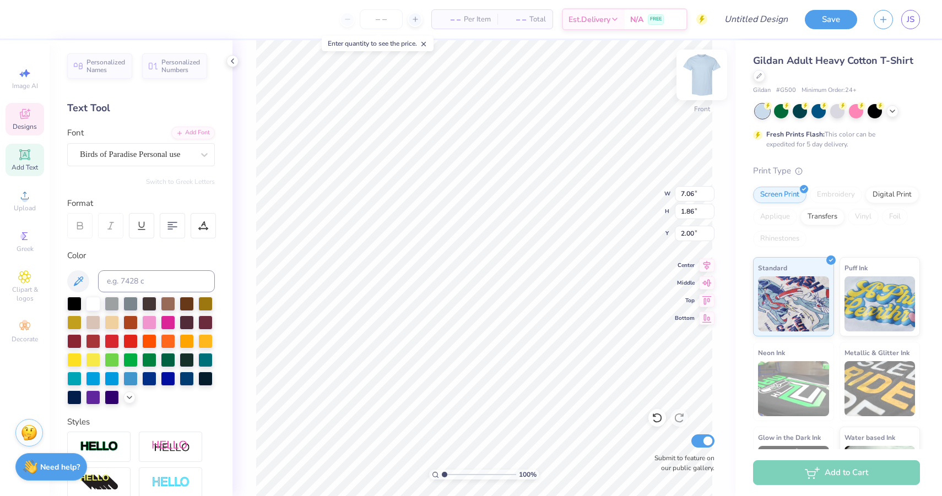
click at [698, 70] on img at bounding box center [702, 75] width 44 height 44
click at [526, 237] on li "Paste" at bounding box center [541, 239] width 86 height 21
type input "5.16"
type textarea "Delta Zeta"
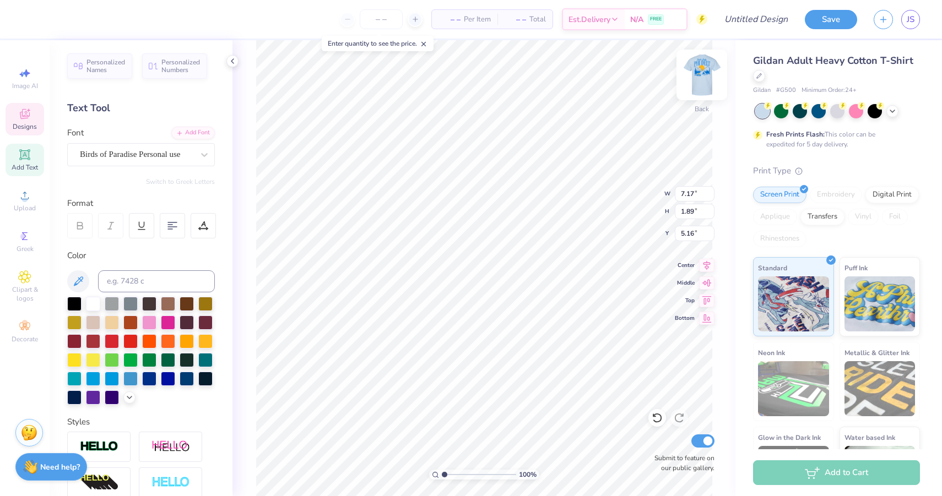
click at [706, 67] on img at bounding box center [702, 75] width 44 height 44
type input "11.63"
type input "4.26"
type input "3.52"
type input "7.06"
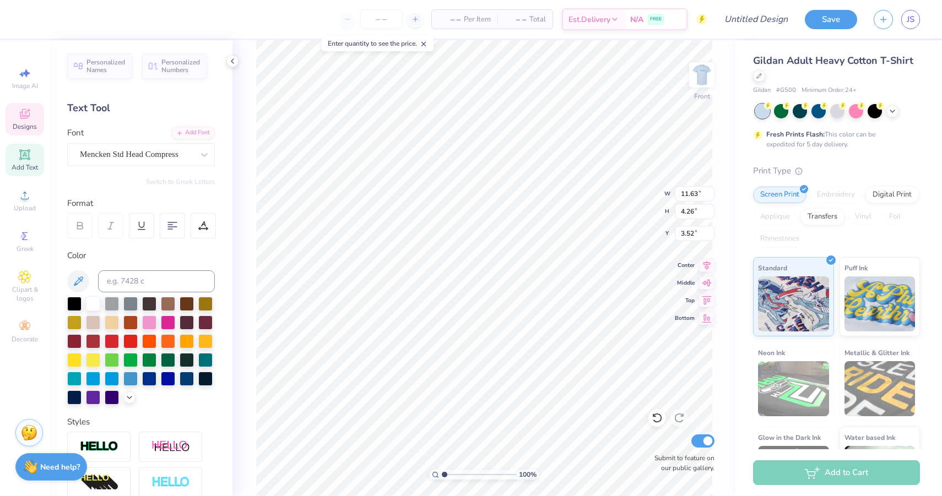
type input "1.86"
type input "2.07"
click at [692, 85] on img at bounding box center [702, 75] width 44 height 44
type textarea "Delta Zeta"
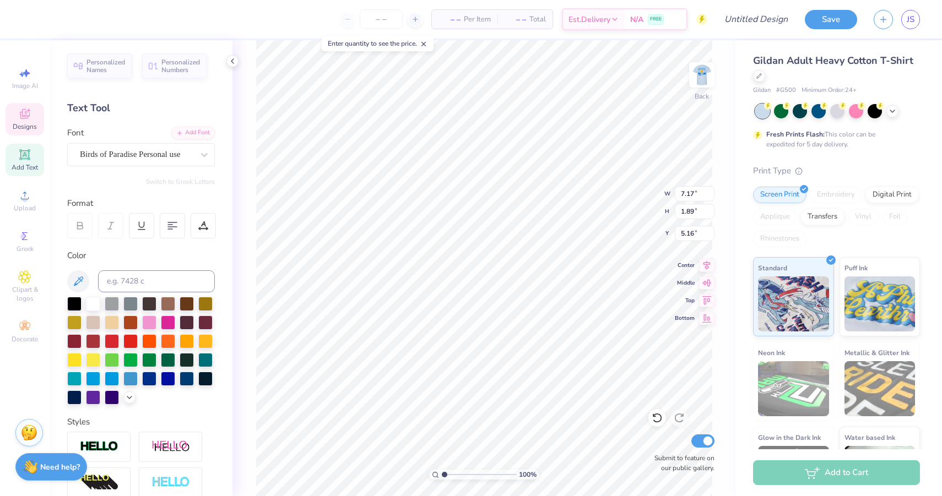
scroll to position [0, 1]
type input "3.91"
click at [700, 72] on img at bounding box center [702, 75] width 44 height 44
click at [696, 81] on img at bounding box center [702, 75] width 44 height 44
click at [496, 248] on li "Paste" at bounding box center [523, 255] width 86 height 21
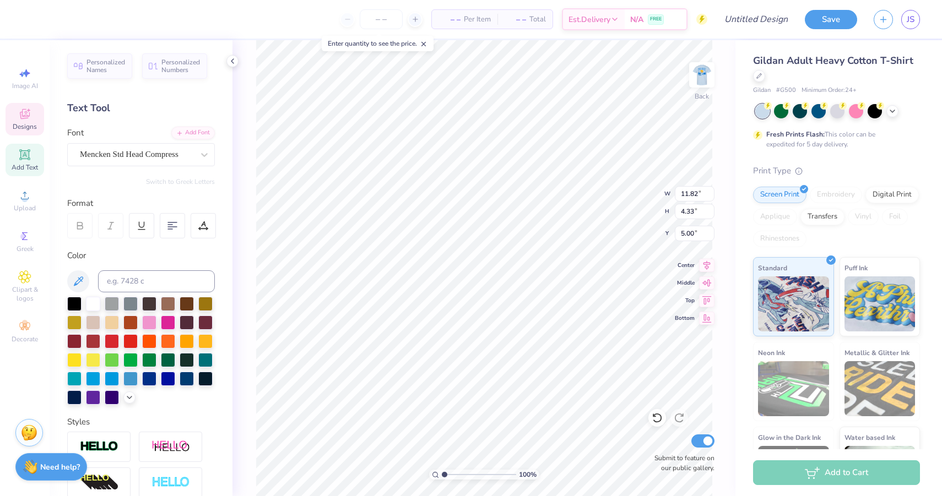
scroll to position [0, 0]
type textarea "SMORES FOR SERIOUS FUN"
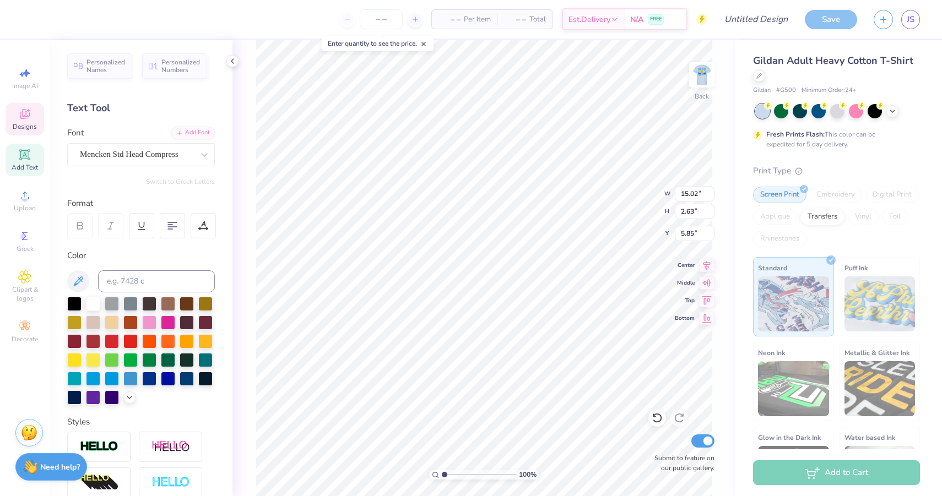
type input "5.35"
type input "13.05"
type input "2.28"
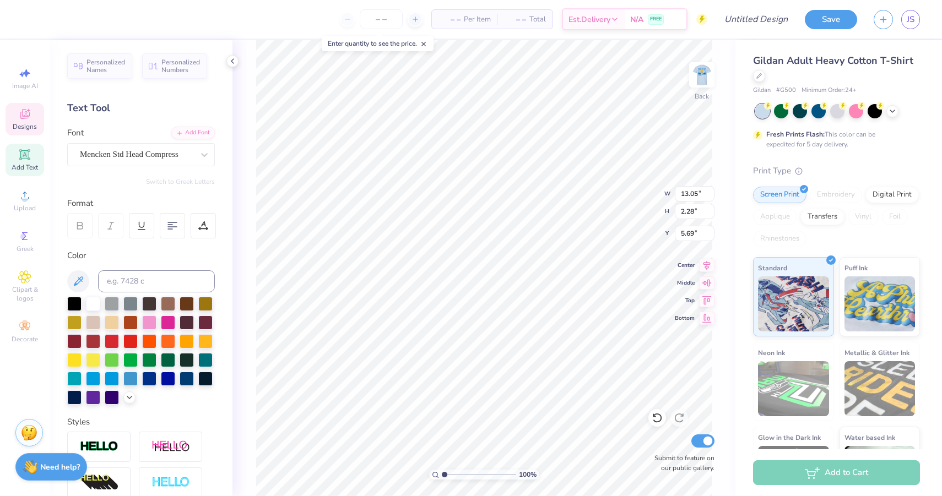
type input "5.70"
type input "7.49"
type input "1.44"
type input "4.02"
click at [710, 88] on img at bounding box center [702, 75] width 44 height 44
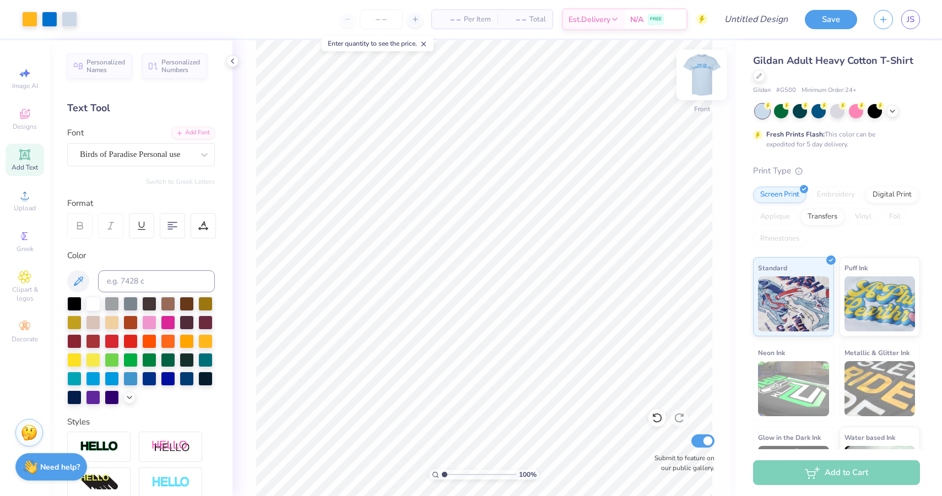
click at [700, 73] on img at bounding box center [702, 75] width 44 height 44
click at [660, 415] on icon at bounding box center [656, 419] width 9 height 10
click at [708, 89] on img at bounding box center [702, 75] width 44 height 44
click at [657, 421] on icon at bounding box center [657, 418] width 11 height 11
